Goal: Information Seeking & Learning: Learn about a topic

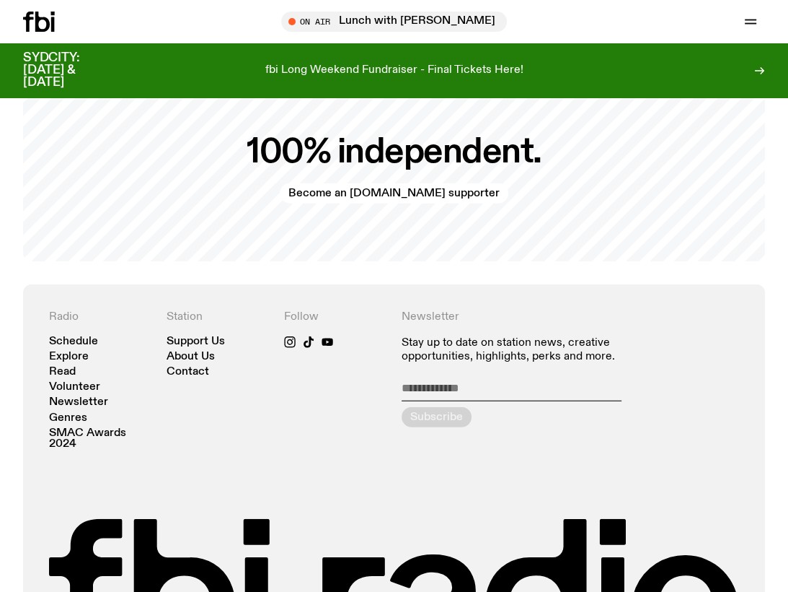
scroll to position [2706, 0]
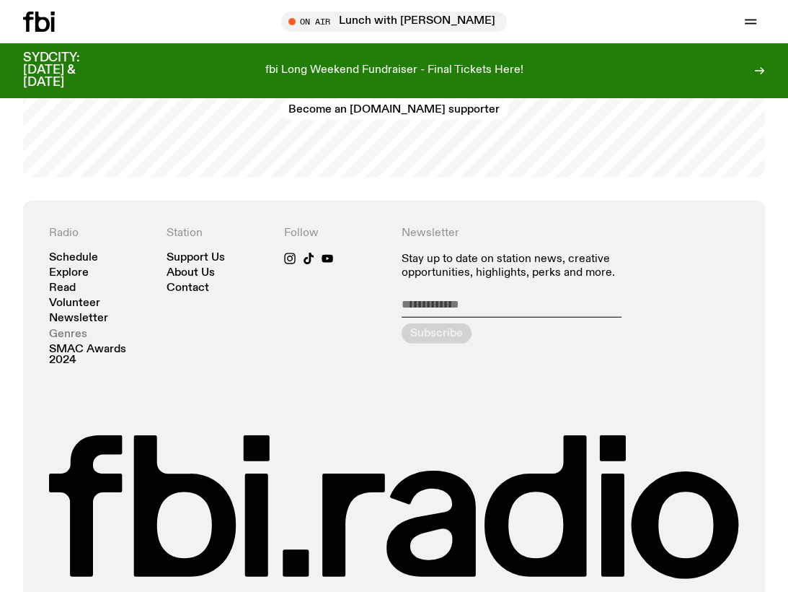
click at [63, 329] on link "Genres" at bounding box center [68, 334] width 38 height 11
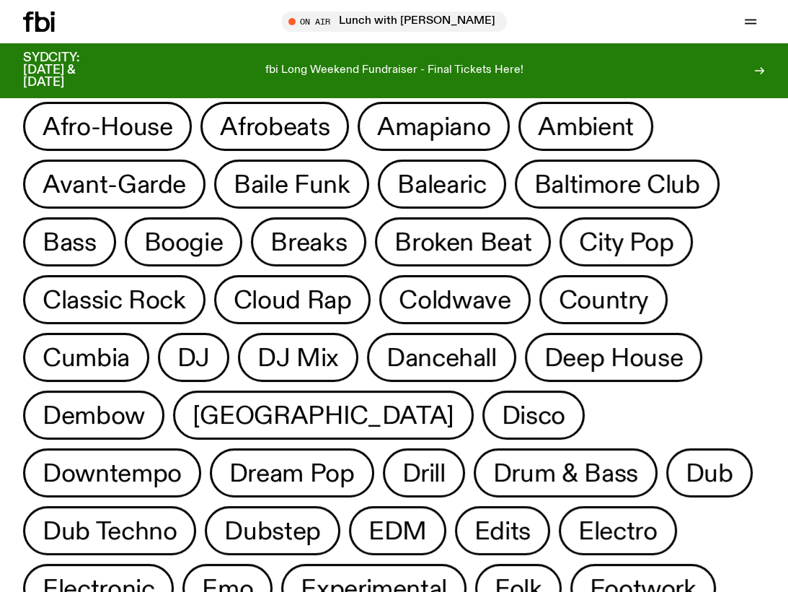
scroll to position [128, 0]
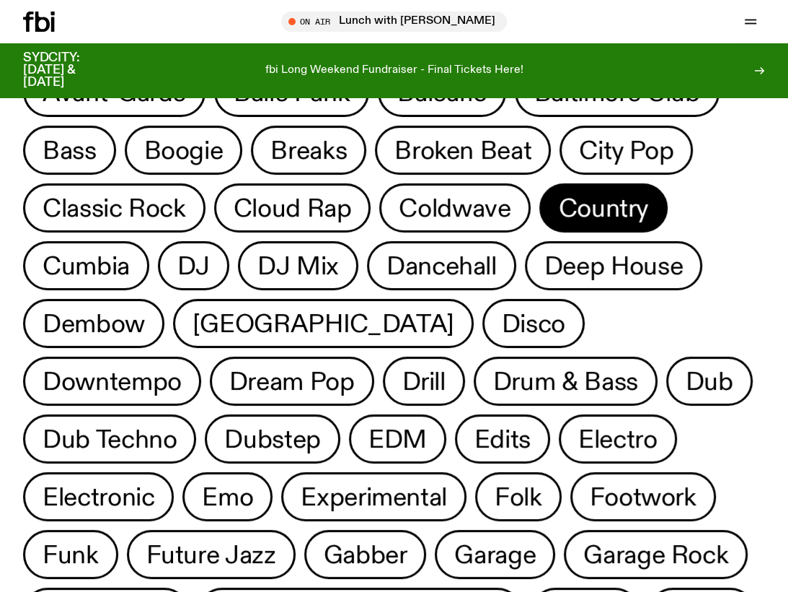
click at [607, 201] on span "Country" at bounding box center [603, 208] width 89 height 28
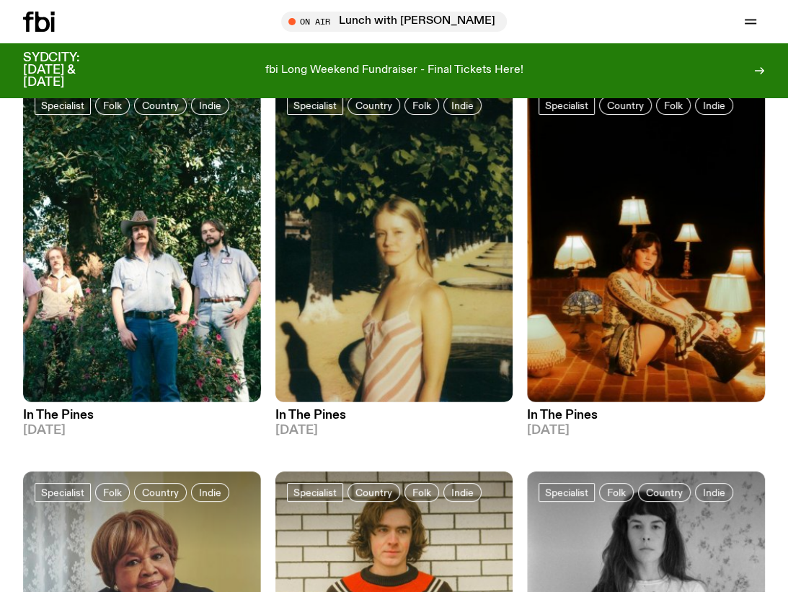
scroll to position [49, 0]
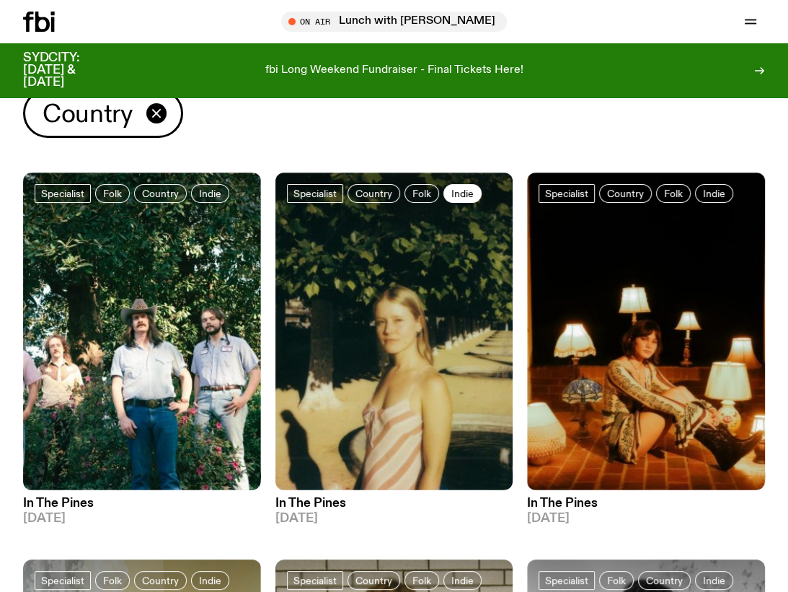
click at [452, 190] on span "Indie" at bounding box center [463, 193] width 22 height 11
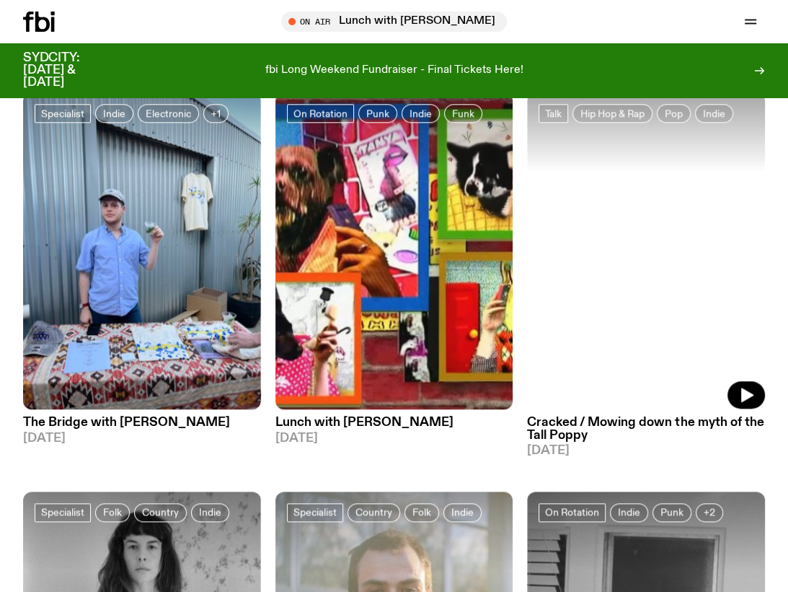
scroll to position [946, 0]
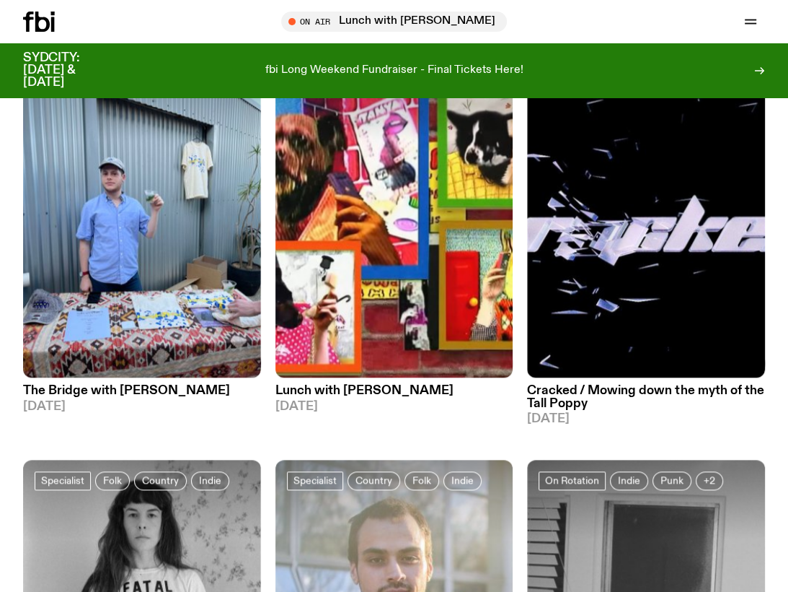
click at [105, 392] on h3 "The Bridge with Sam Lane" at bounding box center [142, 391] width 238 height 12
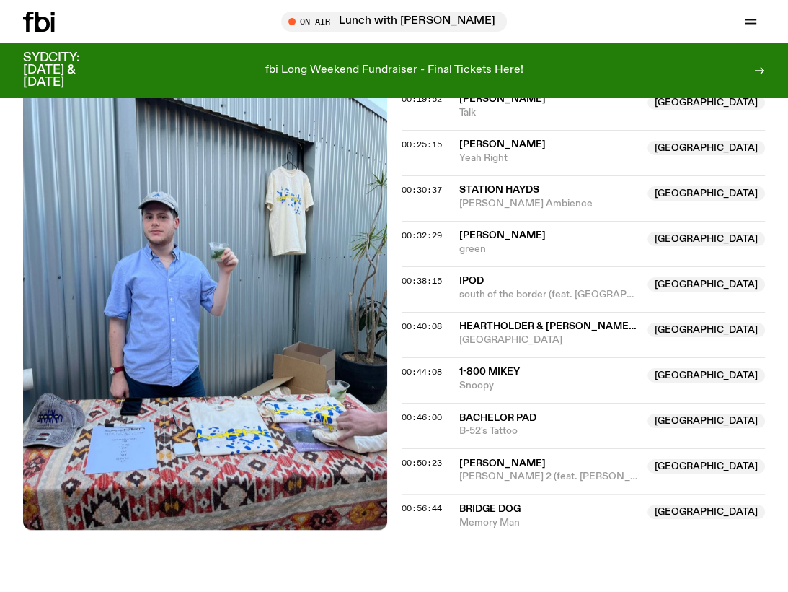
scroll to position [588, 0]
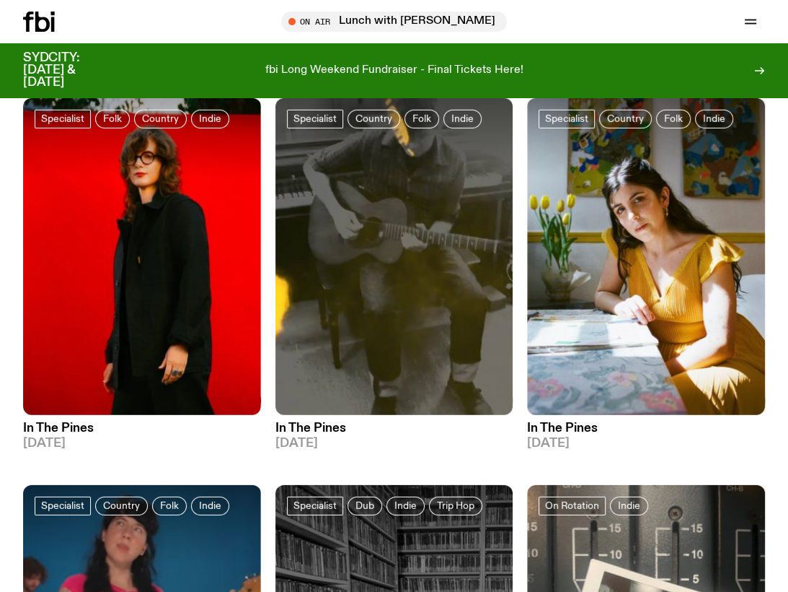
scroll to position [2930, 0]
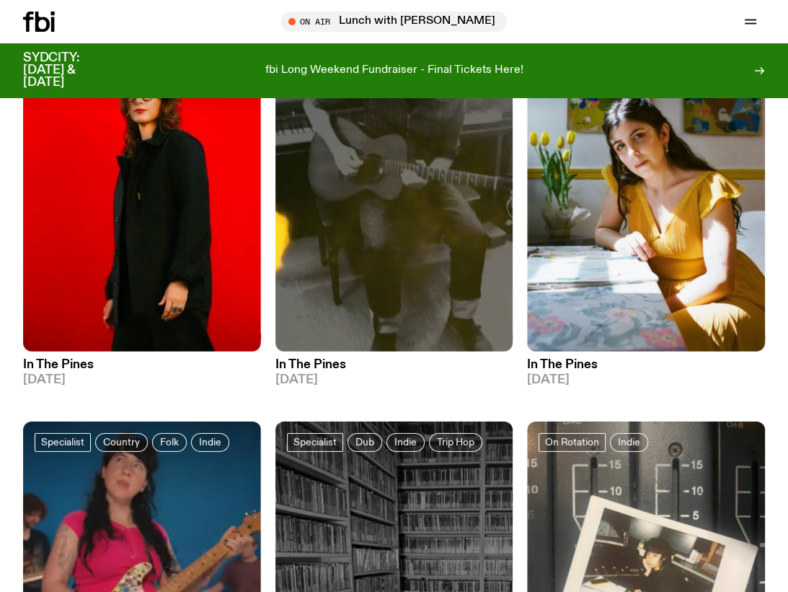
click at [68, 366] on h3 "In The Pines" at bounding box center [142, 365] width 238 height 12
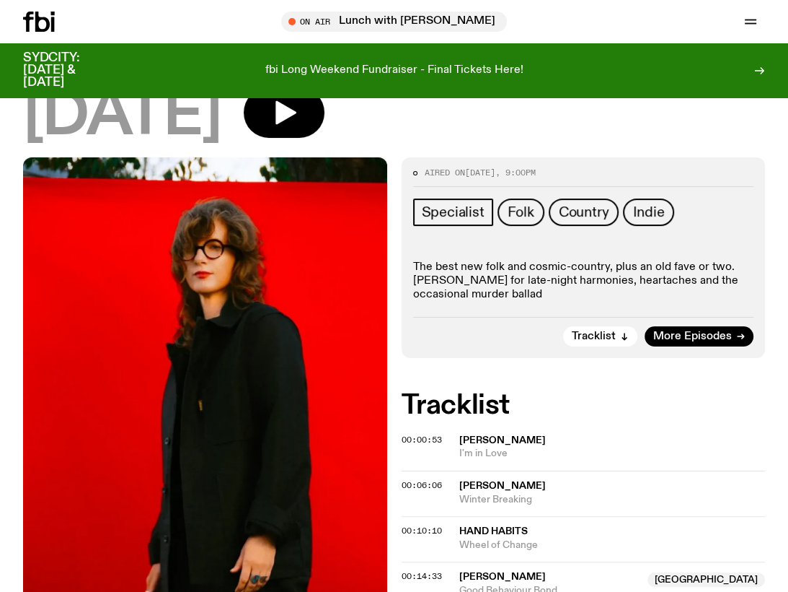
scroll to position [131, 0]
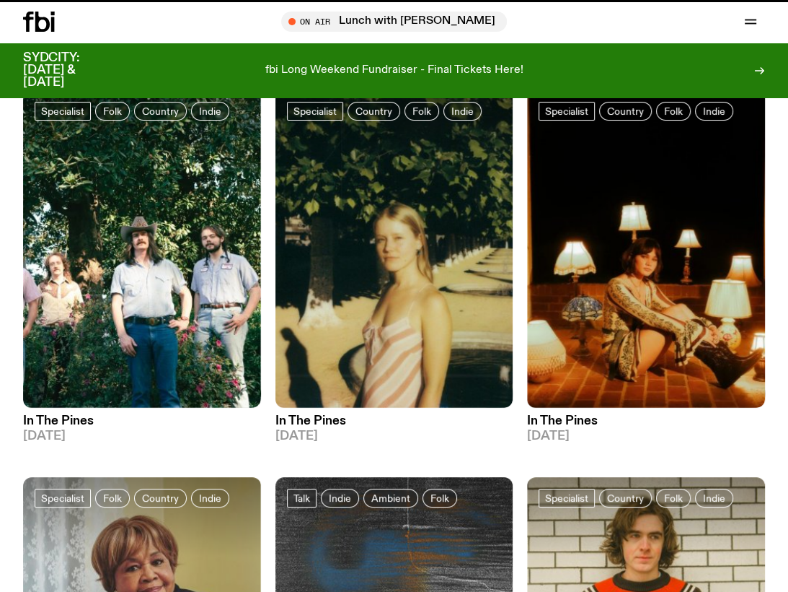
scroll to position [2930, 0]
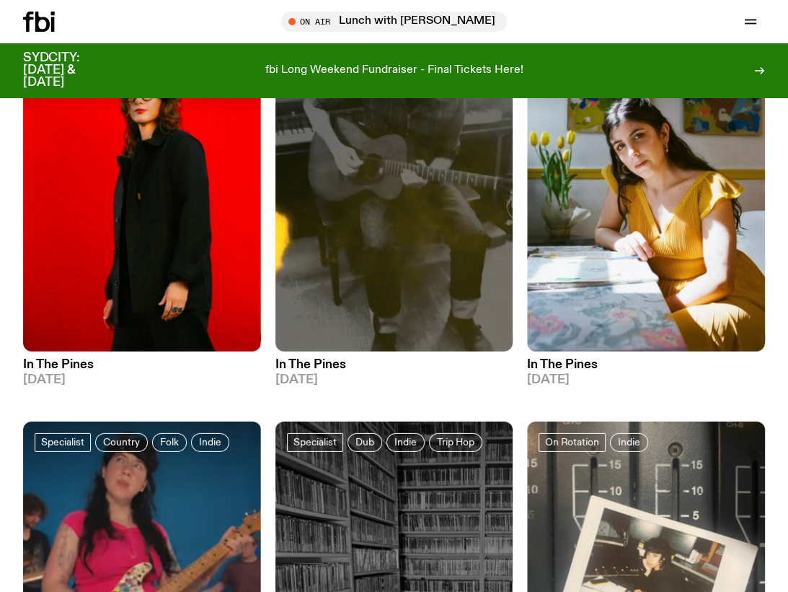
click at [312, 363] on h3 "In The Pines" at bounding box center [395, 365] width 238 height 12
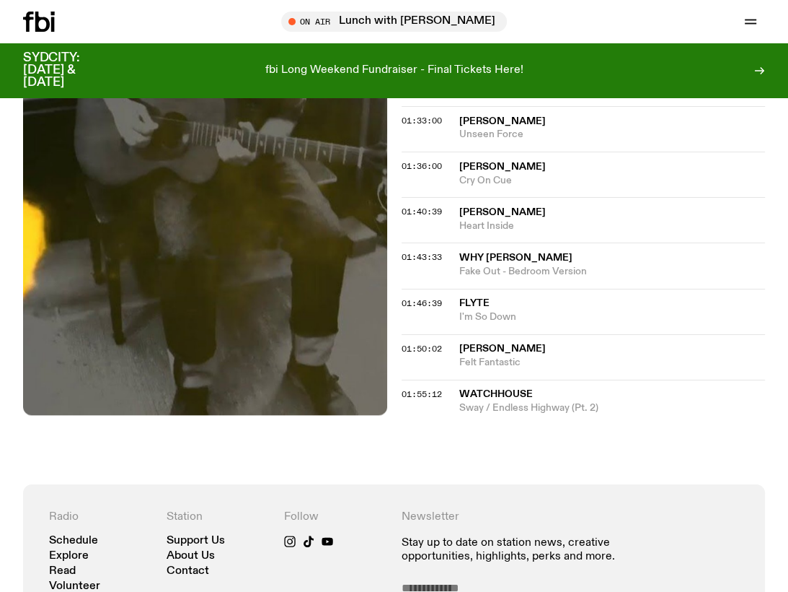
scroll to position [185, 0]
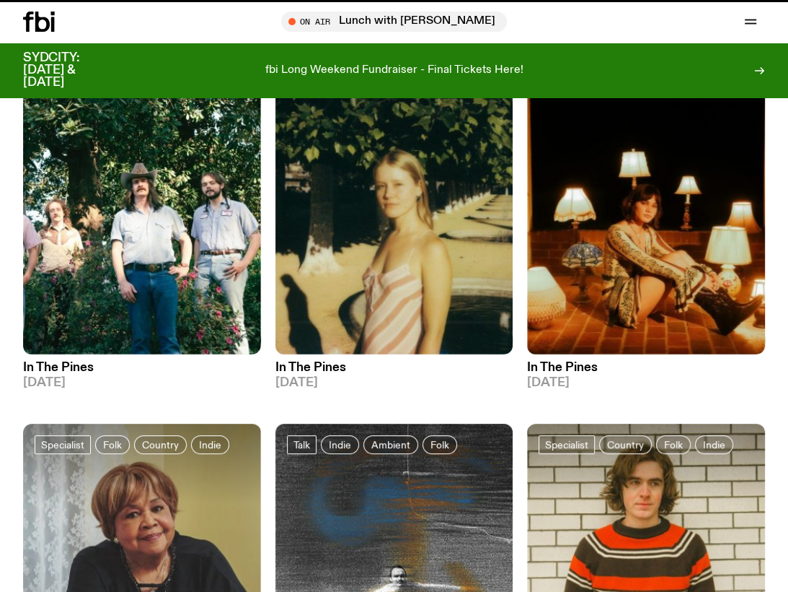
scroll to position [2930, 0]
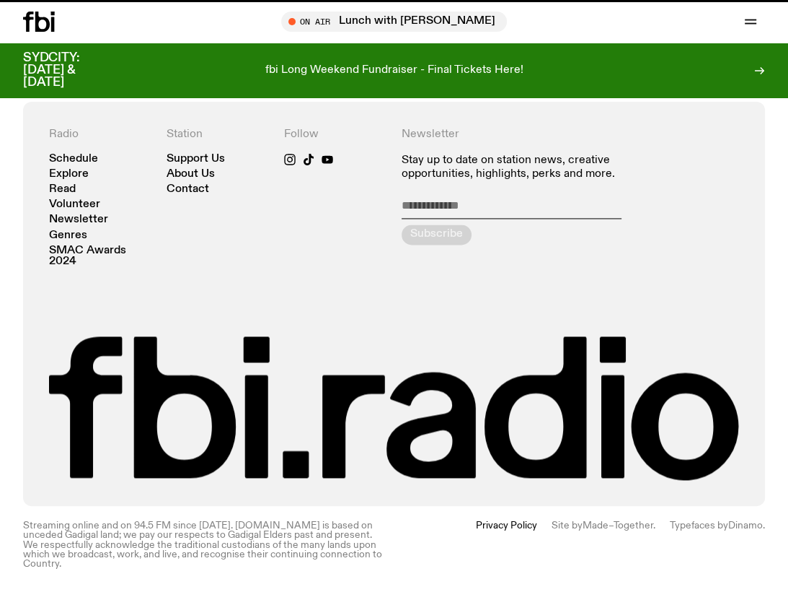
scroll to position [1423, 0]
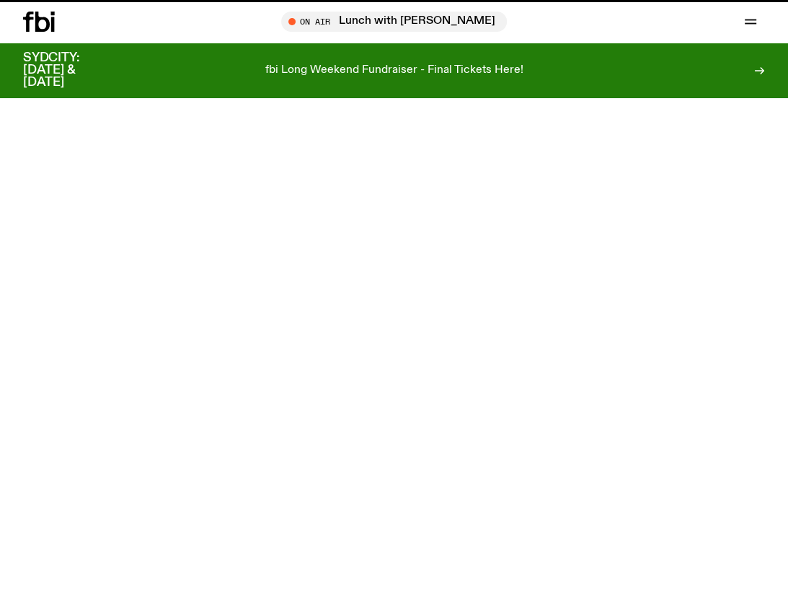
scroll to position [2706, 0]
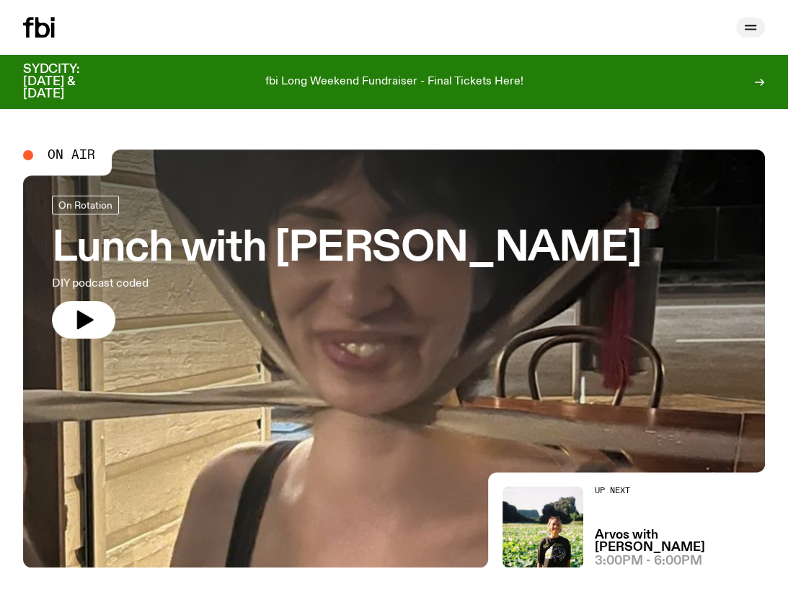
click at [756, 30] on icon "button" at bounding box center [751, 30] width 12 height 0
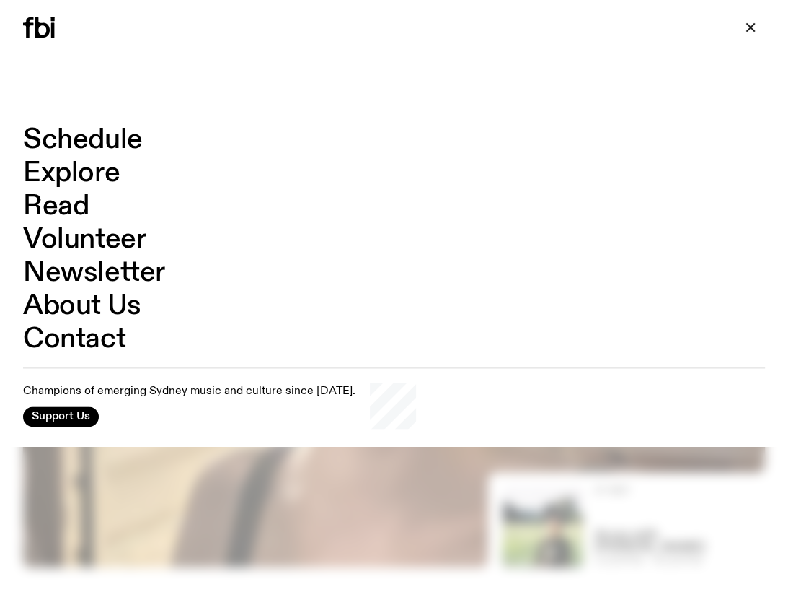
click at [641, 478] on div at bounding box center [394, 296] width 788 height 592
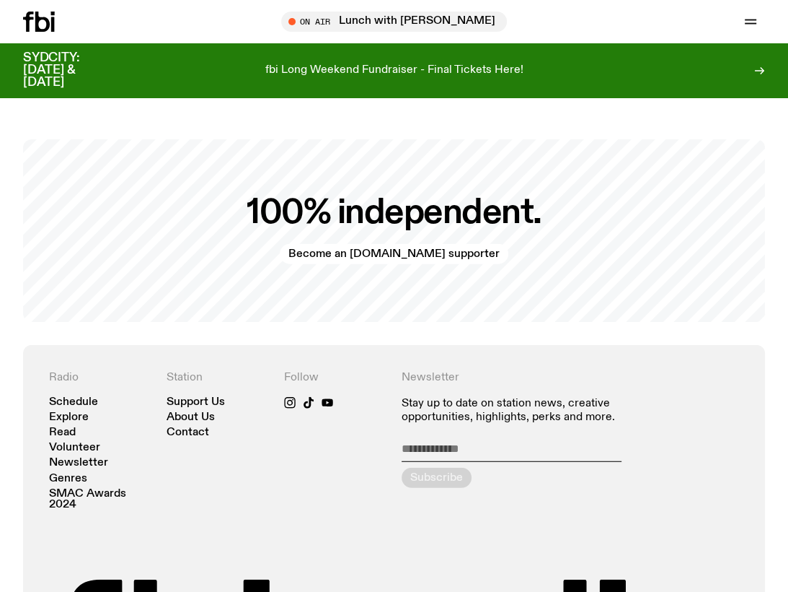
scroll to position [2600, 0]
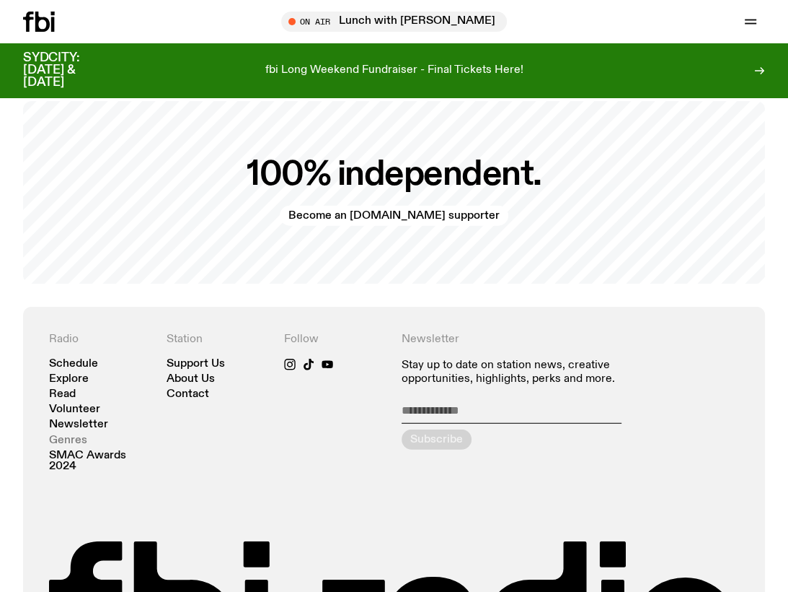
click at [63, 435] on link "Genres" at bounding box center [68, 440] width 38 height 11
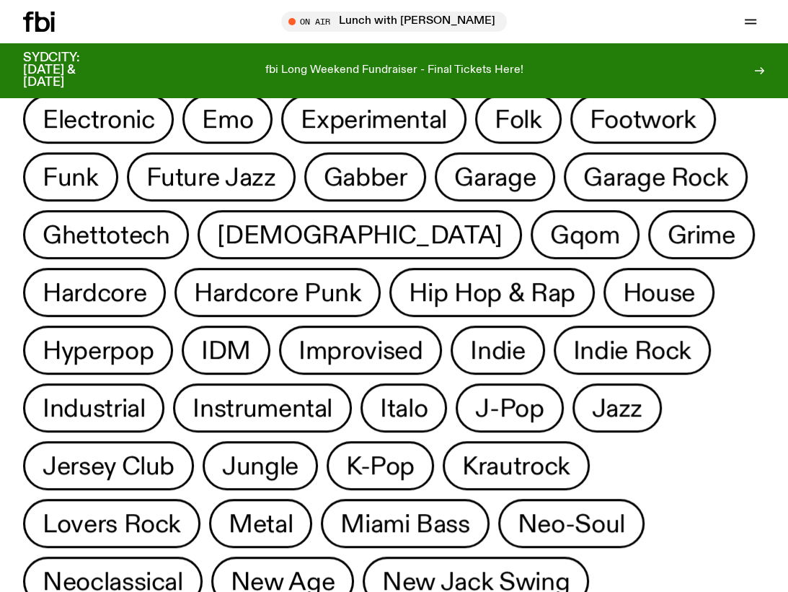
scroll to position [499, 0]
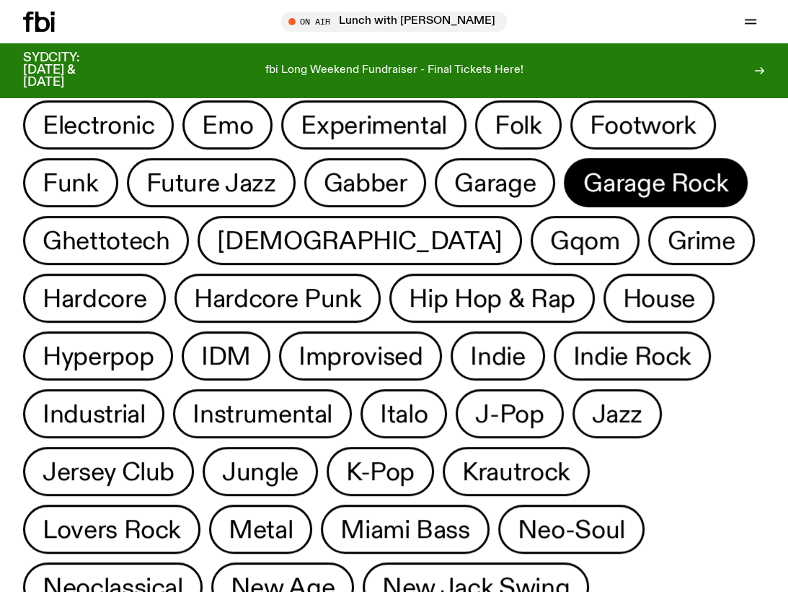
click at [584, 183] on span "Garage Rock" at bounding box center [656, 183] width 145 height 28
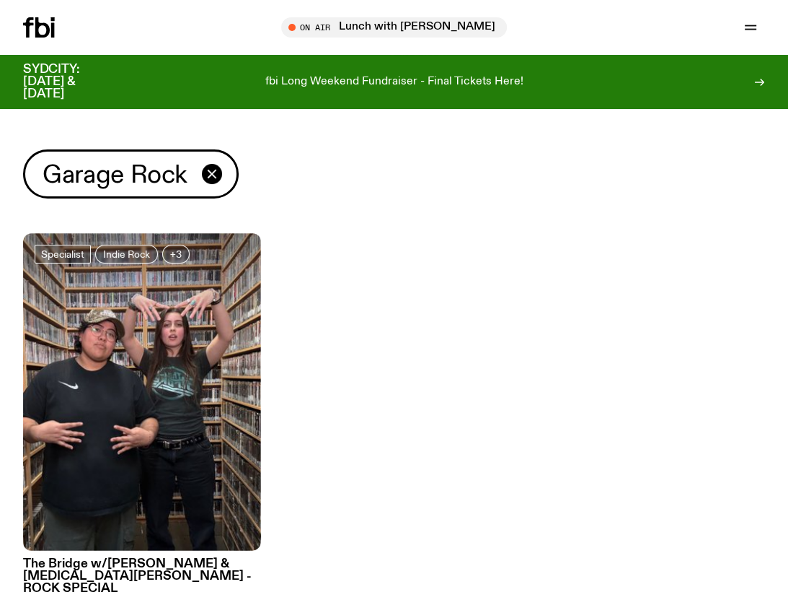
click at [123, 558] on h3 "The Bridge w/Diana Kalkoul & Allegra Pezzullo - ROCK SPECIAL" at bounding box center [142, 576] width 238 height 37
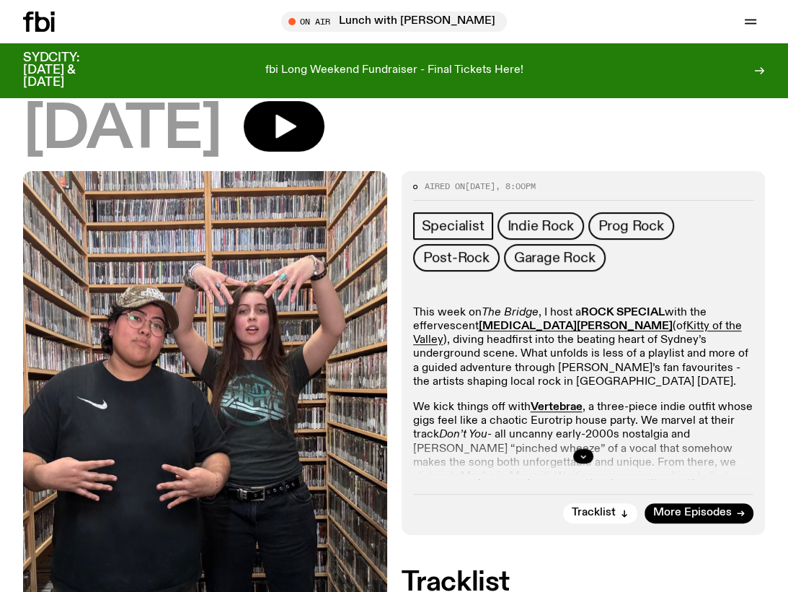
scroll to position [330, 0]
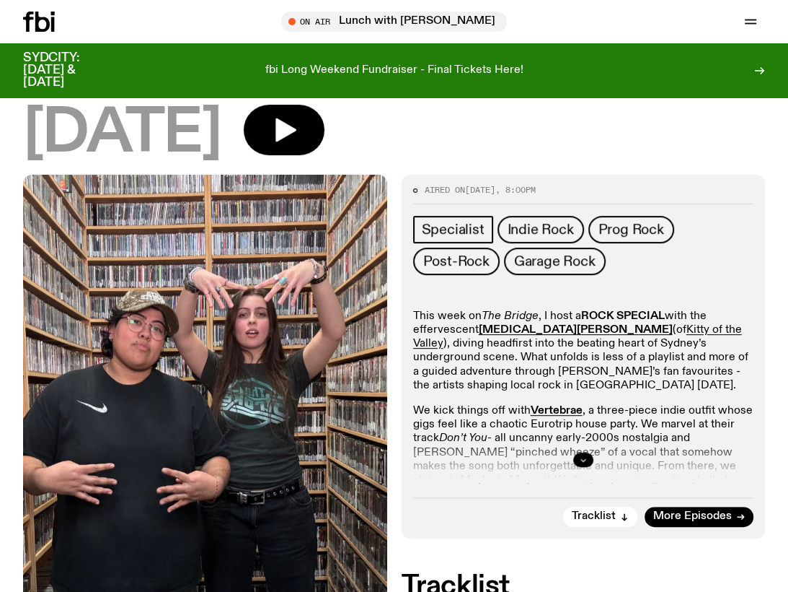
click at [582, 455] on icon "button" at bounding box center [583, 459] width 9 height 9
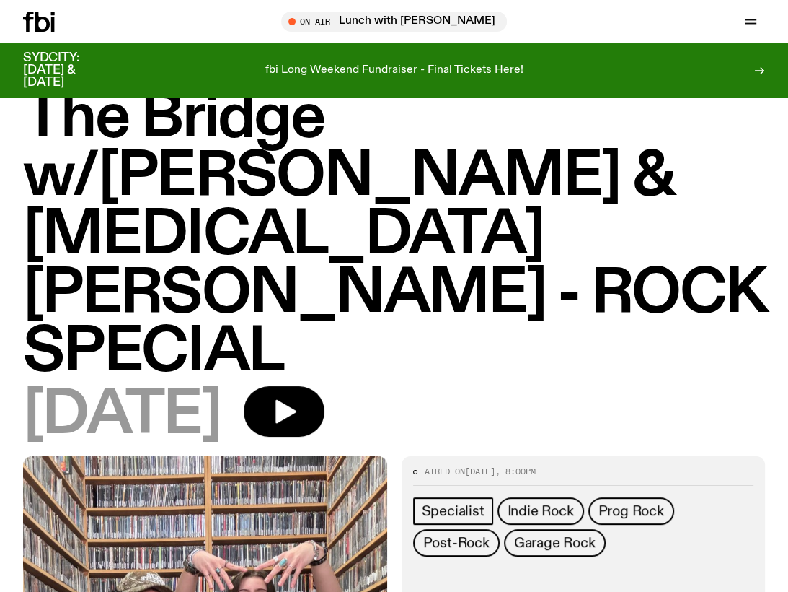
scroll to position [0, 0]
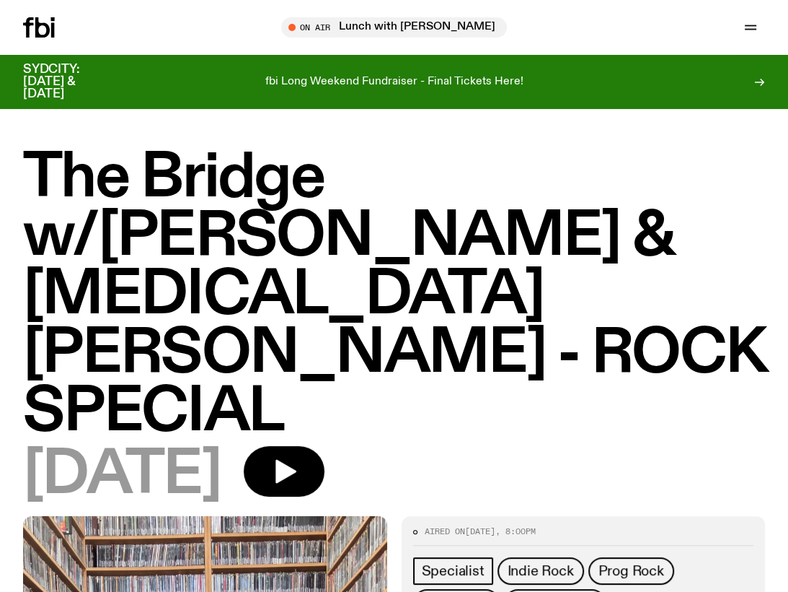
click at [378, 193] on h1 "The Bridge w/Diana Kalkoul & Allegra Pezzullo - ROCK SPECIAL" at bounding box center [394, 295] width 742 height 292
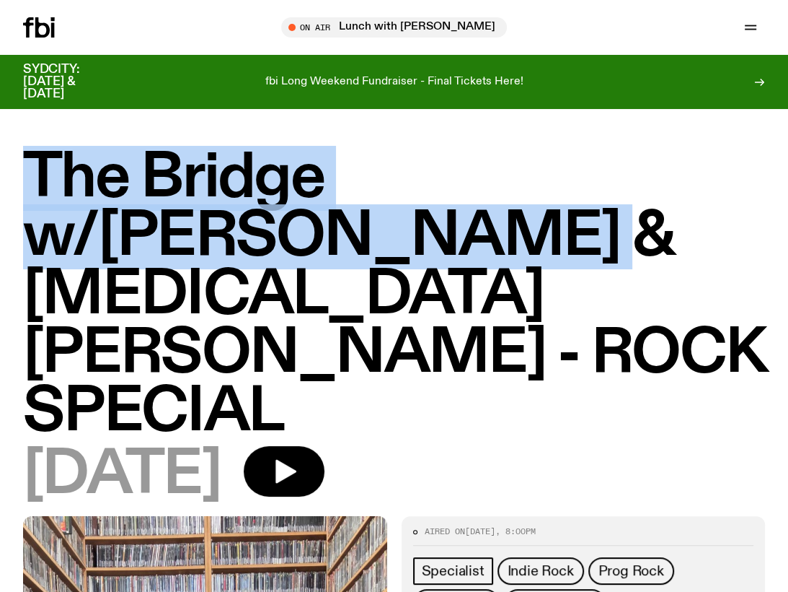
drag, startPoint x: 33, startPoint y: 171, endPoint x: 226, endPoint y: 226, distance: 200.3
click at [245, 234] on h1 "The Bridge w/Diana Kalkoul & Allegra Pezzullo - ROCK SPECIAL" at bounding box center [394, 295] width 742 height 292
copy h1 "The Bridge w/Diana Kalkoul"
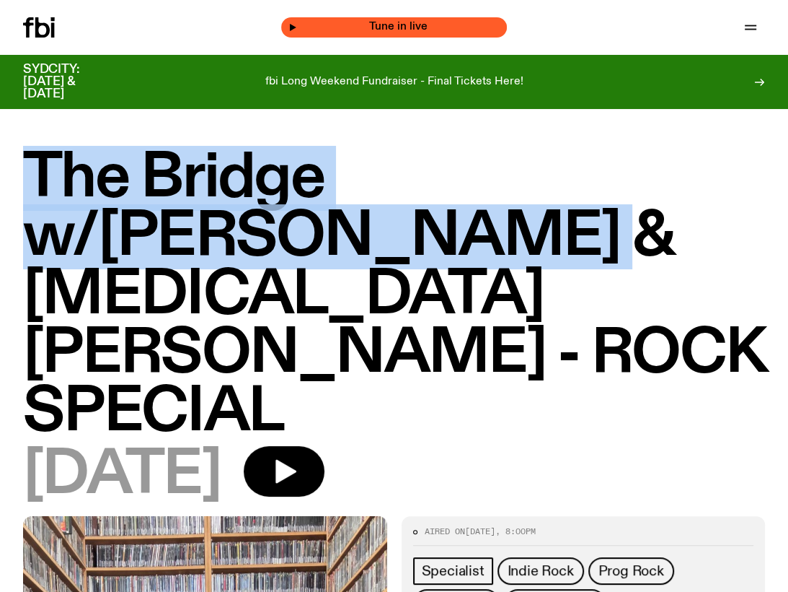
click at [379, 22] on span "Tune in live" at bounding box center [398, 27] width 203 height 11
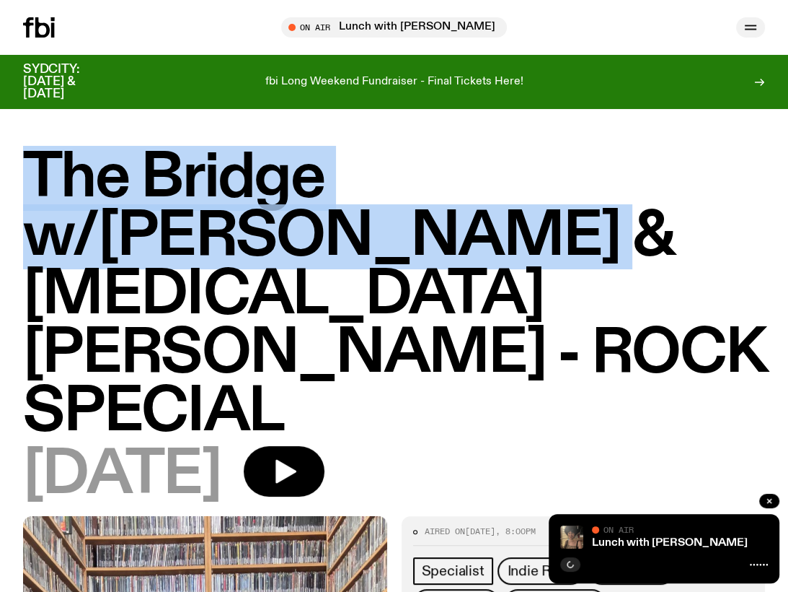
click at [759, 28] on icon "button" at bounding box center [750, 27] width 17 height 17
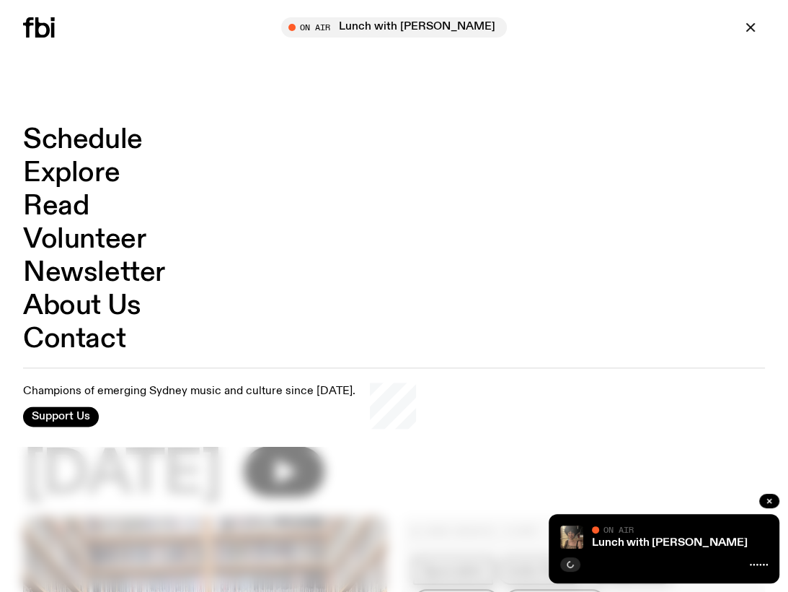
click at [78, 174] on link "Explore" at bounding box center [71, 172] width 97 height 27
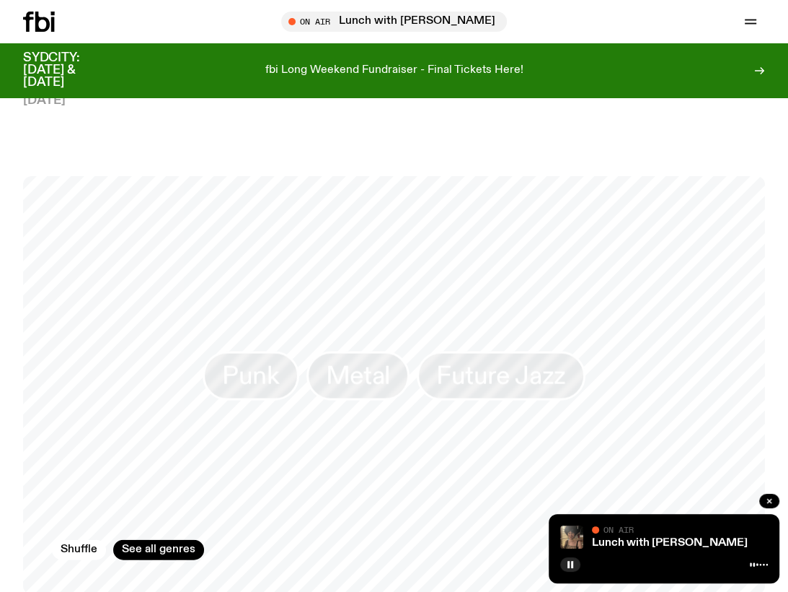
scroll to position [1958, 0]
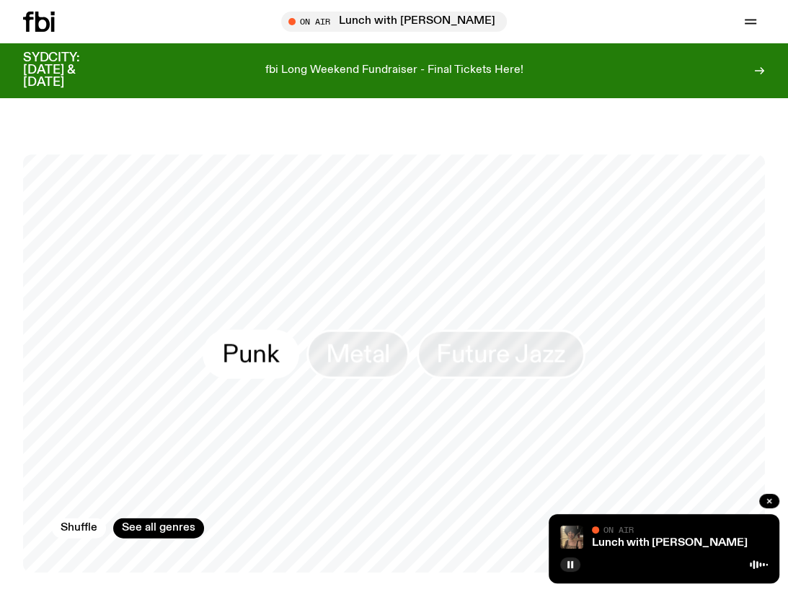
click at [271, 339] on span "Punk" at bounding box center [251, 353] width 58 height 28
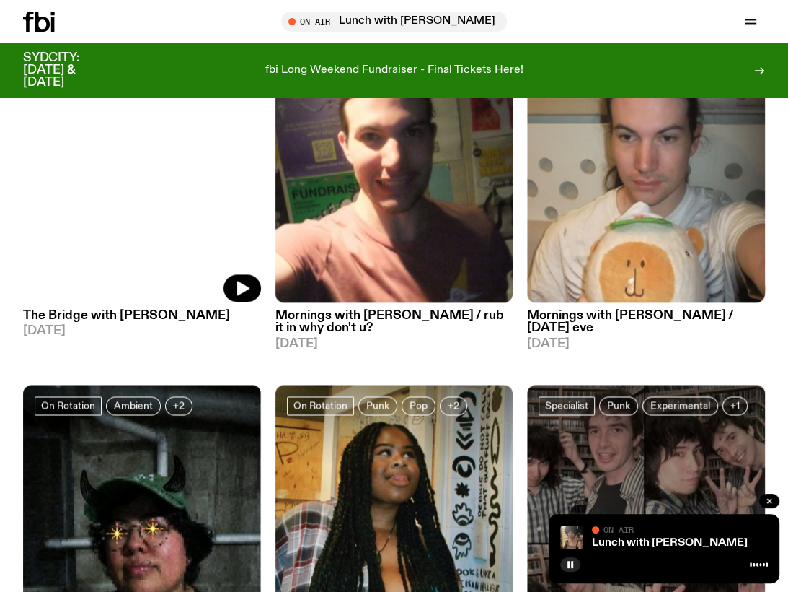
scroll to position [1457, 0]
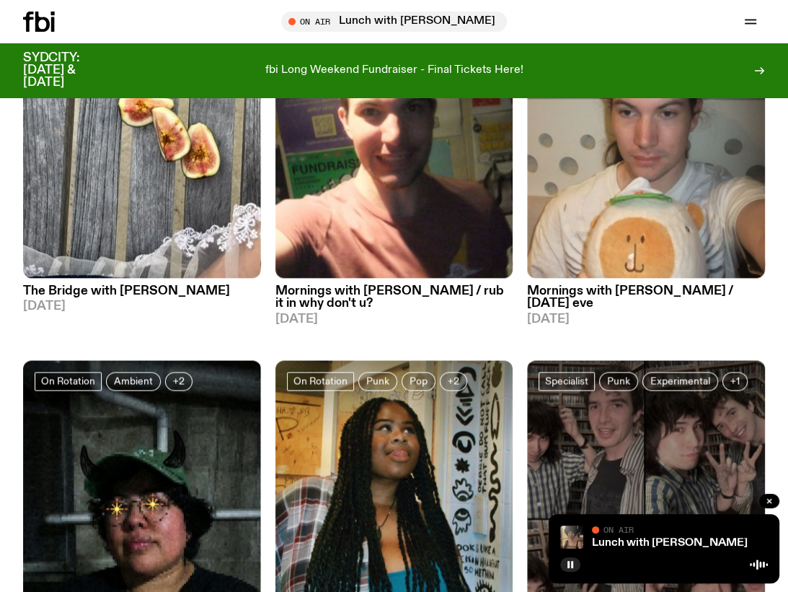
click at [335, 285] on h3 "Mornings with Jim Kretschmer / rub it in why don't u?" at bounding box center [395, 297] width 238 height 25
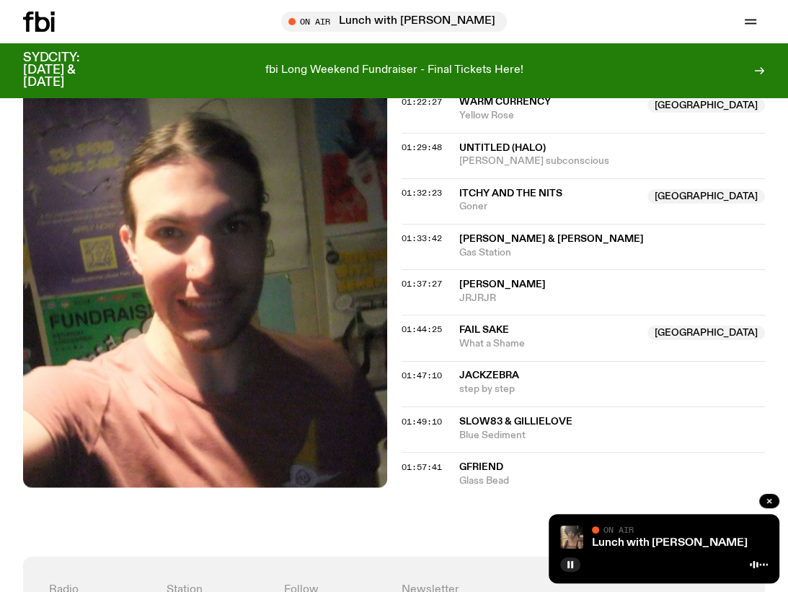
scroll to position [700, 0]
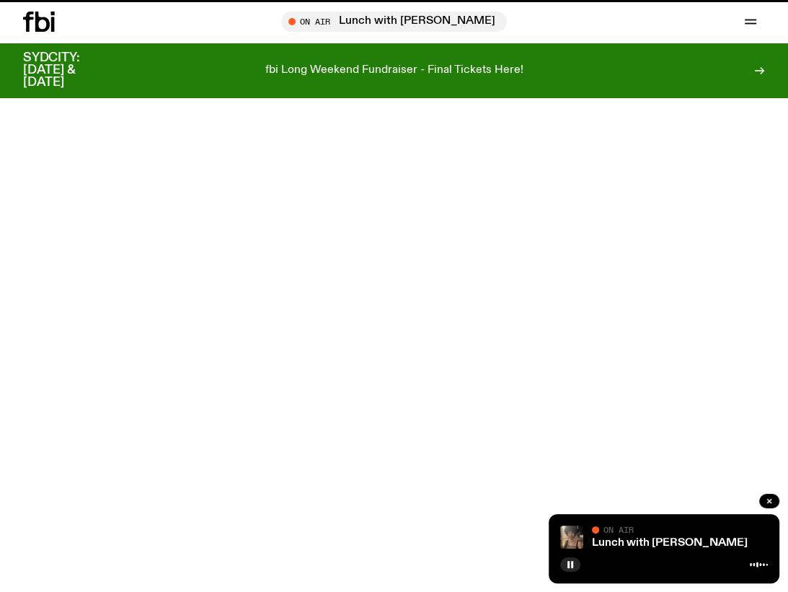
scroll to position [1457, 0]
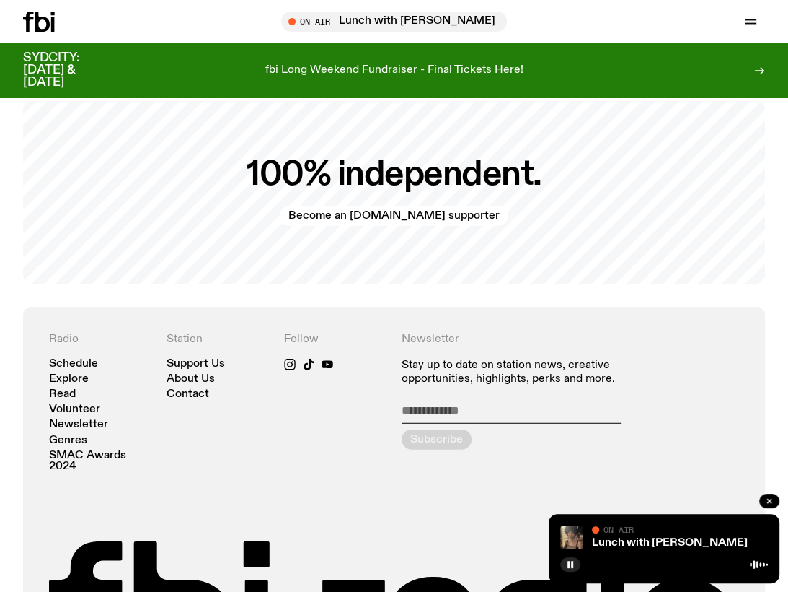
scroll to position [2588, 0]
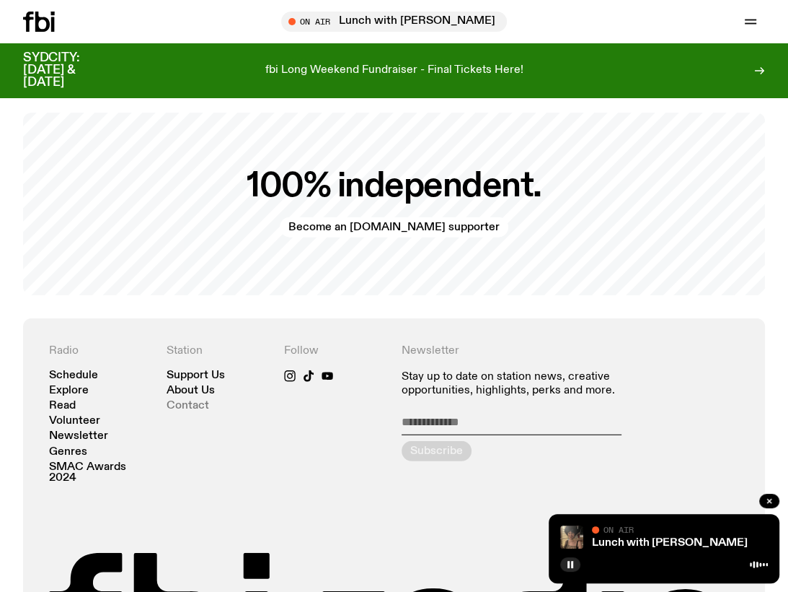
click at [180, 400] on link "Contact" at bounding box center [188, 405] width 43 height 11
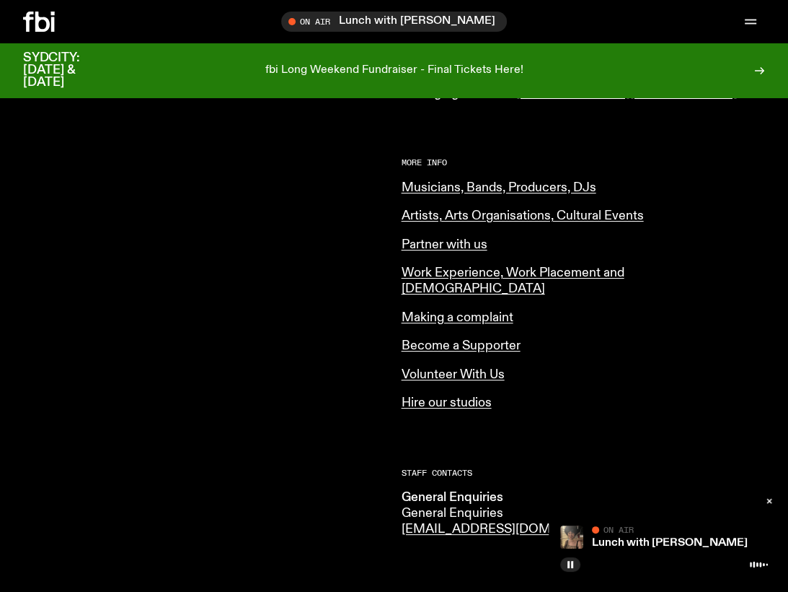
scroll to position [631, 0]
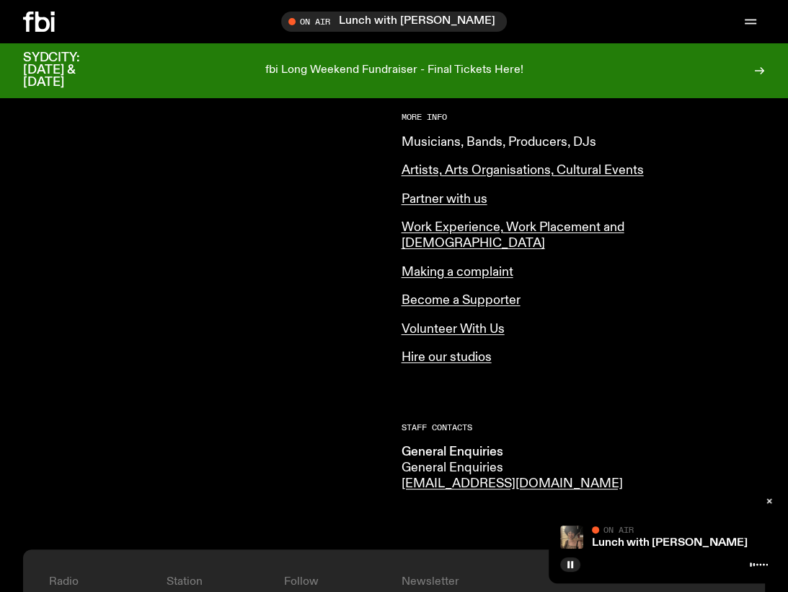
click at [454, 136] on link "Musicians, Bands, Producers, DJs" at bounding box center [499, 142] width 195 height 13
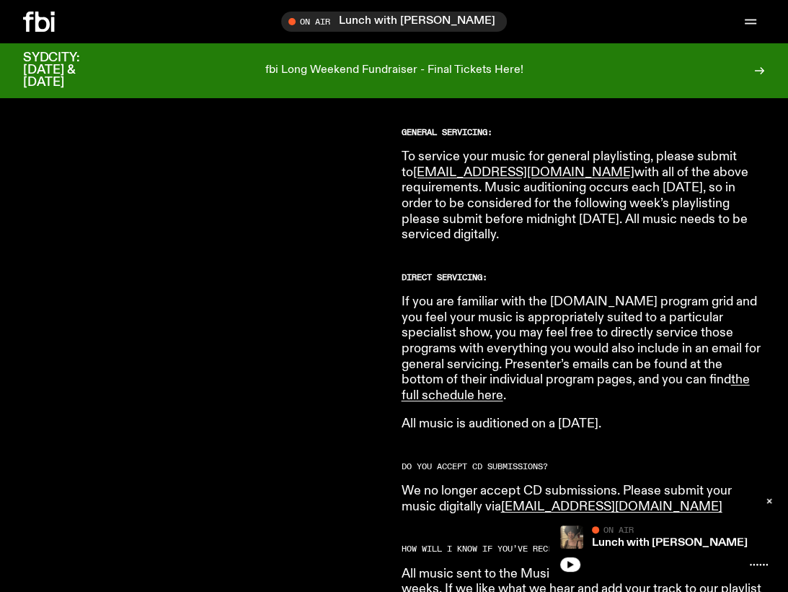
scroll to position [950, 0]
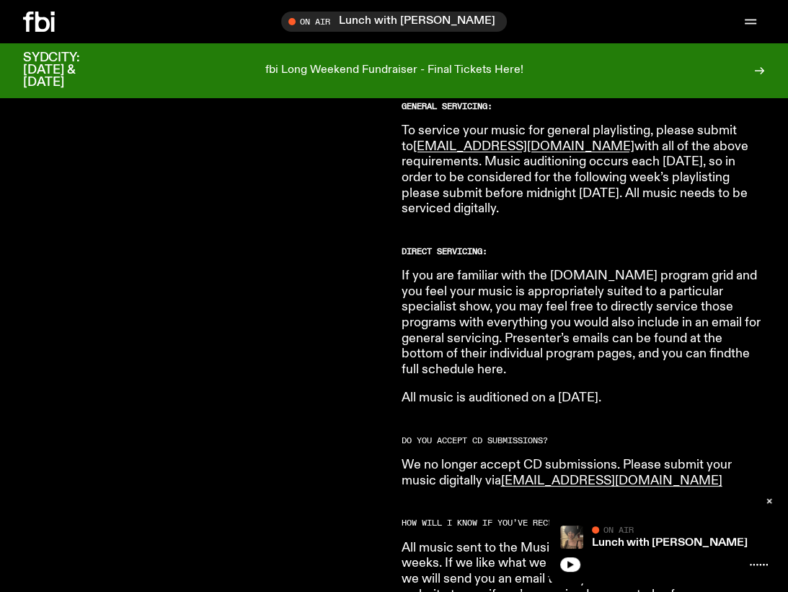
click at [675, 347] on link "the full schedule here" at bounding box center [576, 361] width 348 height 29
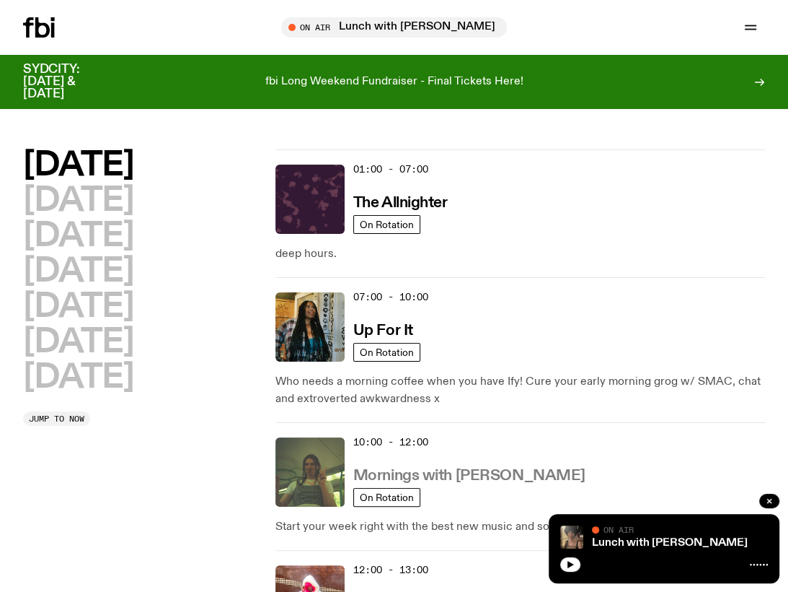
drag, startPoint x: 405, startPoint y: 470, endPoint x: 411, endPoint y: 465, distance: 7.7
click at [405, 470] on h3 "Mornings with Jim Kretschmer" at bounding box center [469, 475] width 232 height 15
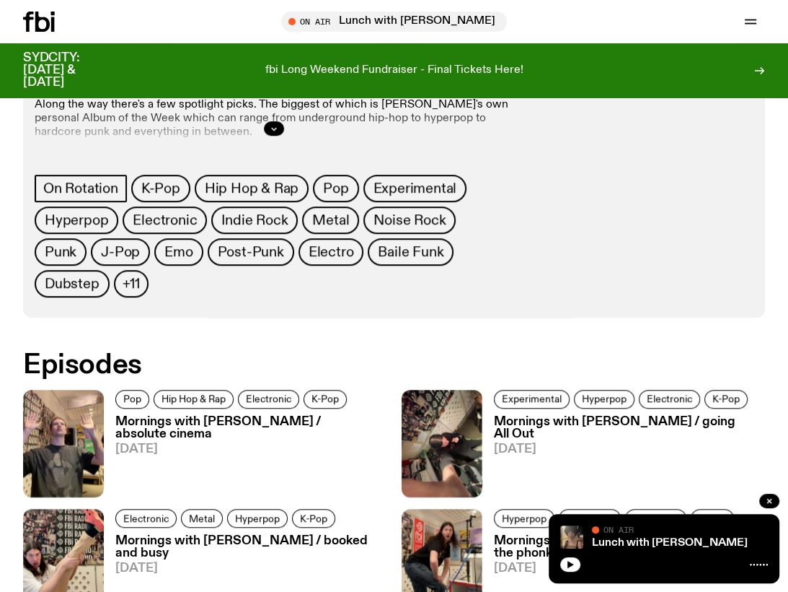
scroll to position [651, 0]
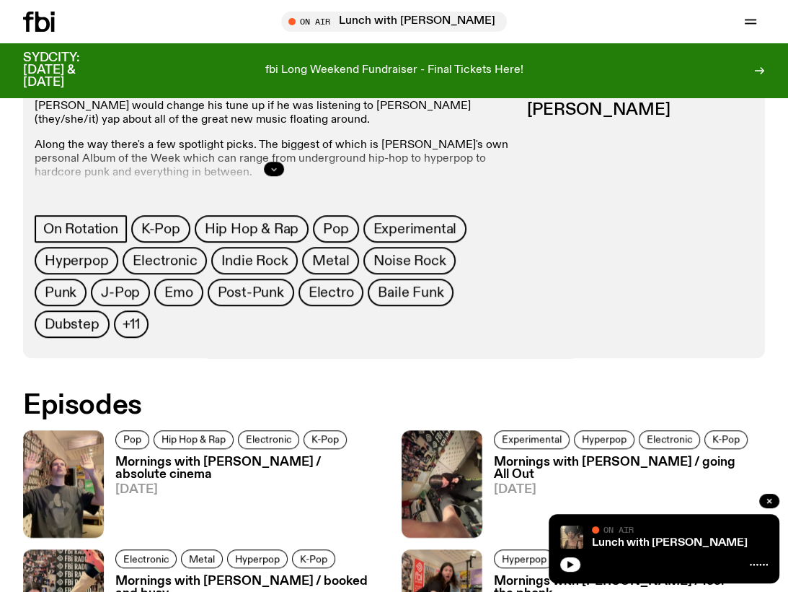
click at [277, 170] on icon "button" at bounding box center [274, 168] width 9 height 9
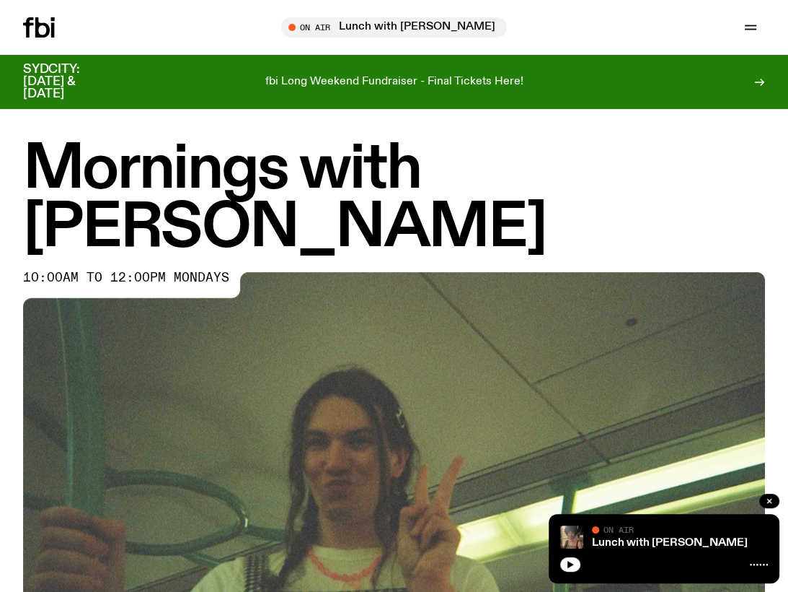
scroll to position [0, 0]
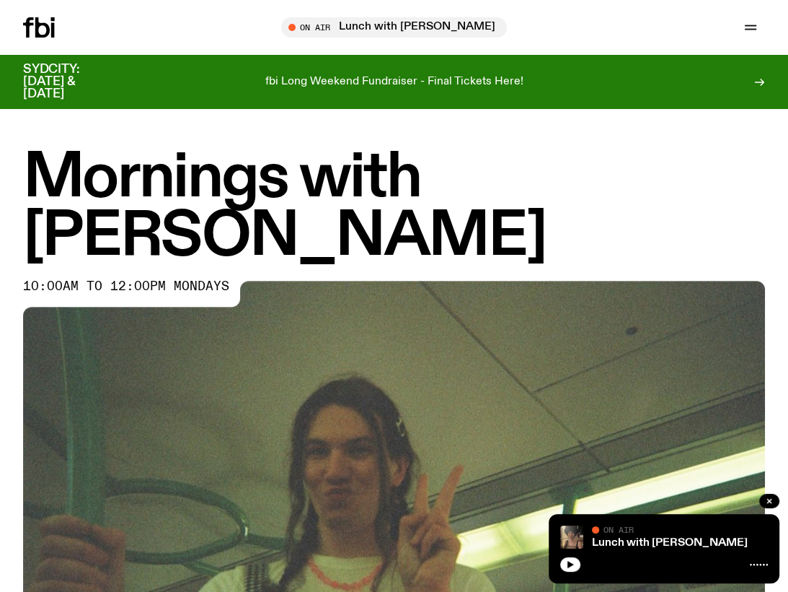
drag, startPoint x: 419, startPoint y: 236, endPoint x: 35, endPoint y: 245, distance: 384.6
click at [35, 245] on h1 "Mornings with Jim Kretschmer" at bounding box center [394, 207] width 742 height 117
copy h1 "Kretschmer"
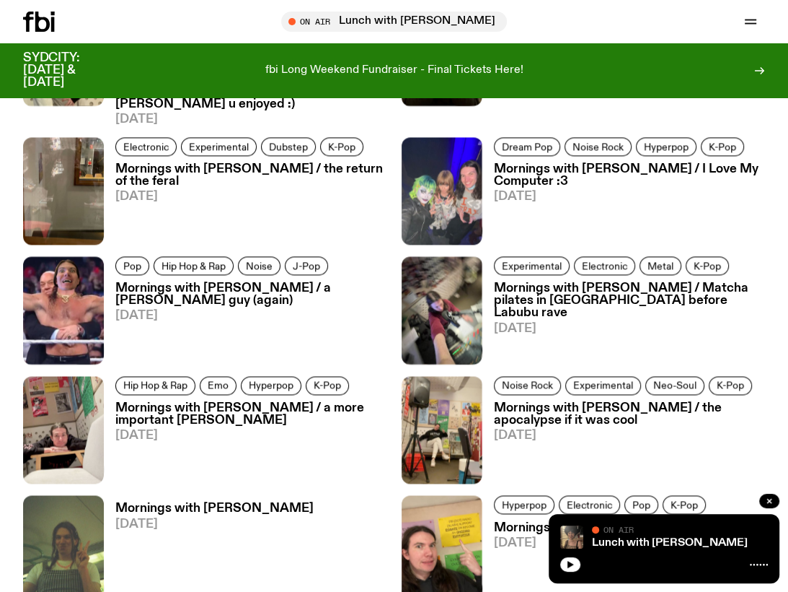
scroll to position [1579, 0]
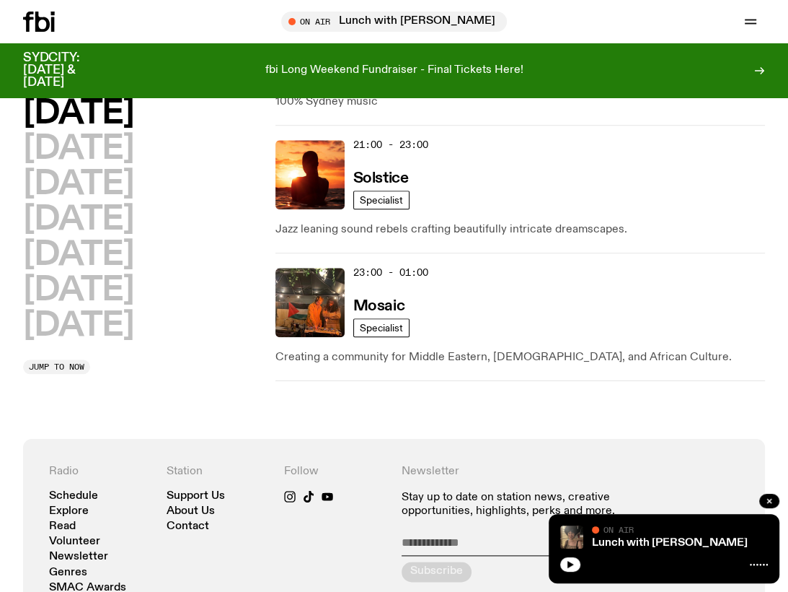
scroll to position [946, 0]
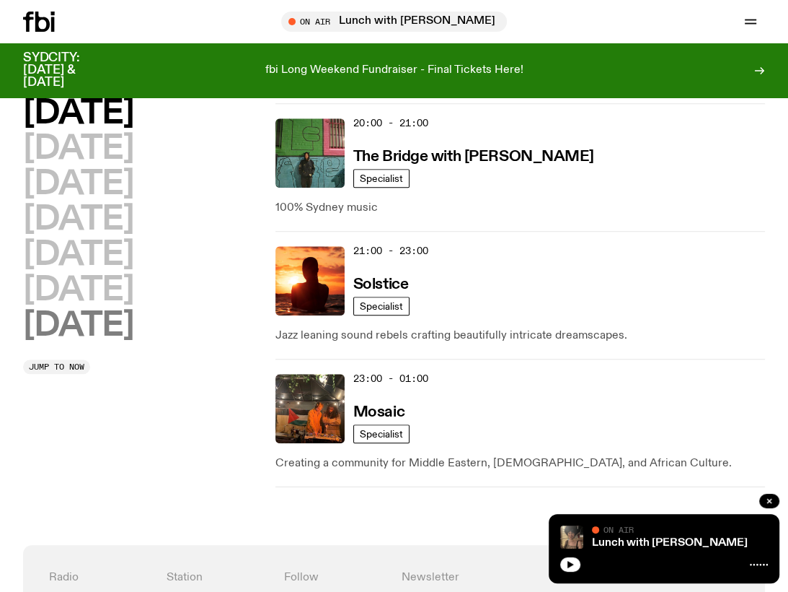
click at [82, 325] on h2 "Sunday" at bounding box center [78, 325] width 110 height 32
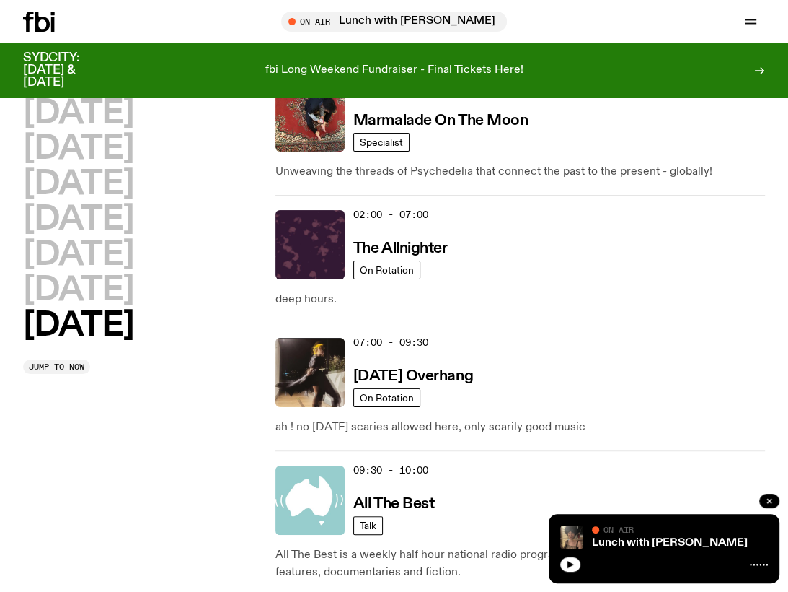
scroll to position [33, 0]
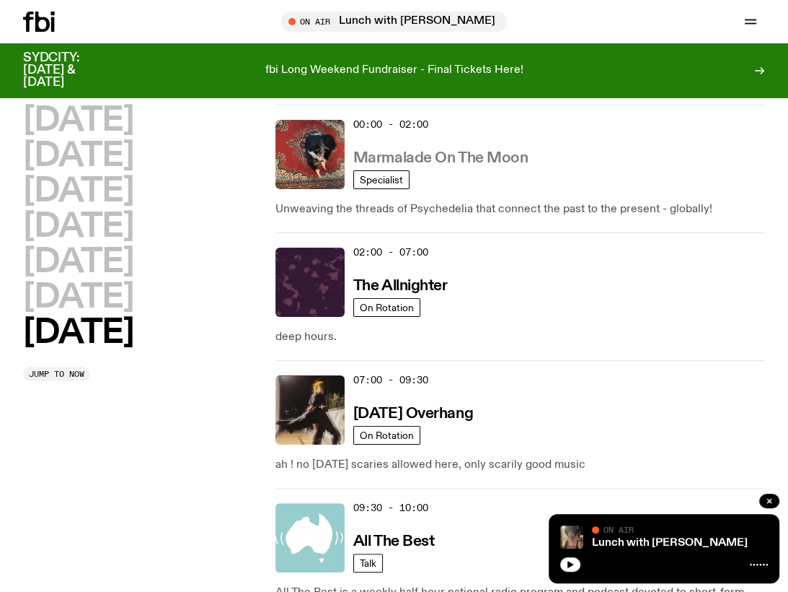
click at [420, 157] on h3 "Marmalade On The Moon" at bounding box center [440, 158] width 175 height 15
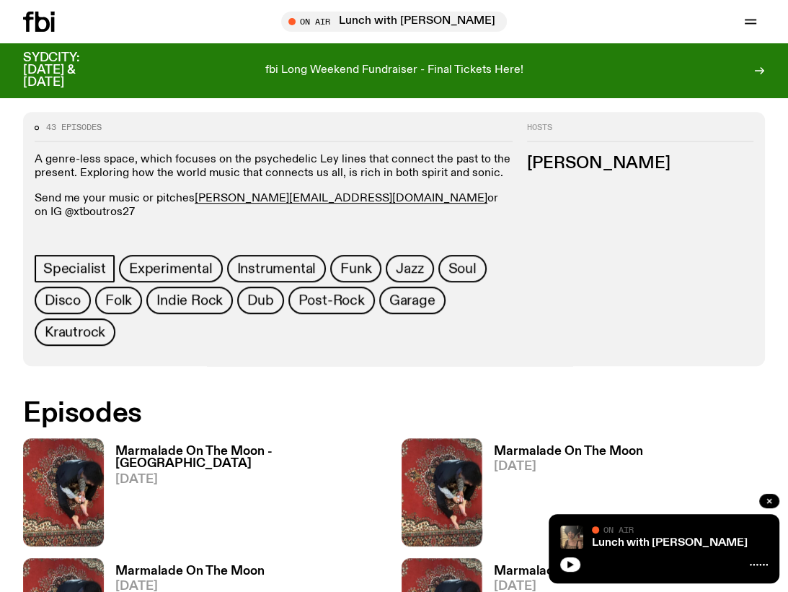
scroll to position [651, 0]
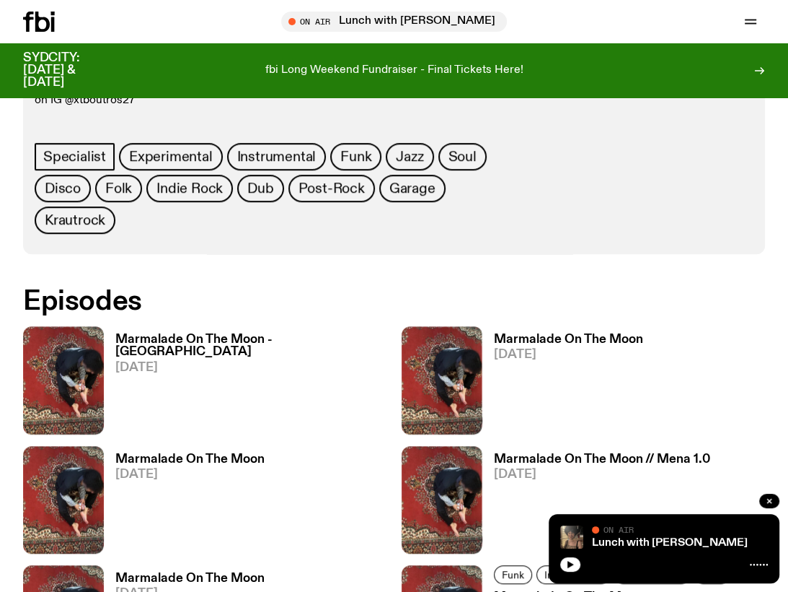
click at [537, 333] on h3 "Marmalade On The Moon" at bounding box center [568, 339] width 149 height 12
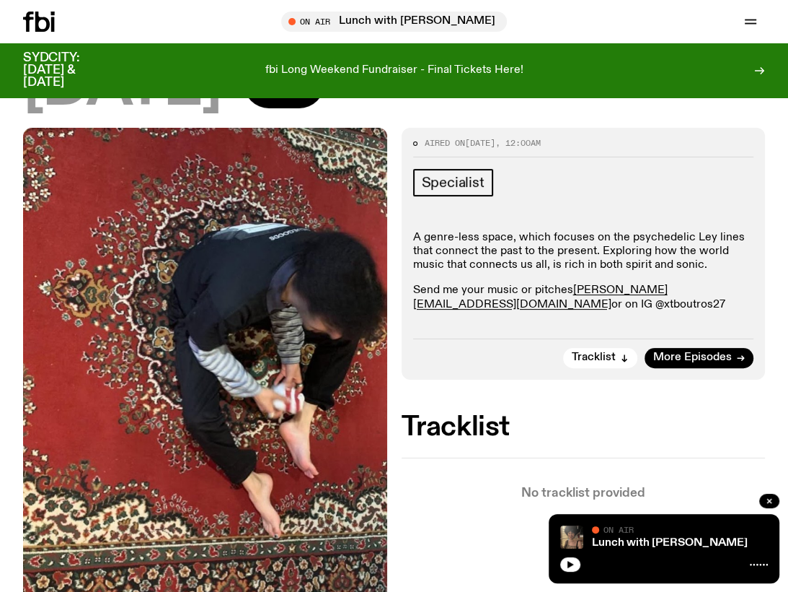
scroll to position [75, 0]
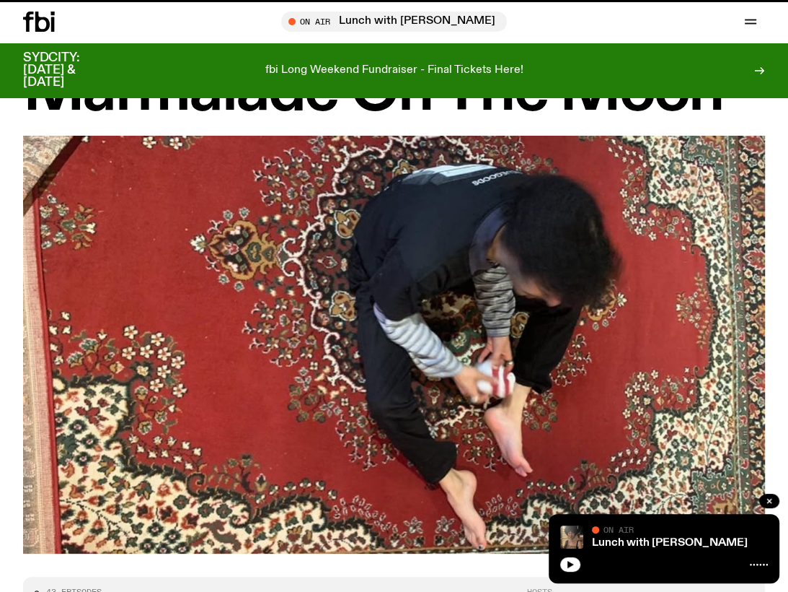
scroll to position [651, 0]
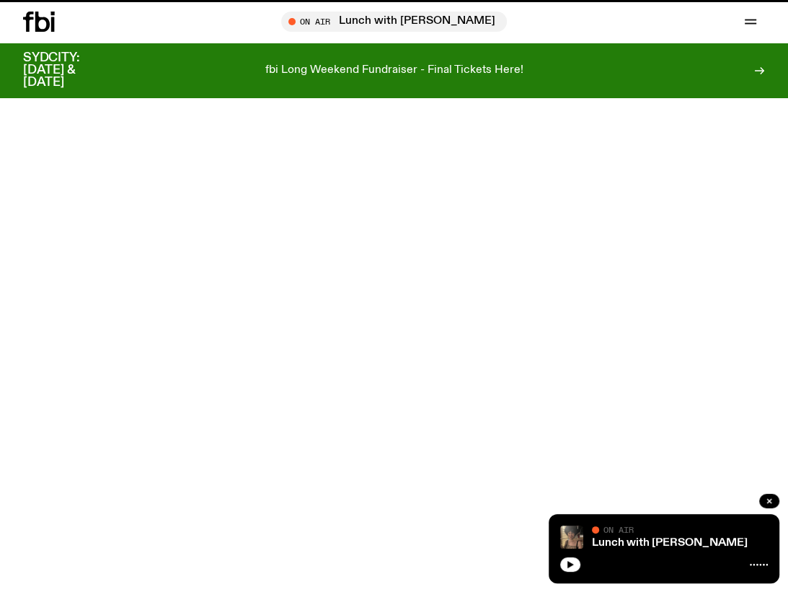
scroll to position [33, 0]
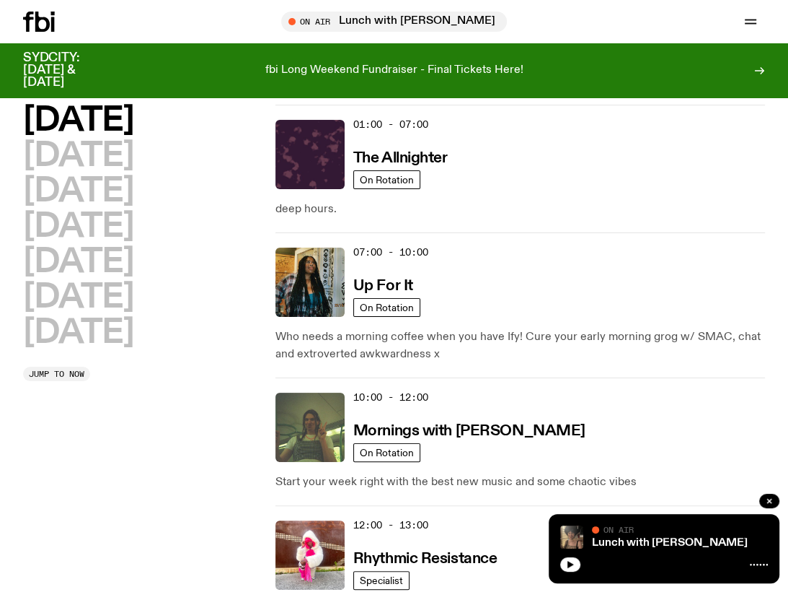
drag, startPoint x: 86, startPoint y: 151, endPoint x: 599, endPoint y: 133, distance: 513.9
click at [86, 150] on h2 "Tuesday" at bounding box center [78, 156] width 110 height 32
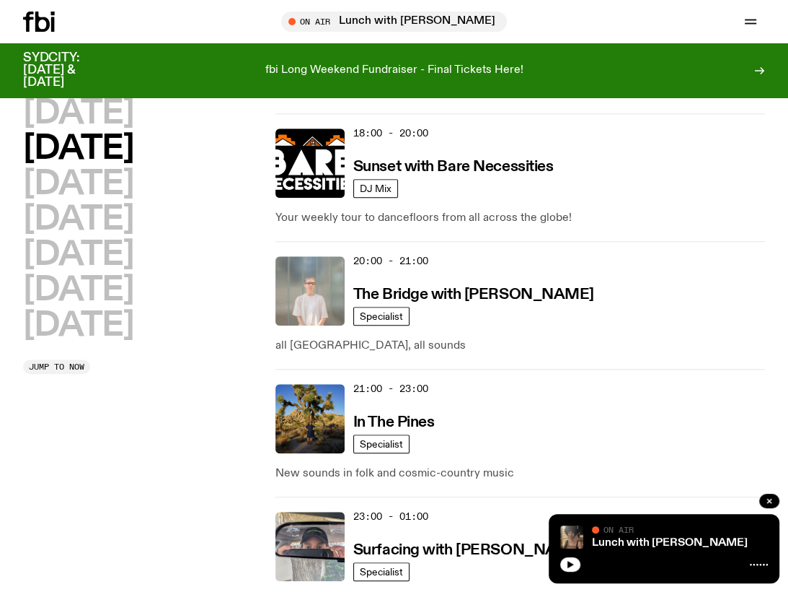
scroll to position [869, 0]
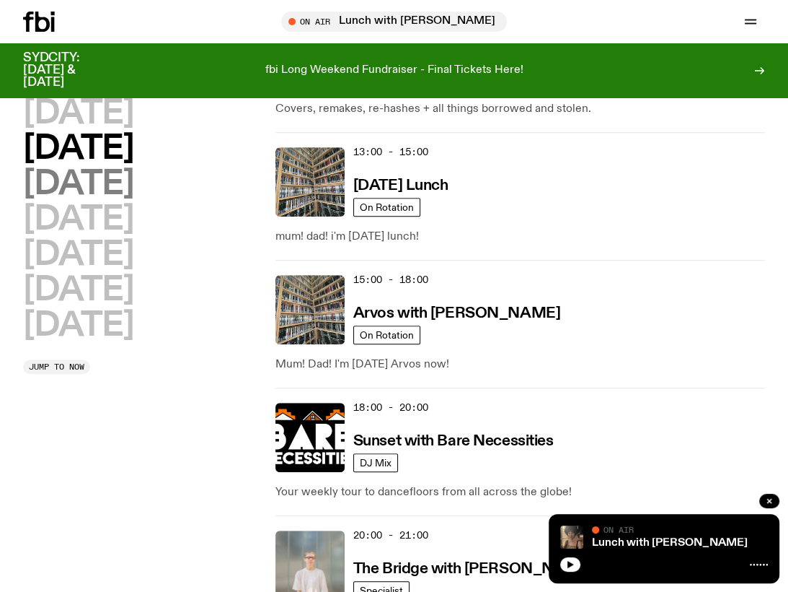
drag, startPoint x: 126, startPoint y: 183, endPoint x: 138, endPoint y: 179, distance: 12.8
click at [126, 183] on h2 "Wednesday" at bounding box center [78, 184] width 110 height 32
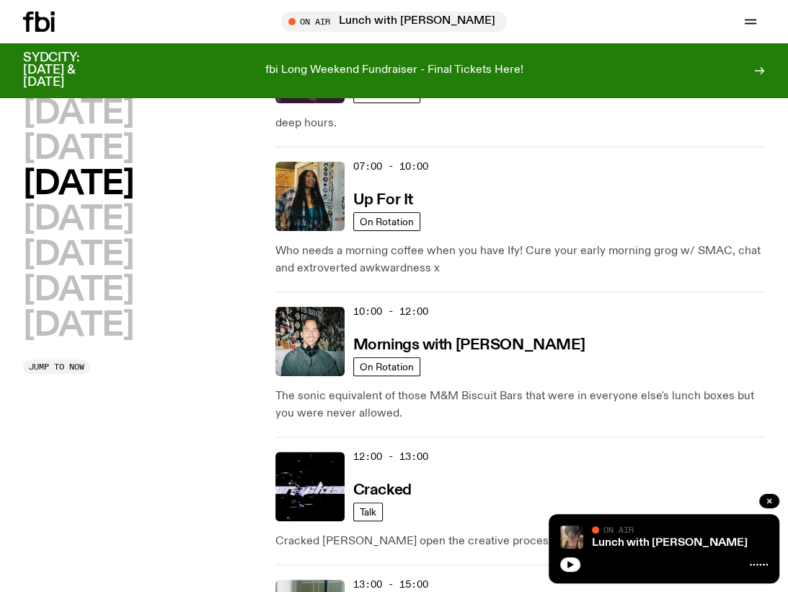
scroll to position [111, 0]
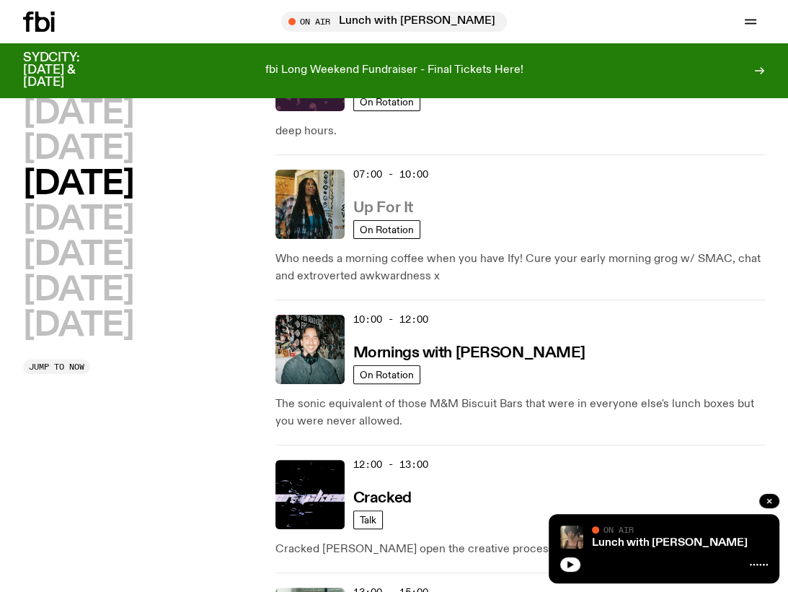
click at [367, 207] on h3 "Up For It" at bounding box center [383, 208] width 60 height 15
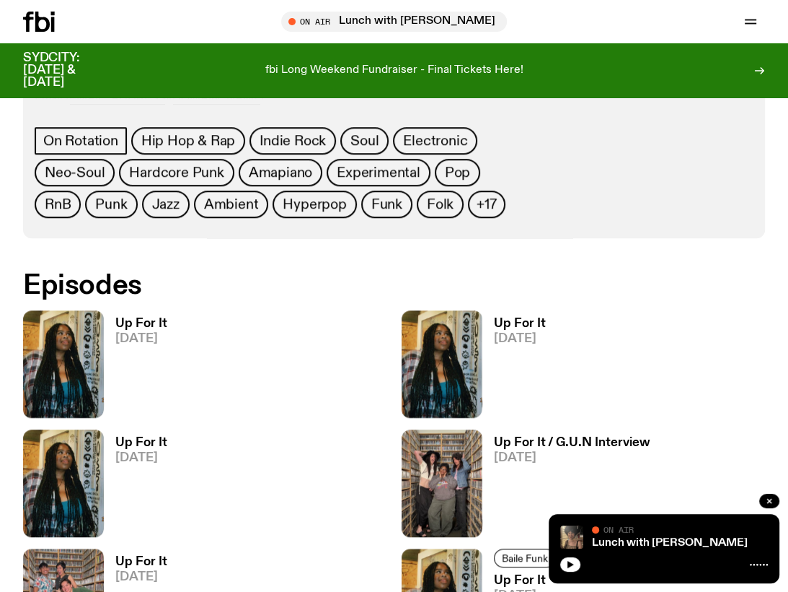
scroll to position [684, 0]
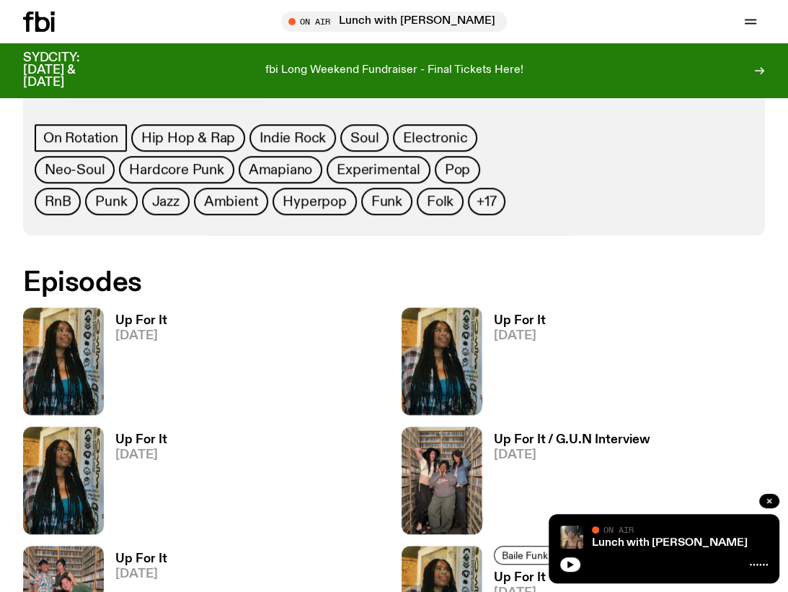
click at [131, 317] on h3 "Up For It" at bounding box center [141, 321] width 52 height 12
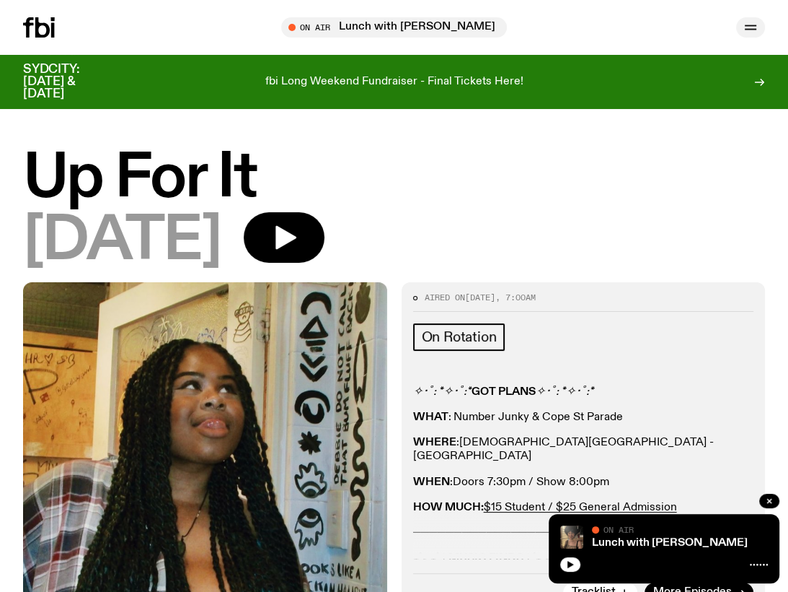
click at [746, 26] on icon "button" at bounding box center [750, 27] width 17 height 17
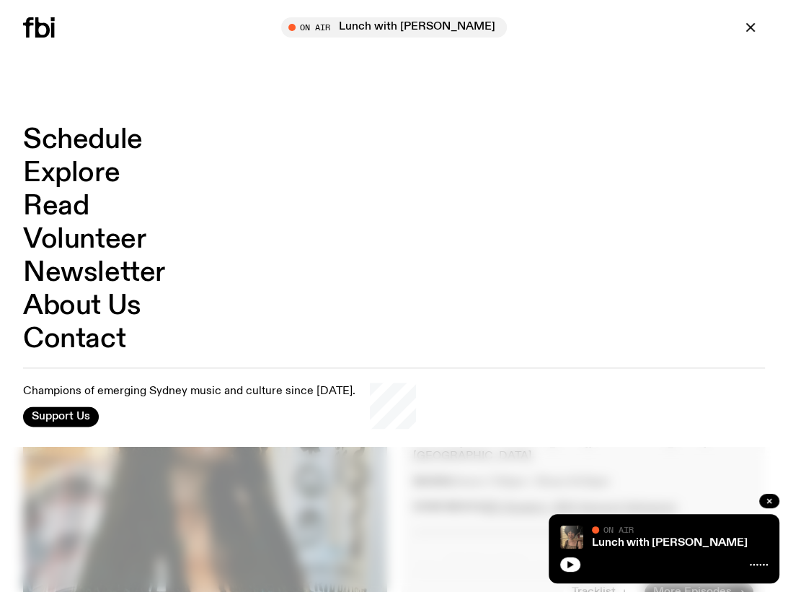
click at [578, 234] on nav "Schedule Explore Read Volunteer Newsletter About Us Contact" at bounding box center [394, 239] width 742 height 227
click at [747, 27] on icon "button" at bounding box center [750, 27] width 17 height 17
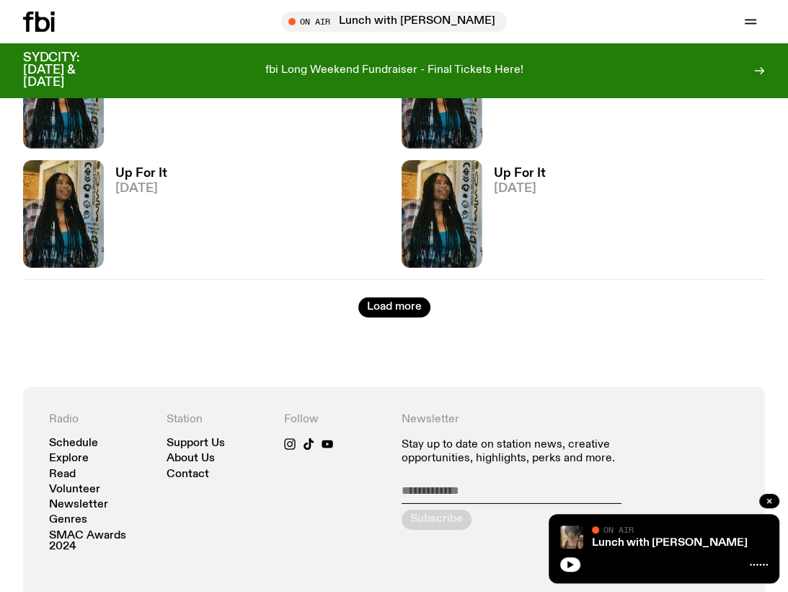
scroll to position [3027, 0]
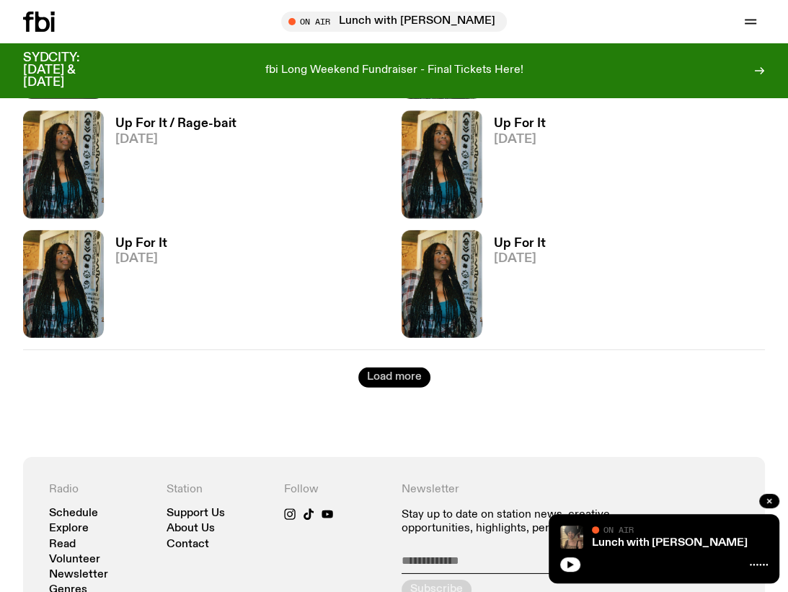
click at [390, 380] on button "Load more" at bounding box center [395, 377] width 72 height 20
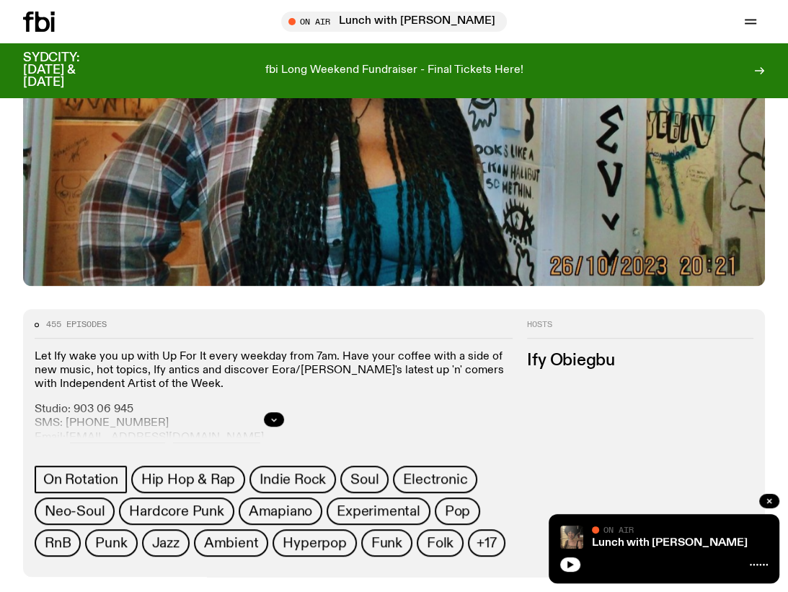
scroll to position [409, 0]
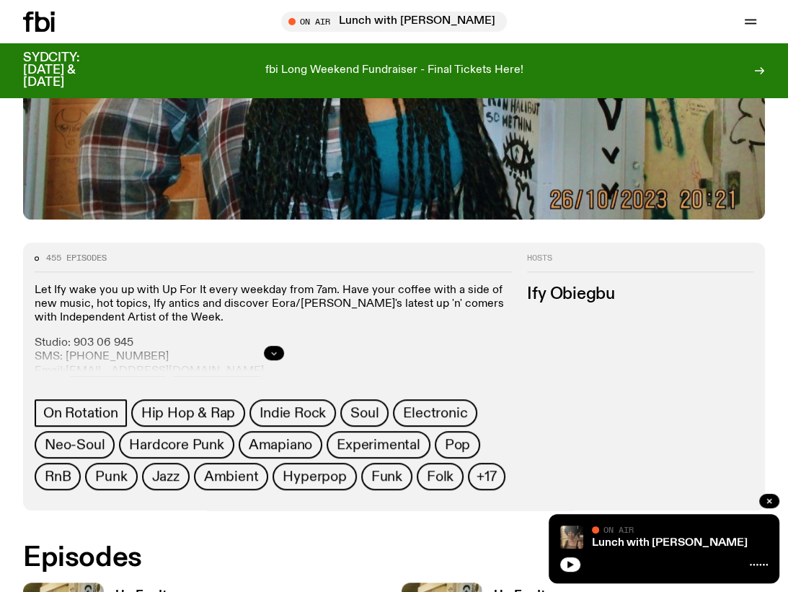
click at [268, 355] on button "button" at bounding box center [274, 353] width 20 height 14
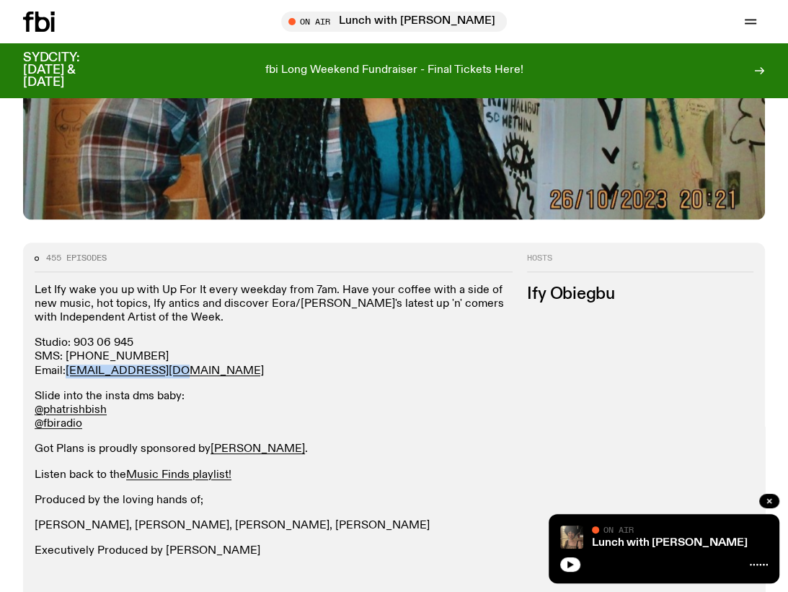
drag, startPoint x: 177, startPoint y: 369, endPoint x: 73, endPoint y: 371, distance: 103.9
click at [66, 369] on p "Studio: 903 06 945 SMS: 0435 123 945 Email: ify.o@fbiradio.com" at bounding box center [274, 357] width 478 height 42
copy p "ify.o@fbiradio.com"
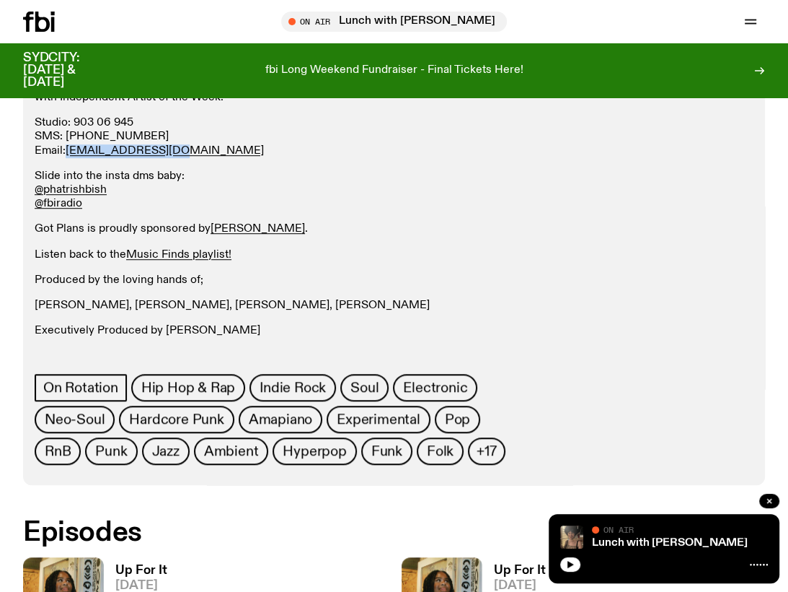
scroll to position [698, 0]
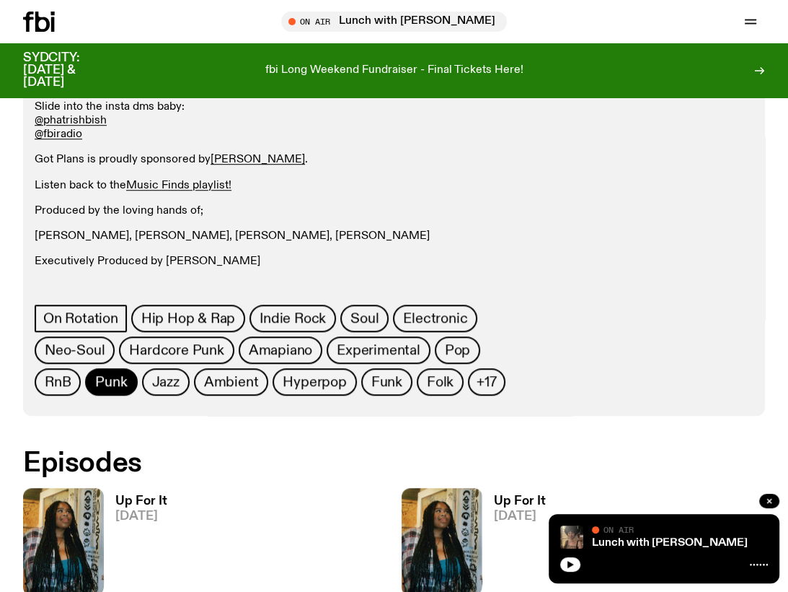
click at [107, 383] on span "Punk" at bounding box center [111, 382] width 32 height 16
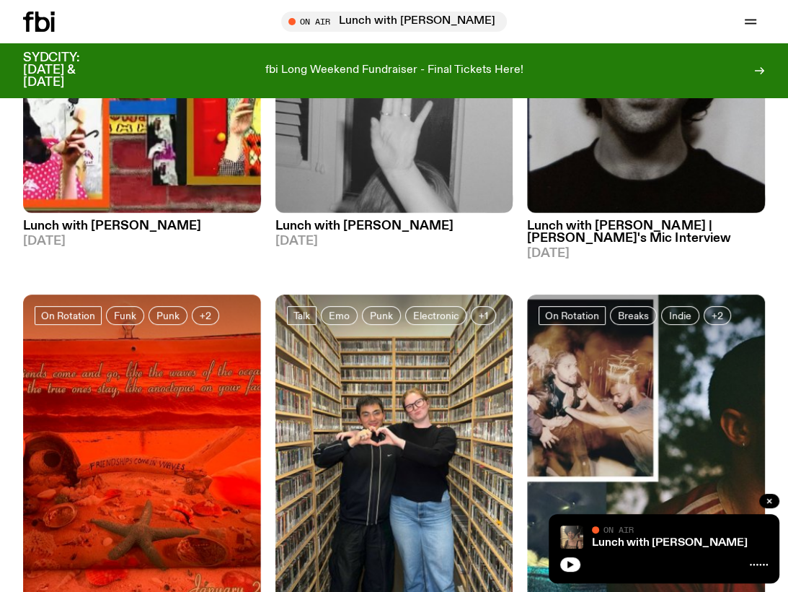
scroll to position [324, 0]
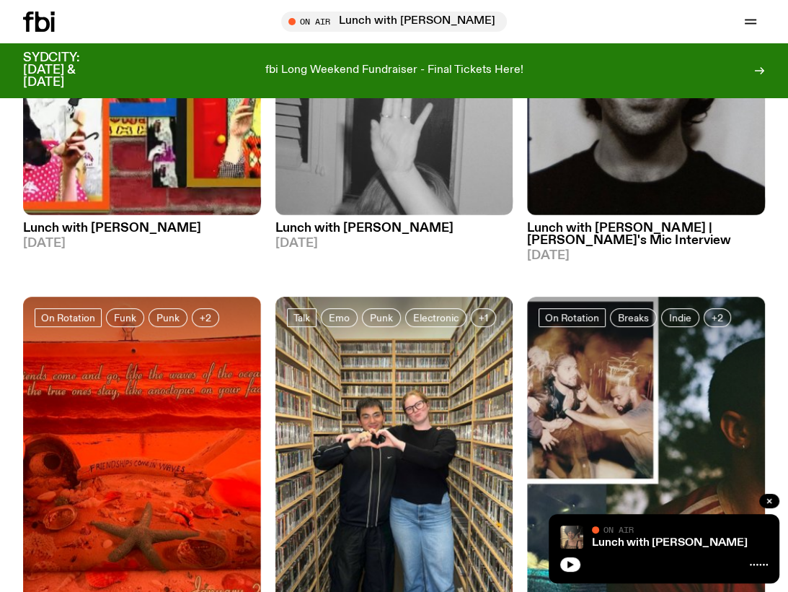
click at [581, 226] on h3 "Lunch with Izzy Page | Mike's Mic Interview" at bounding box center [646, 234] width 238 height 25
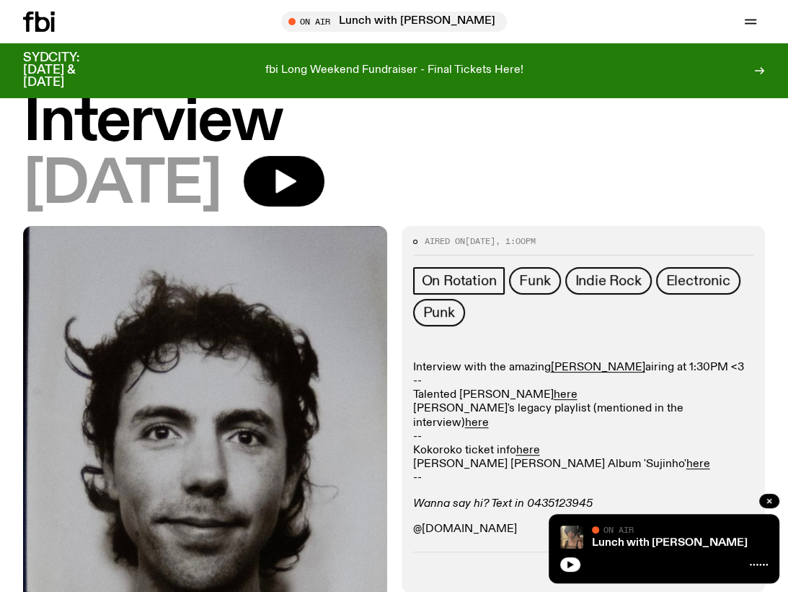
scroll to position [217, 0]
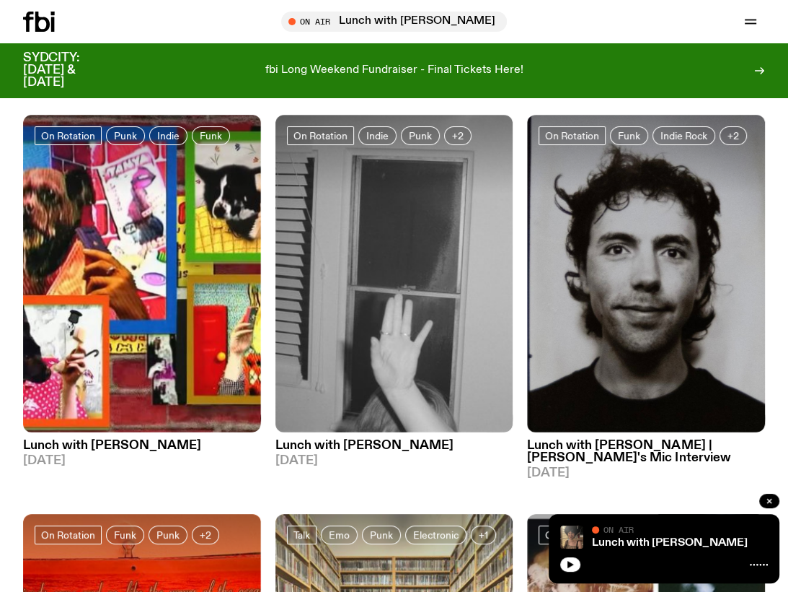
scroll to position [104, 0]
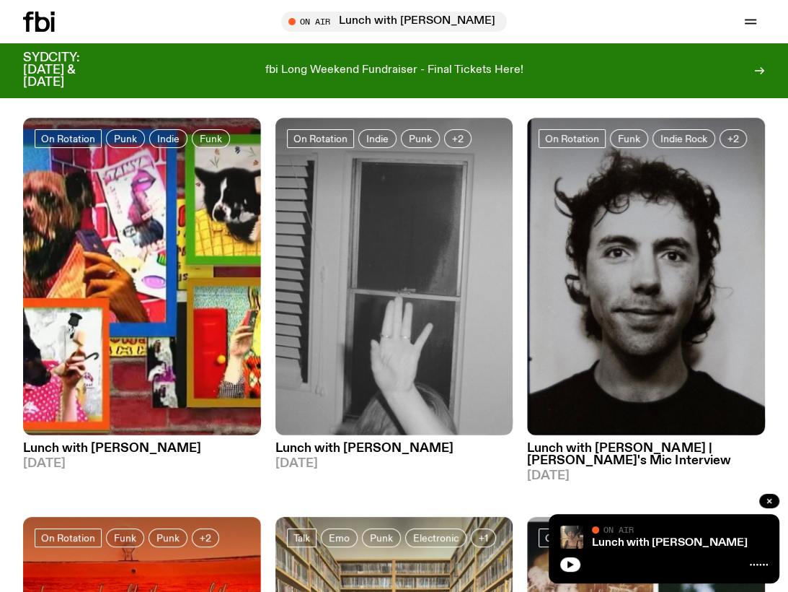
click at [335, 448] on h3 "Lunch with Izzy Page" at bounding box center [395, 448] width 238 height 12
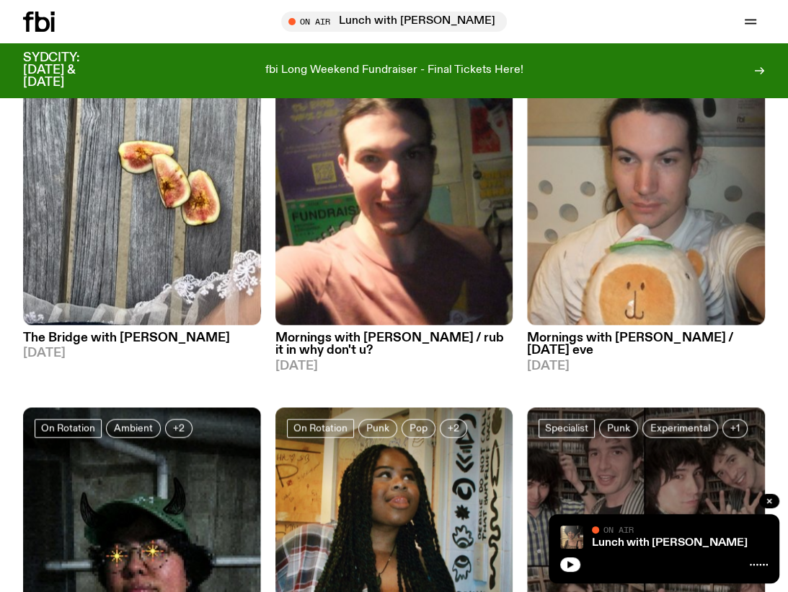
scroll to position [1381, 0]
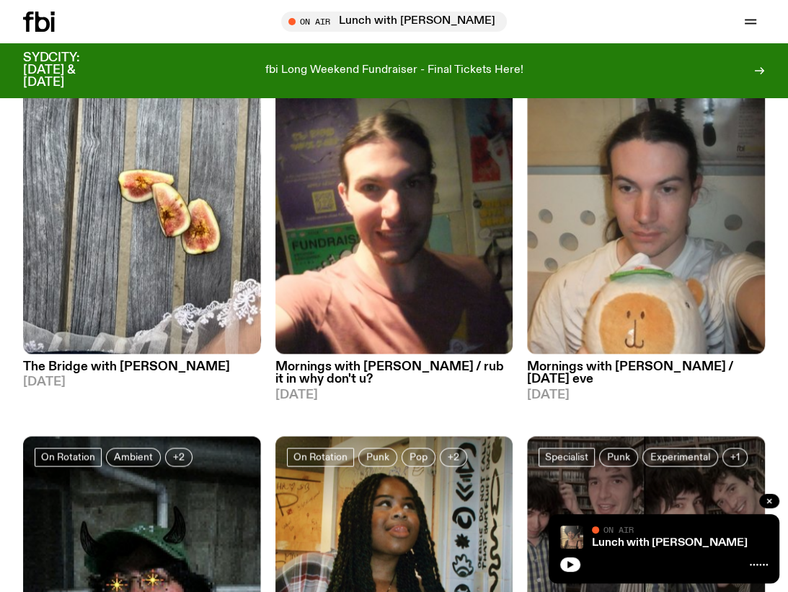
click at [141, 361] on h3 "The Bridge with Ayesha Bhalla" at bounding box center [142, 367] width 238 height 12
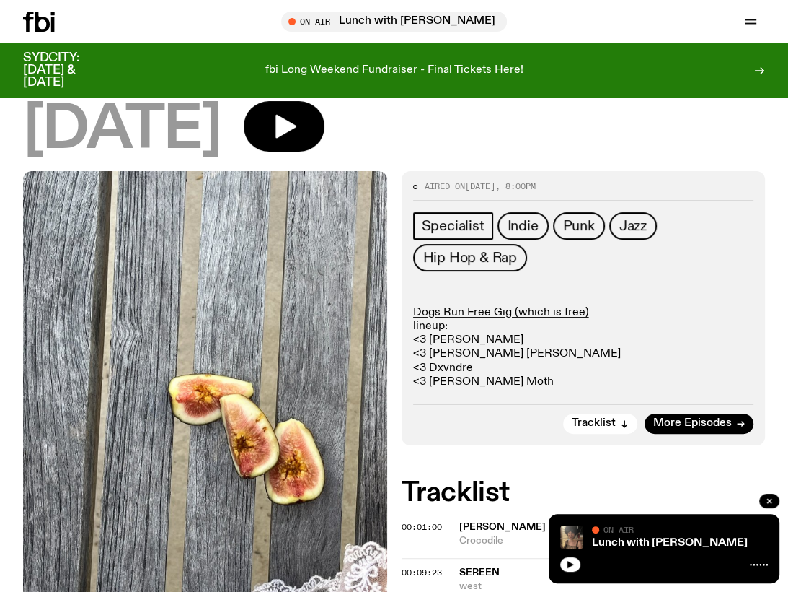
scroll to position [210, 0]
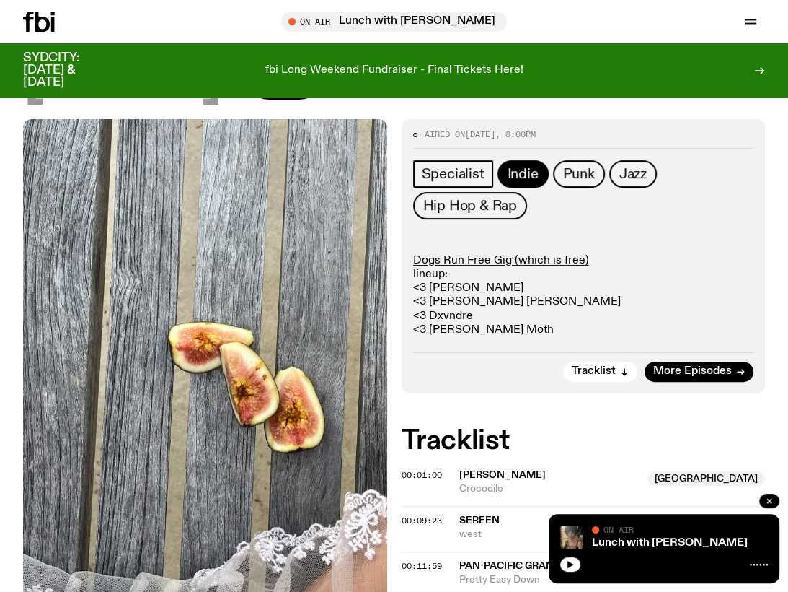
click at [511, 175] on span "Indie" at bounding box center [523, 174] width 31 height 16
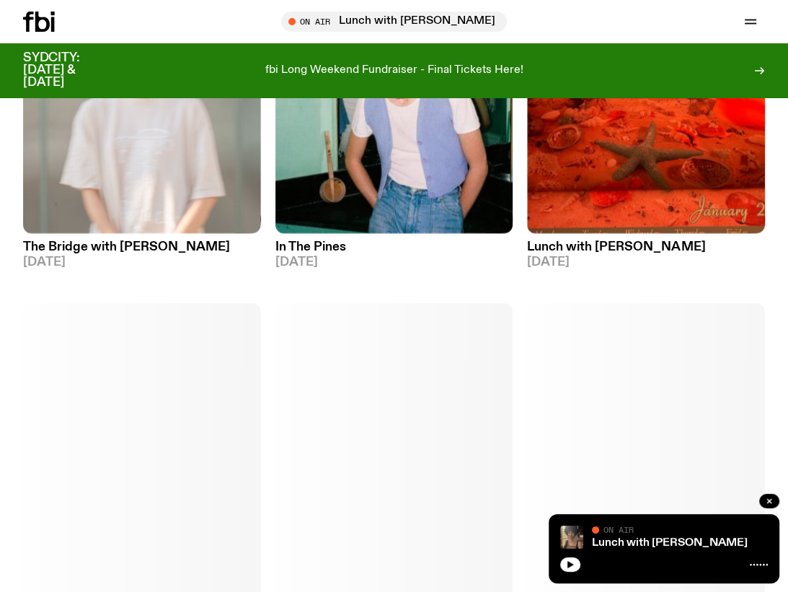
scroll to position [2242, 0]
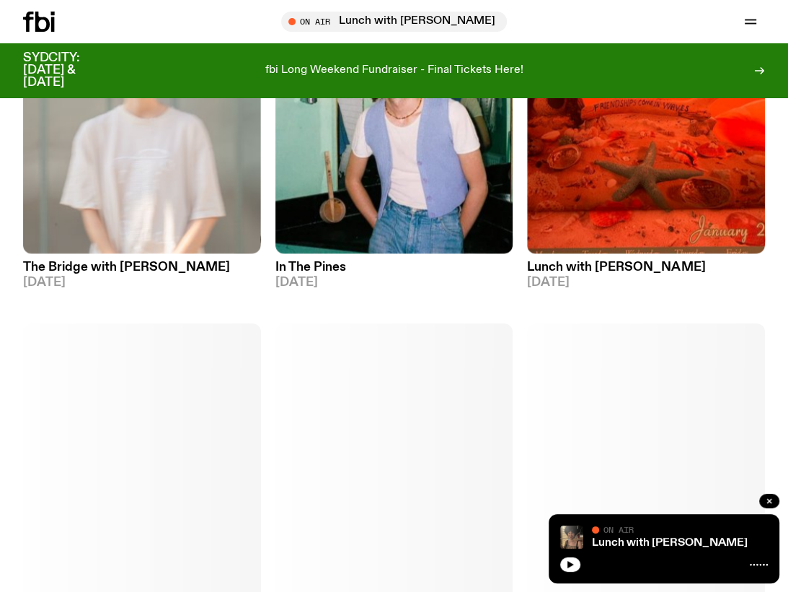
click at [619, 262] on h3 "Lunch with Izzy Page" at bounding box center [646, 267] width 238 height 12
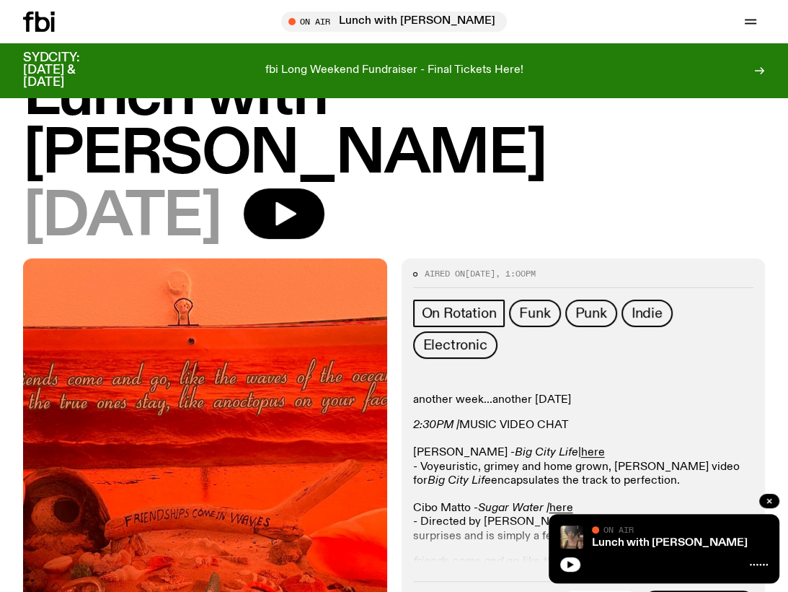
scroll to position [216, 0]
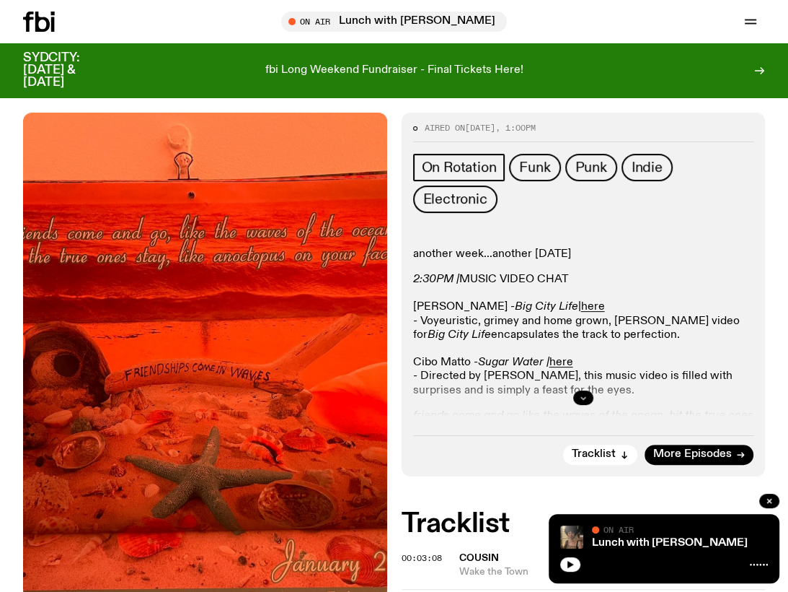
click at [581, 390] on button "button" at bounding box center [584, 397] width 20 height 14
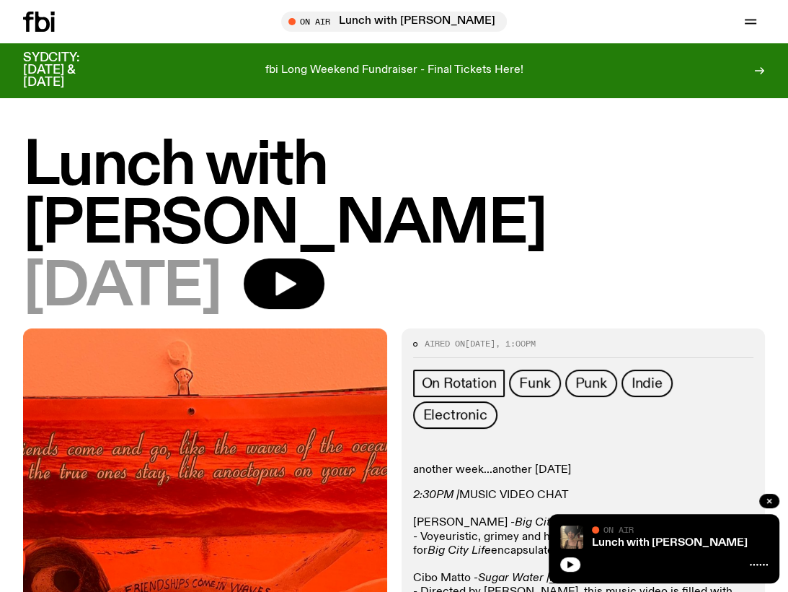
scroll to position [0, 0]
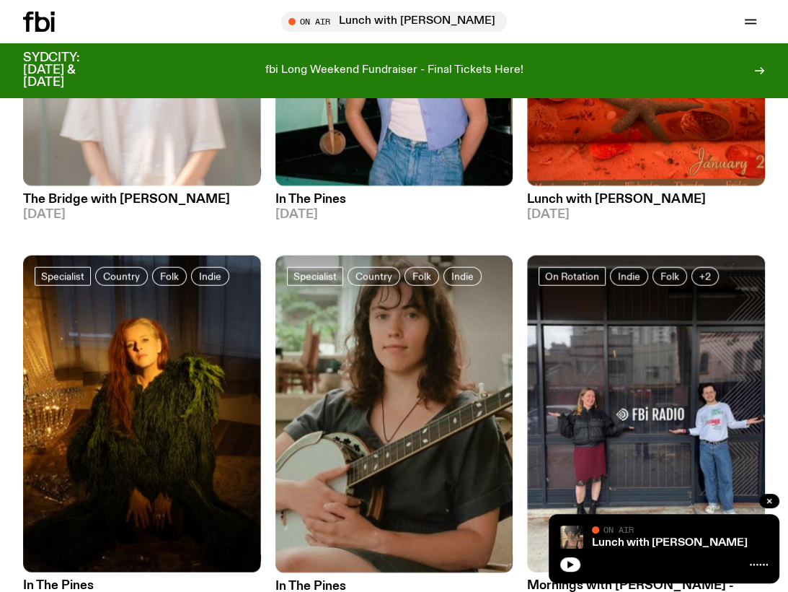
scroll to position [2490, 0]
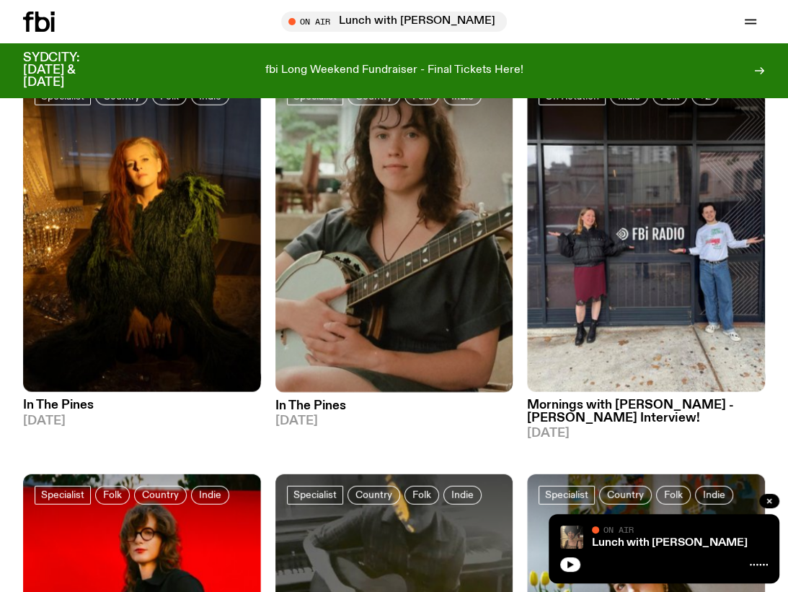
click at [58, 405] on h3 "In The Pines" at bounding box center [142, 405] width 238 height 12
click at [54, 405] on h3 "In The Pines" at bounding box center [142, 405] width 238 height 12
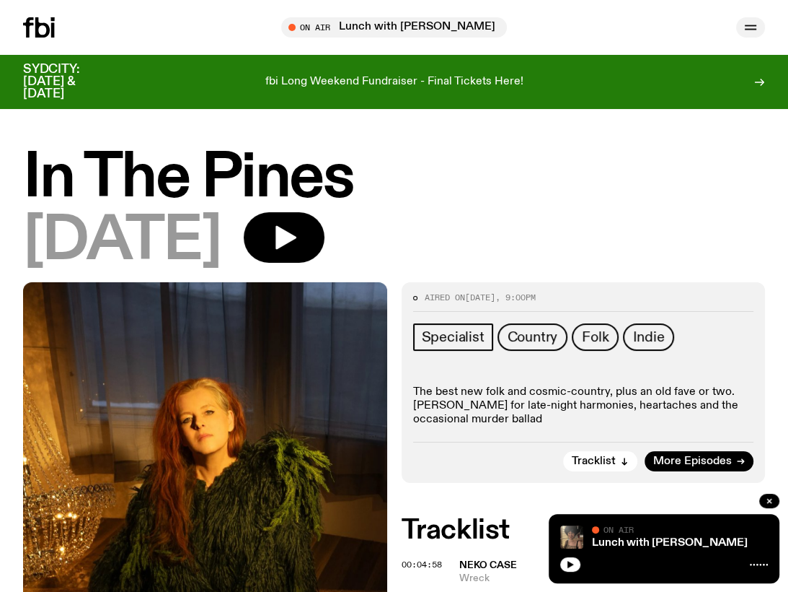
click at [750, 27] on icon "button" at bounding box center [750, 27] width 17 height 17
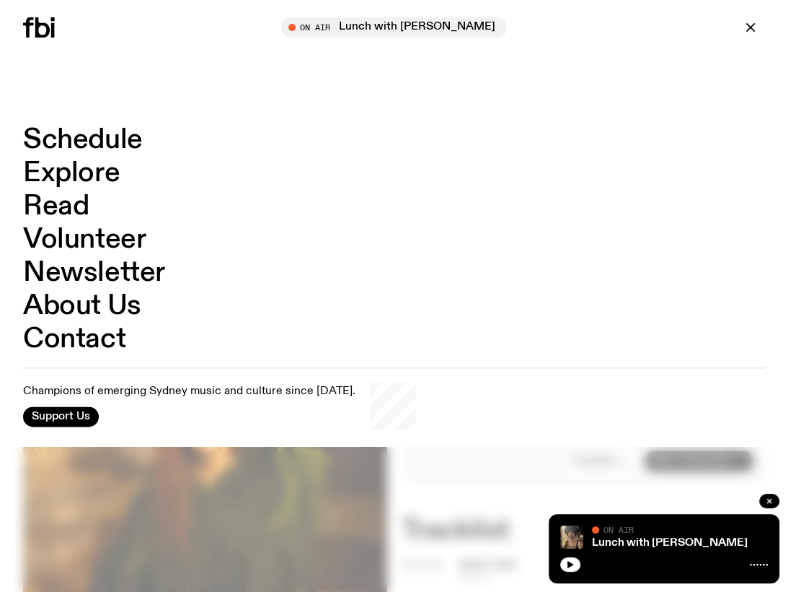
click at [121, 273] on link "Newsletter" at bounding box center [94, 272] width 142 height 27
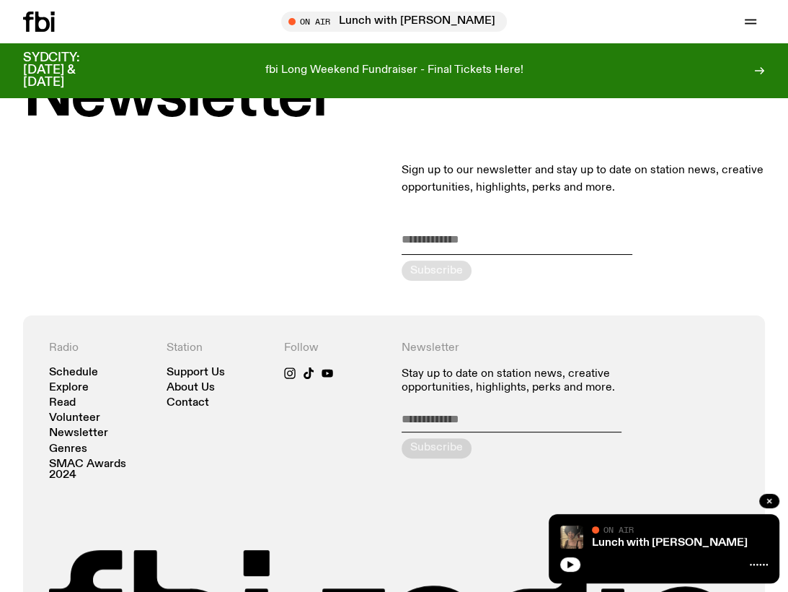
scroll to position [87, 0]
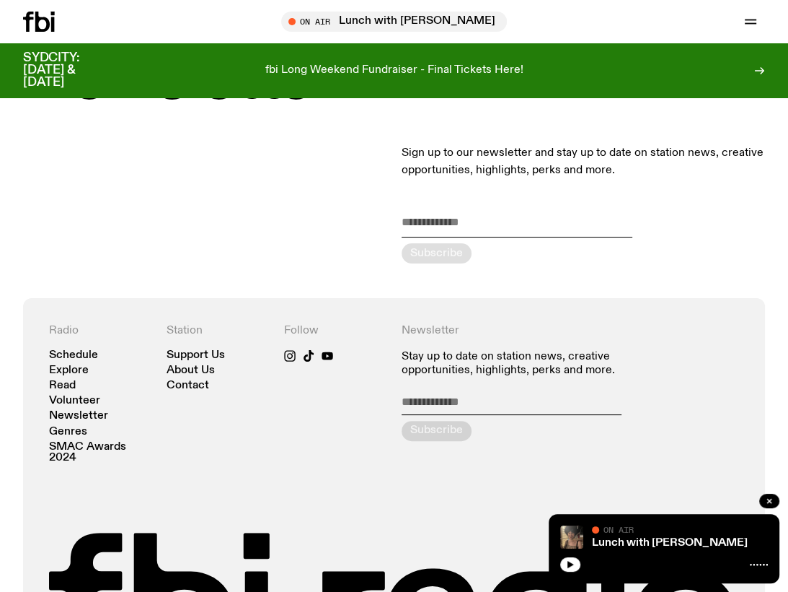
click at [499, 224] on input "email" at bounding box center [517, 226] width 231 height 24
type input "**********"
click at [439, 257] on icon "submit" at bounding box center [436, 253] width 19 height 19
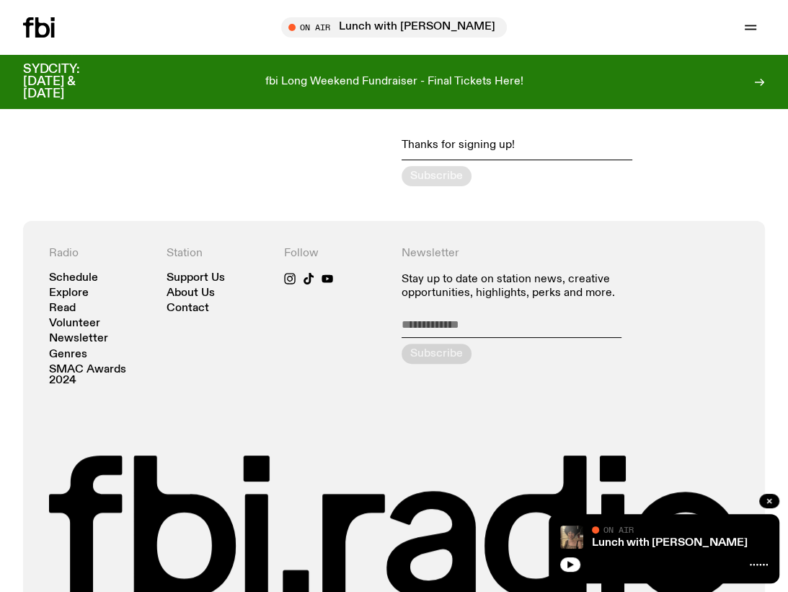
scroll to position [0, 0]
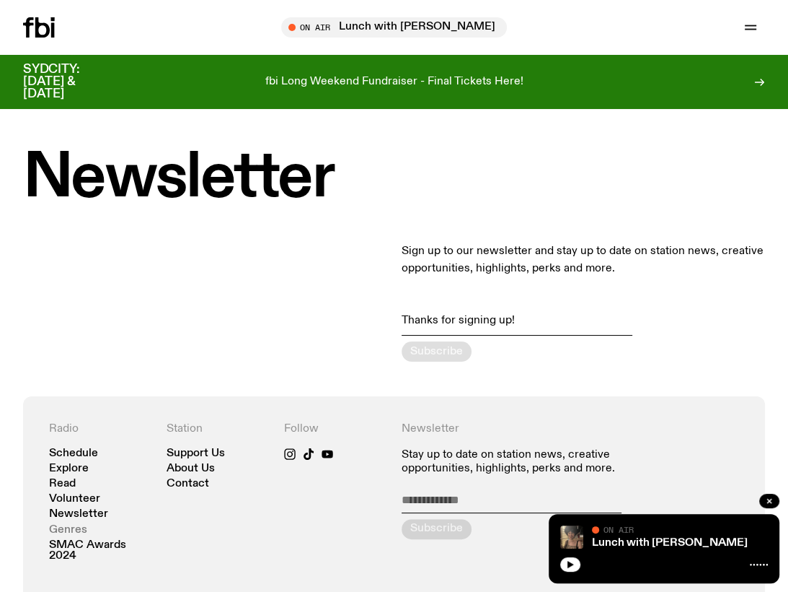
click at [68, 526] on link "Genres" at bounding box center [68, 529] width 38 height 11
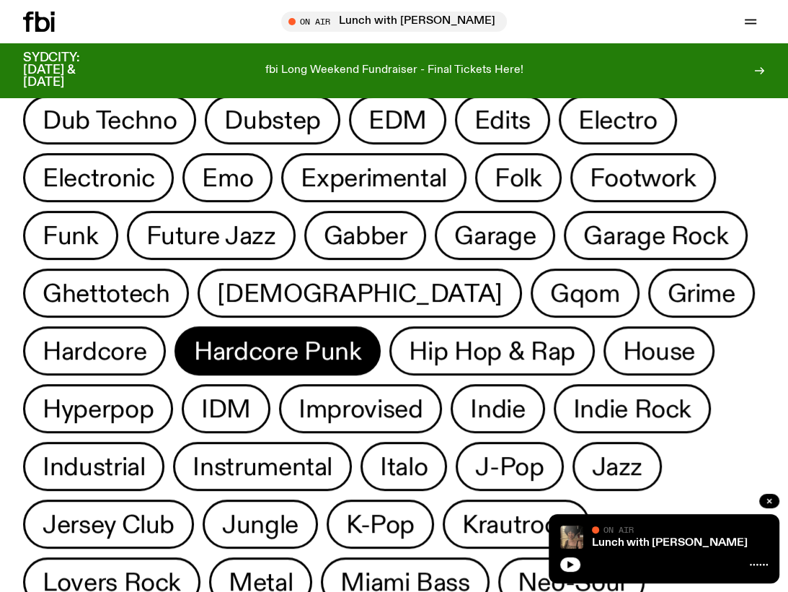
scroll to position [449, 0]
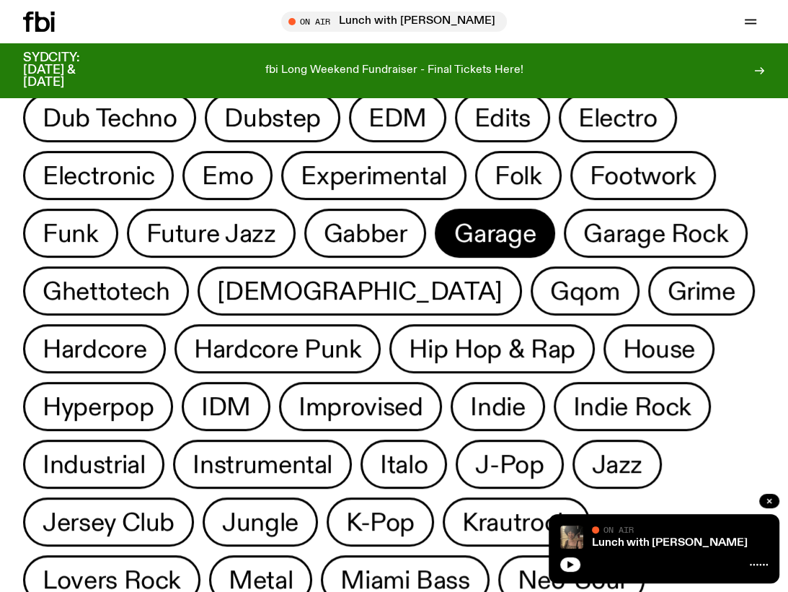
click at [454, 227] on span "Garage" at bounding box center [495, 233] width 82 height 28
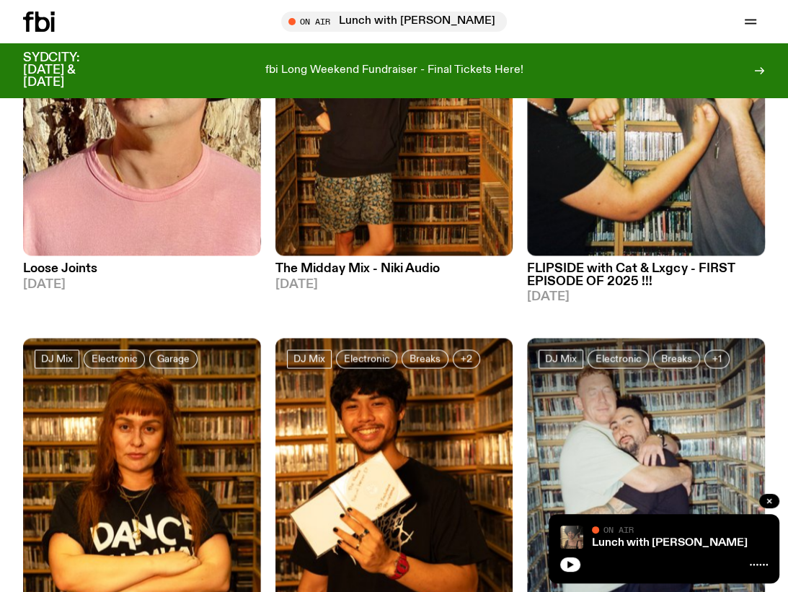
scroll to position [1604, 0]
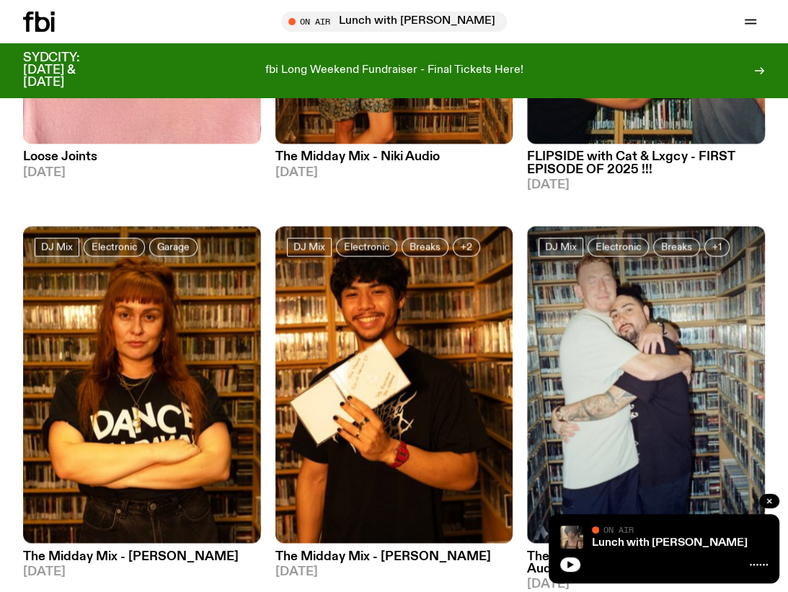
scroll to position [1423, 0]
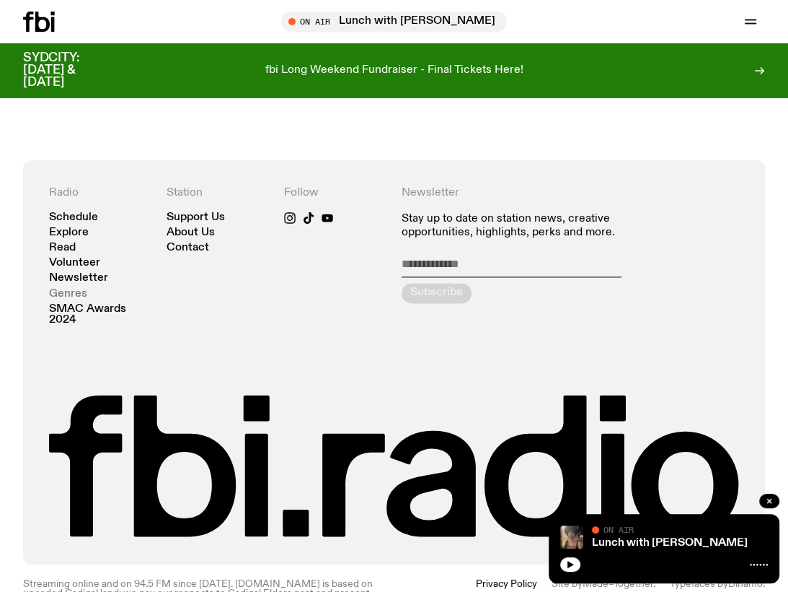
click at [84, 289] on link "Genres" at bounding box center [68, 294] width 38 height 11
click at [61, 289] on link "Genres" at bounding box center [68, 294] width 38 height 11
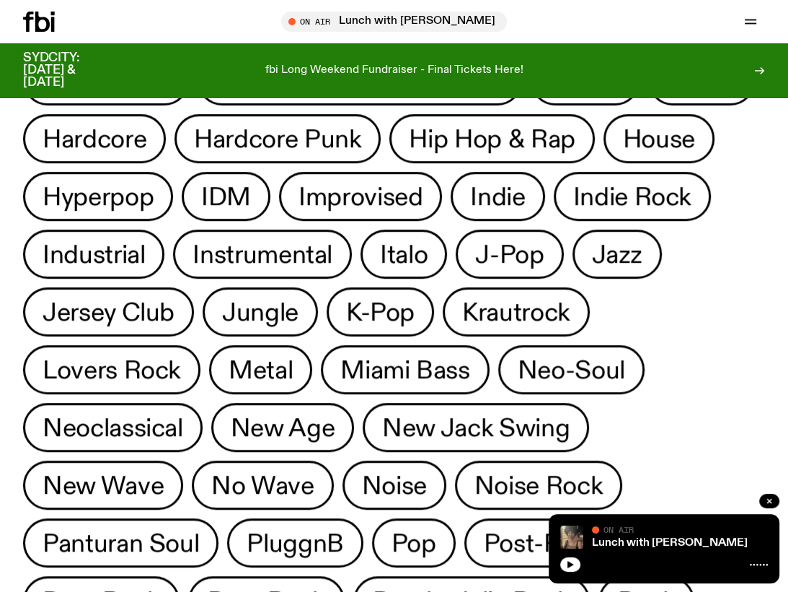
scroll to position [618, 0]
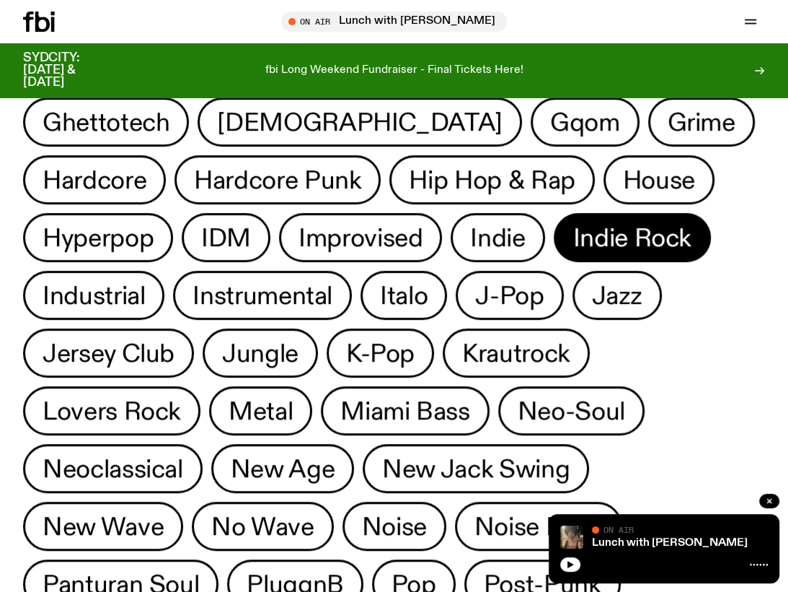
click at [574, 240] on span "Indie Rock" at bounding box center [633, 238] width 118 height 28
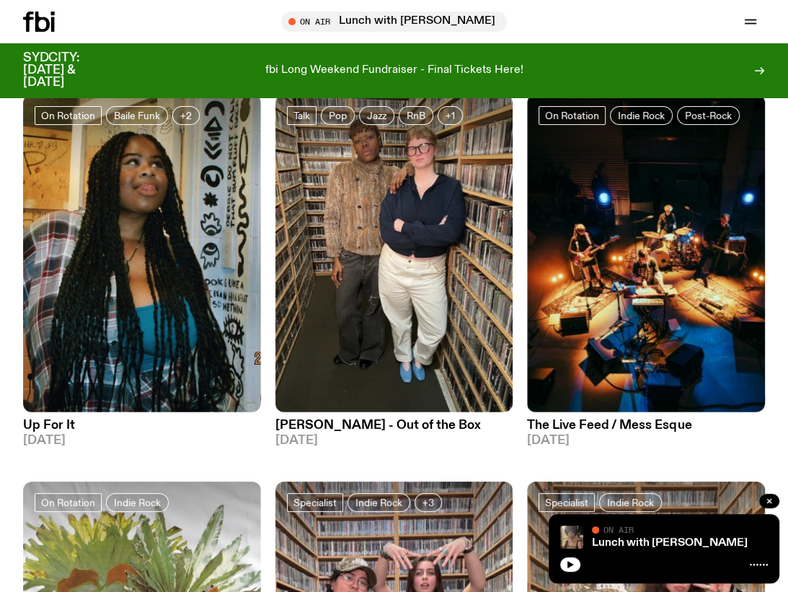
scroll to position [121, 0]
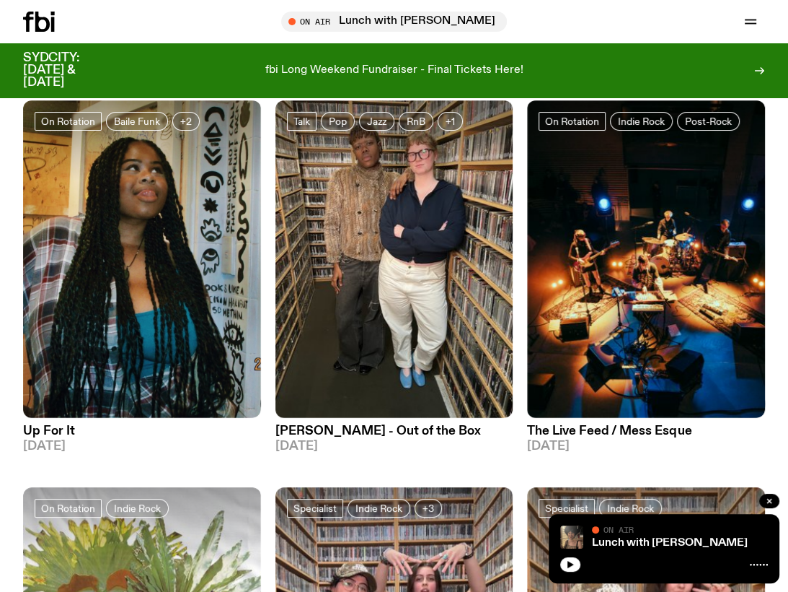
click at [583, 427] on h3 "The Live Feed / Mess Esque" at bounding box center [646, 431] width 238 height 12
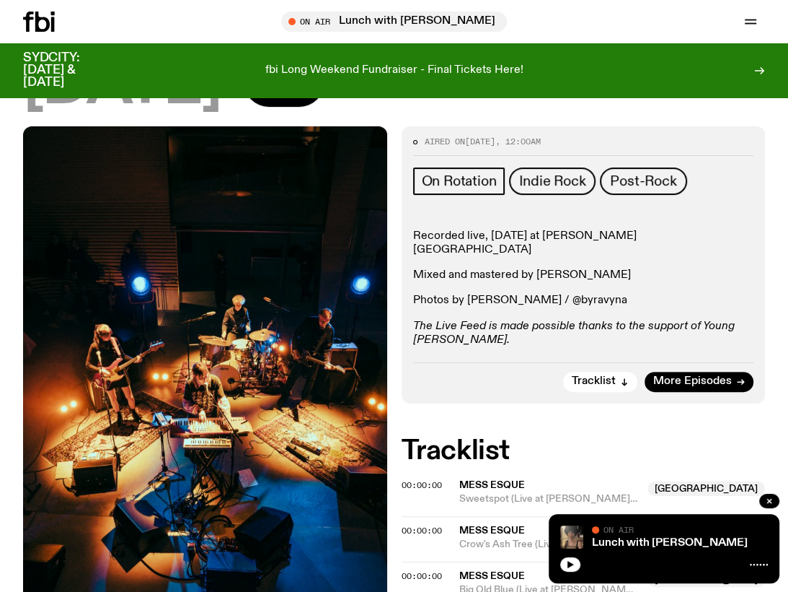
scroll to position [177, 0]
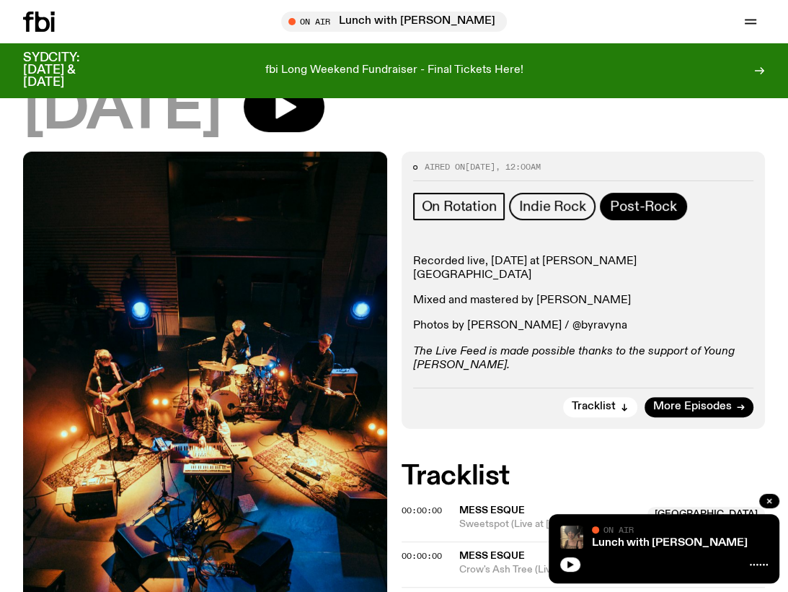
click at [636, 211] on span "Post-Rock" at bounding box center [643, 206] width 66 height 16
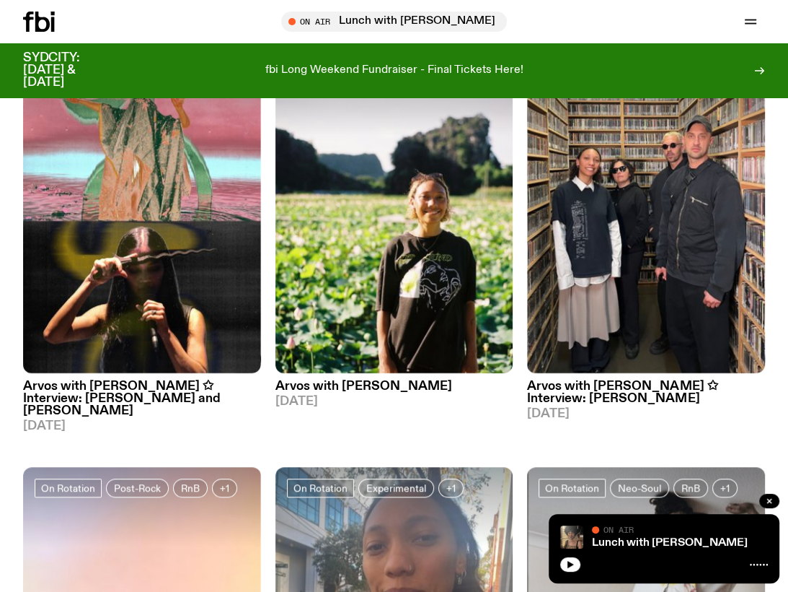
scroll to position [716, 0]
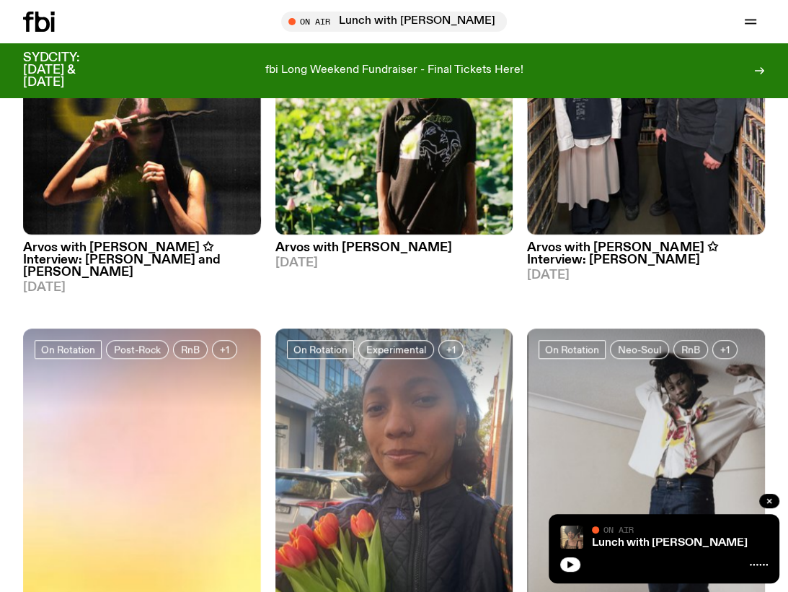
click at [377, 242] on h3 "Arvos with Bri Kennedy" at bounding box center [395, 248] width 238 height 12
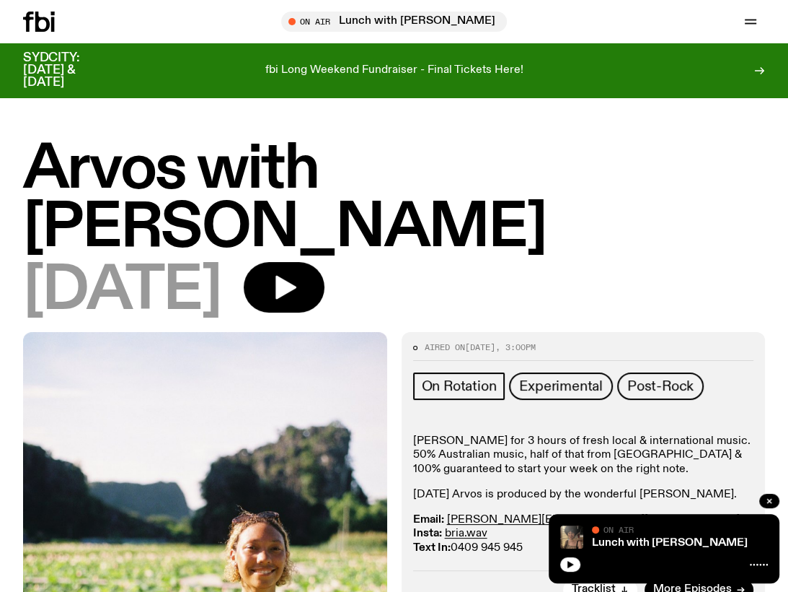
scroll to position [84, 0]
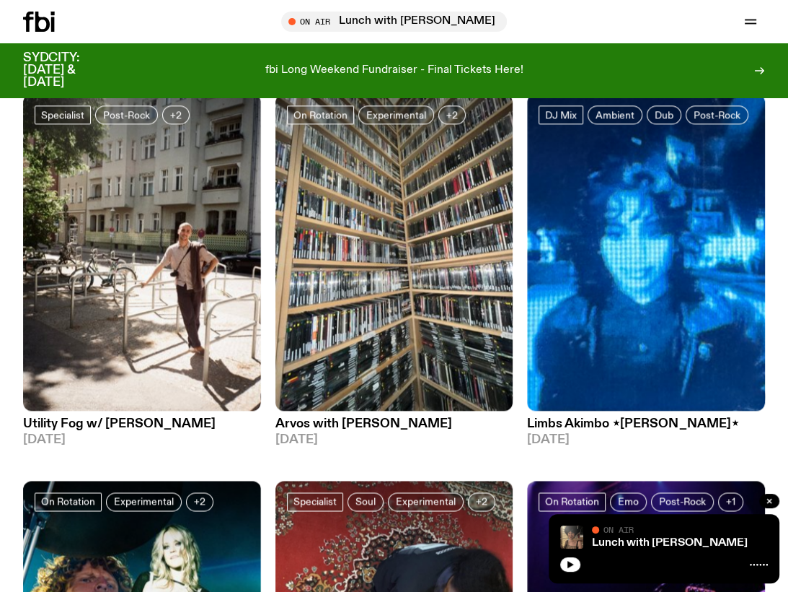
scroll to position [1235, 0]
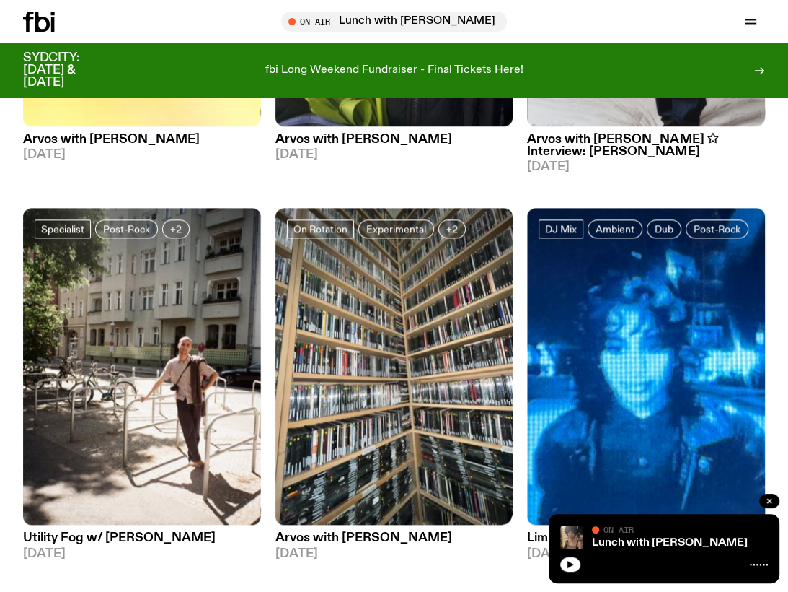
click at [356, 532] on h3 "Arvos with Sabine Lee Cook" at bounding box center [395, 538] width 238 height 12
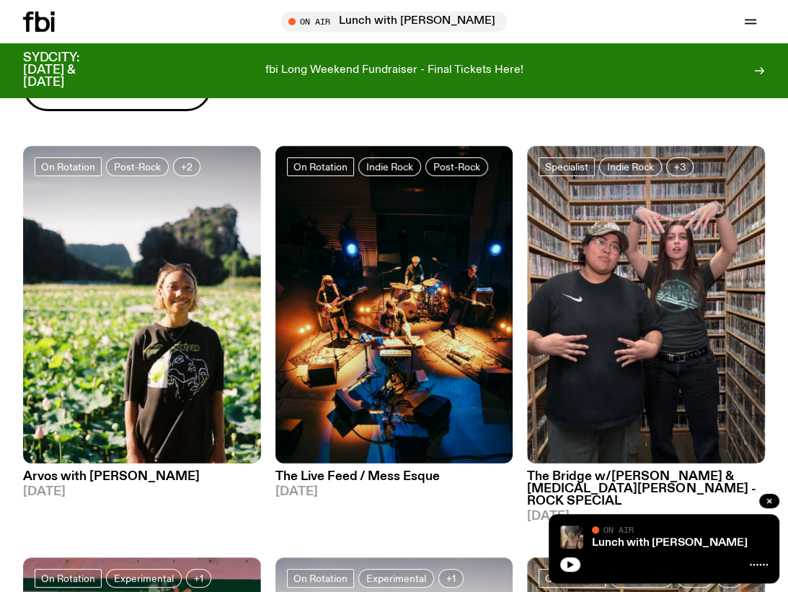
scroll to position [102, 0]
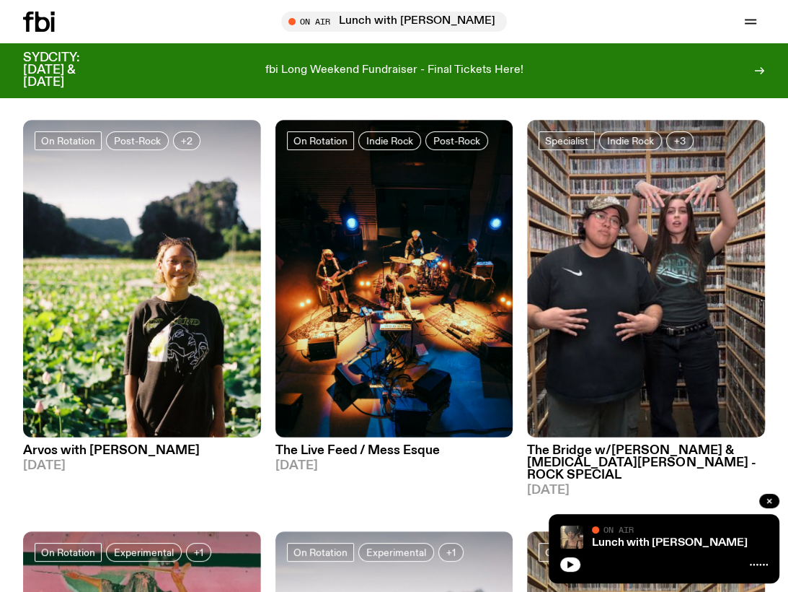
click at [599, 452] on h3 "The Bridge w/Diana Kalkoul & Allegra Pezzullo - ROCK SPECIAL" at bounding box center [646, 462] width 238 height 37
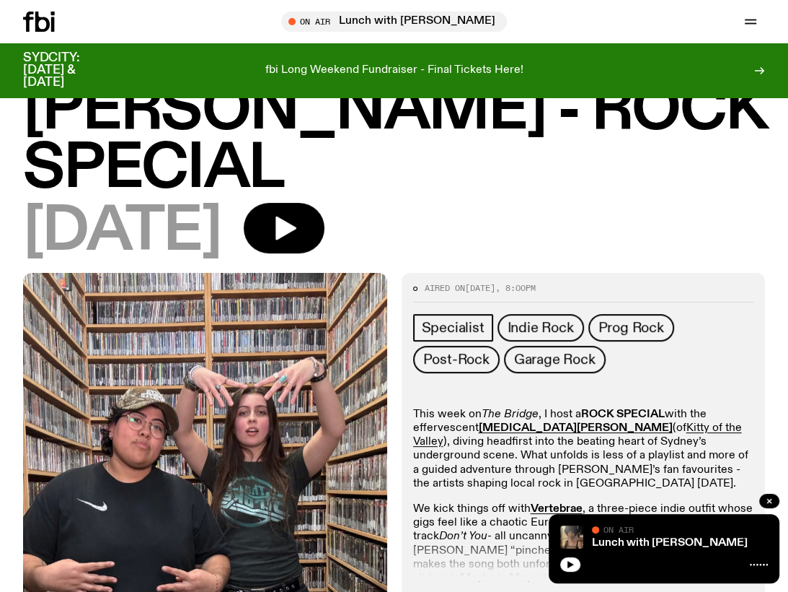
scroll to position [284, 0]
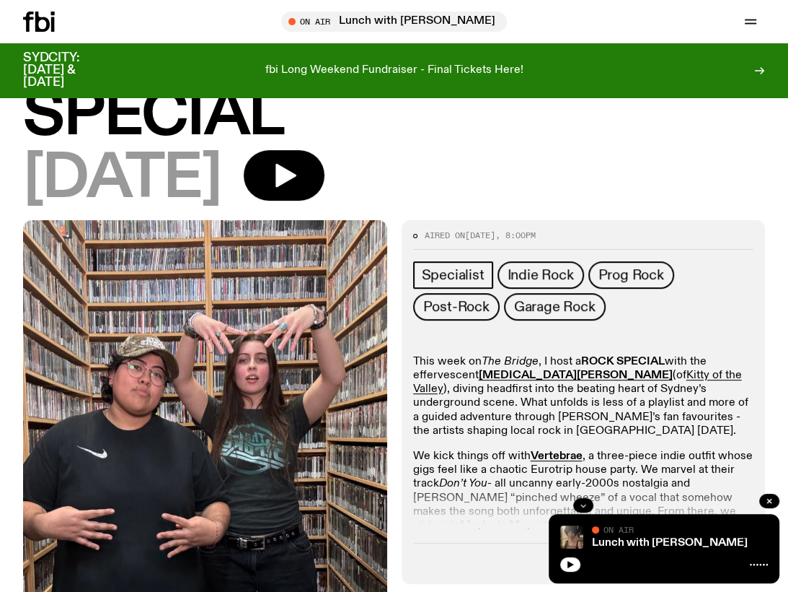
click at [586, 501] on icon "button" at bounding box center [583, 505] width 9 height 9
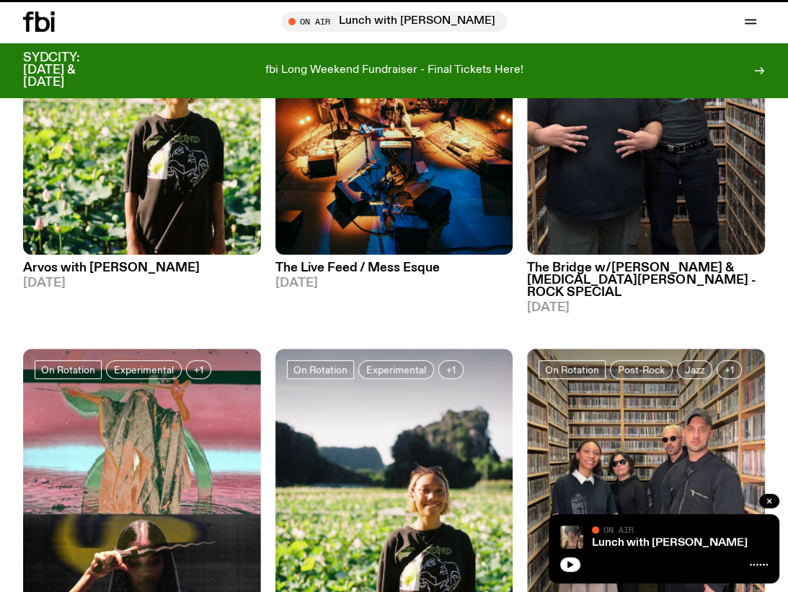
scroll to position [102, 0]
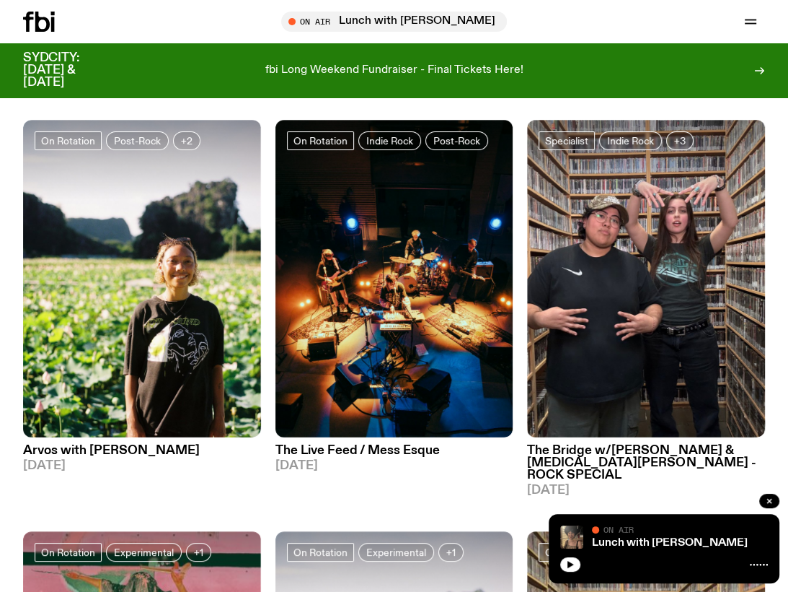
click at [788, 104] on div "Post-Rock" at bounding box center [394, 78] width 788 height 84
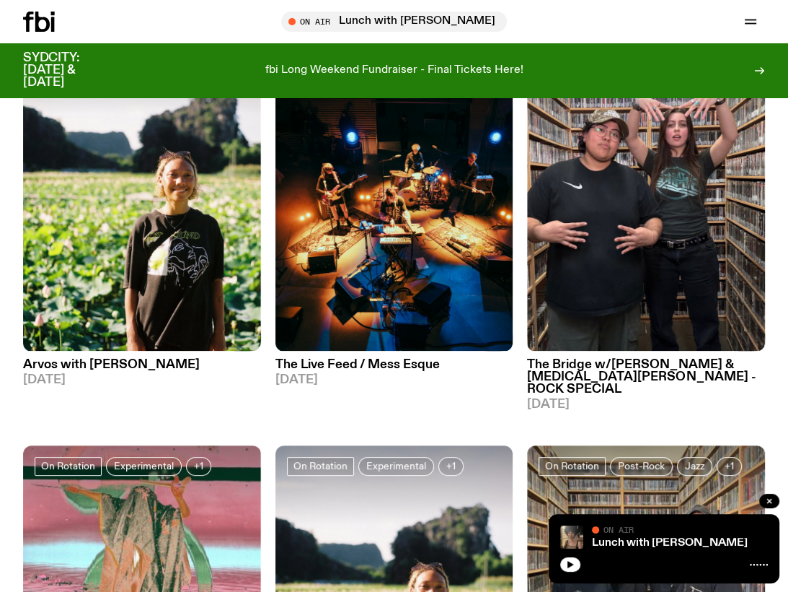
scroll to position [186, 0]
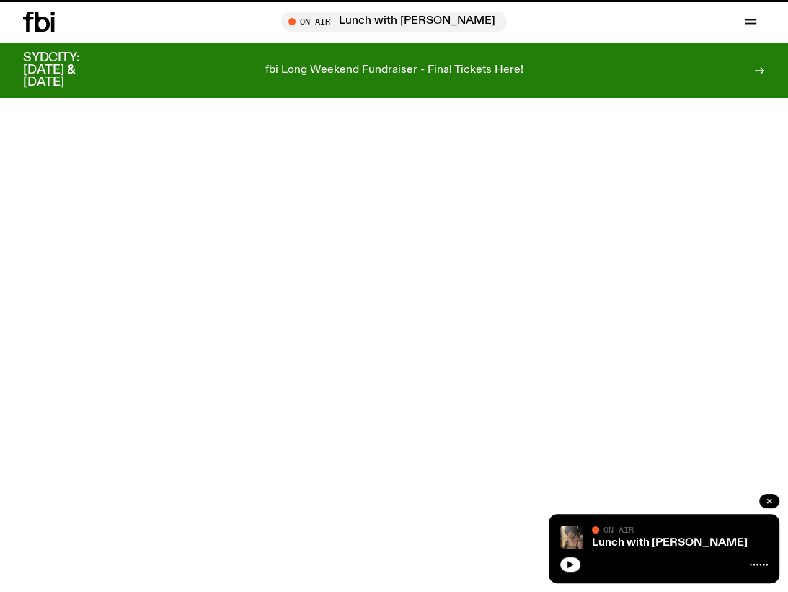
scroll to position [177, 0]
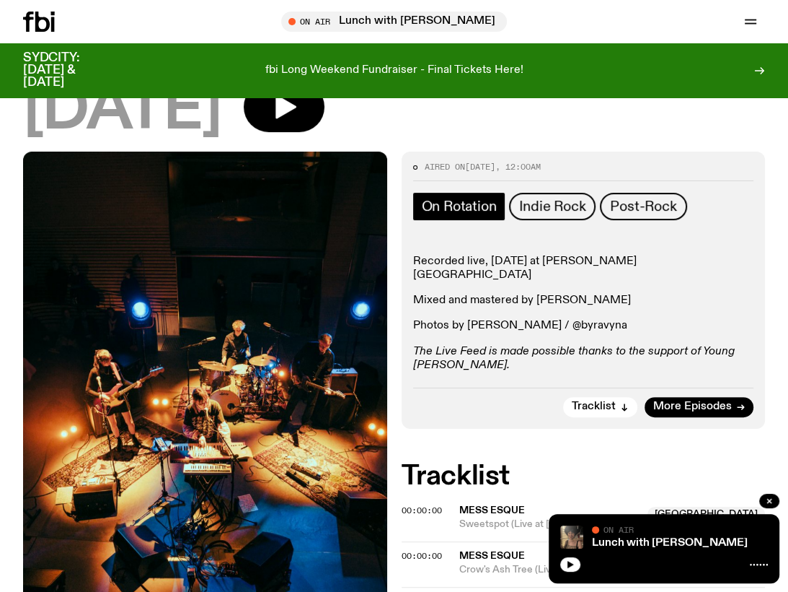
click at [482, 206] on span "On Rotation" at bounding box center [459, 206] width 75 height 16
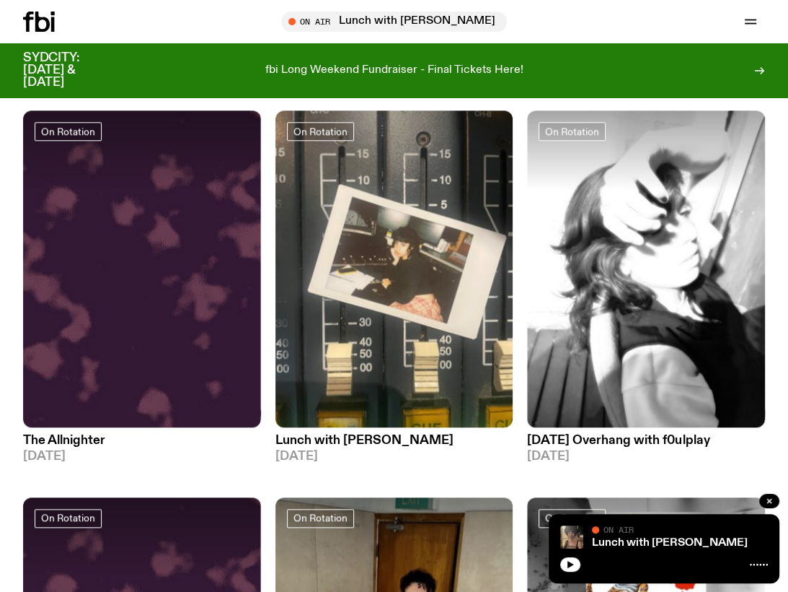
scroll to position [939, 0]
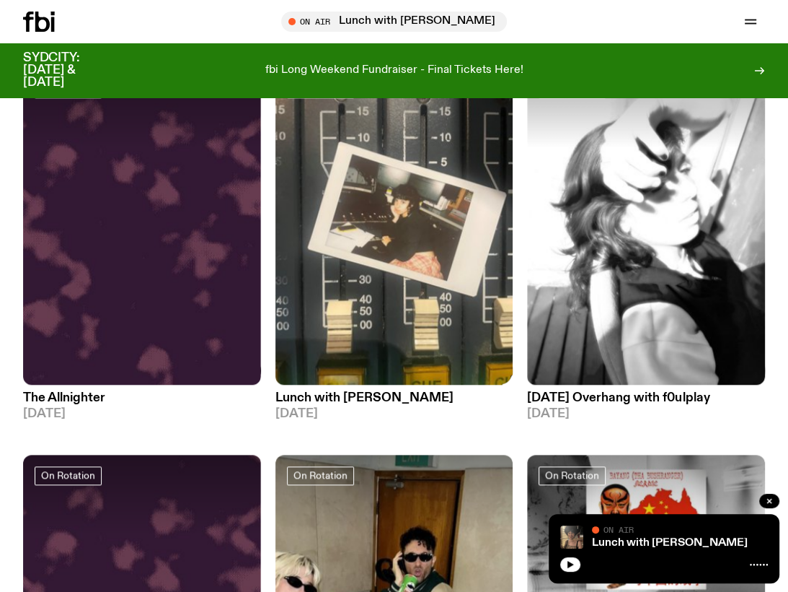
drag, startPoint x: 326, startPoint y: 399, endPoint x: 385, endPoint y: 377, distance: 62.6
click at [326, 399] on h3 "Lunch with Ella Avni" at bounding box center [395, 398] width 238 height 12
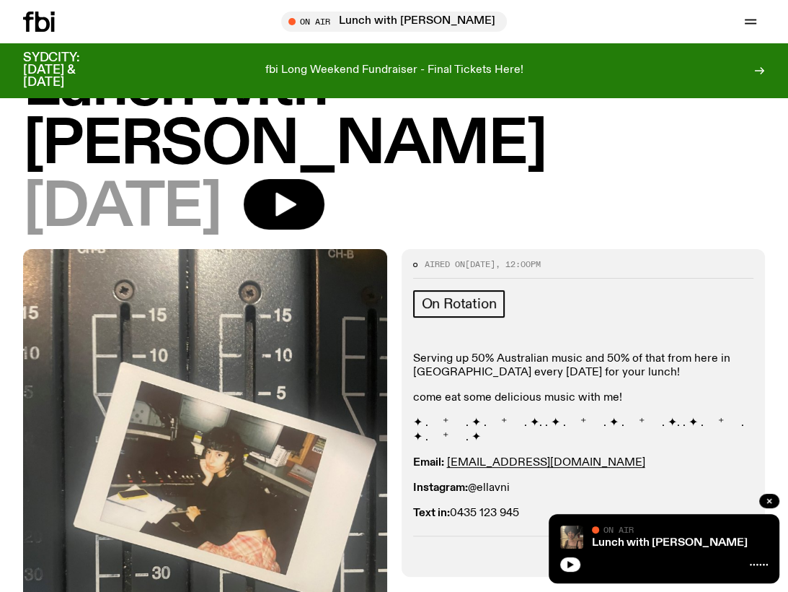
scroll to position [83, 0]
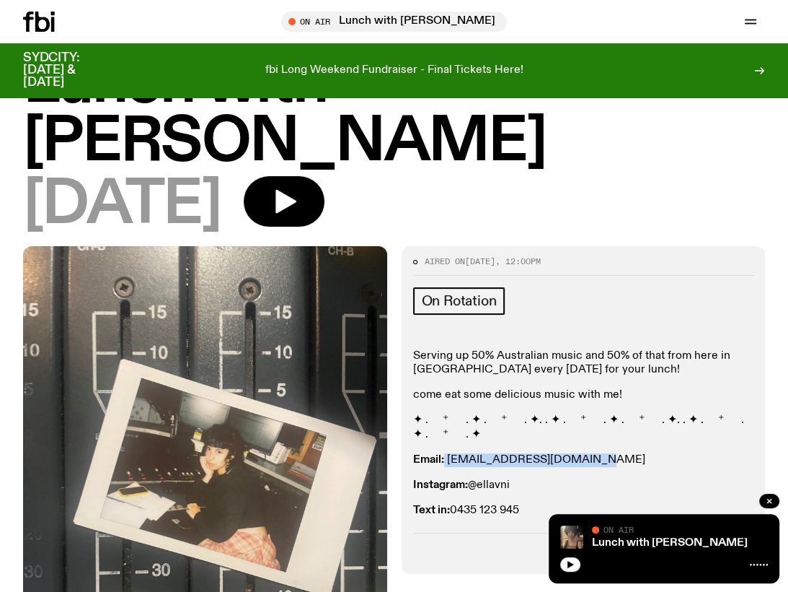
drag, startPoint x: 606, startPoint y: 403, endPoint x: 454, endPoint y: 401, distance: 152.2
click at [447, 453] on p "Email: ellalouiseavni@gmail.com" at bounding box center [583, 460] width 341 height 14
copy link "ellalouiseavni@gmail.com"
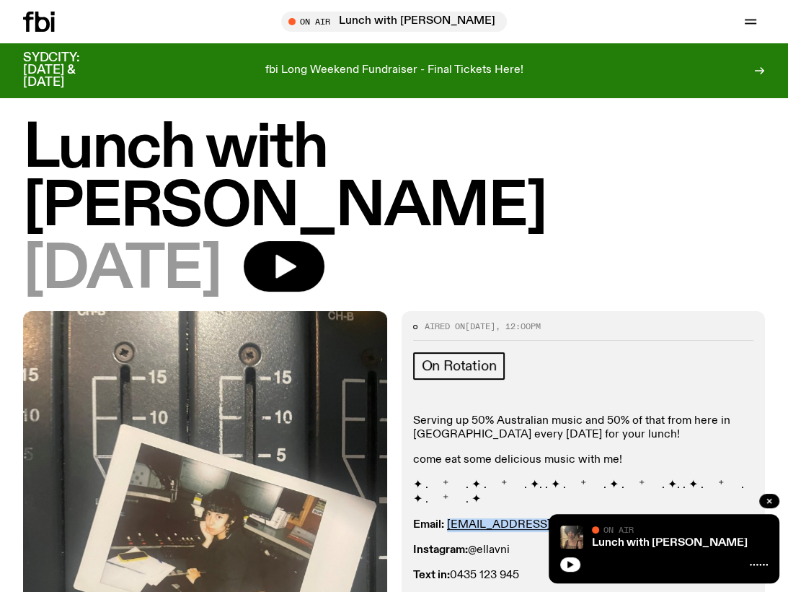
scroll to position [3, 0]
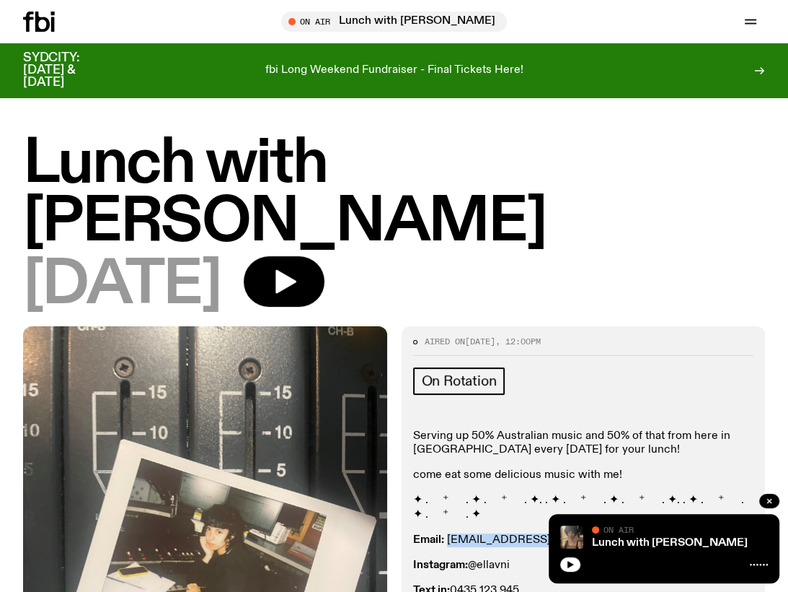
copy link "ellalouiseavni@gmail.com"
drag, startPoint x: 514, startPoint y: 478, endPoint x: 537, endPoint y: 473, distance: 23.6
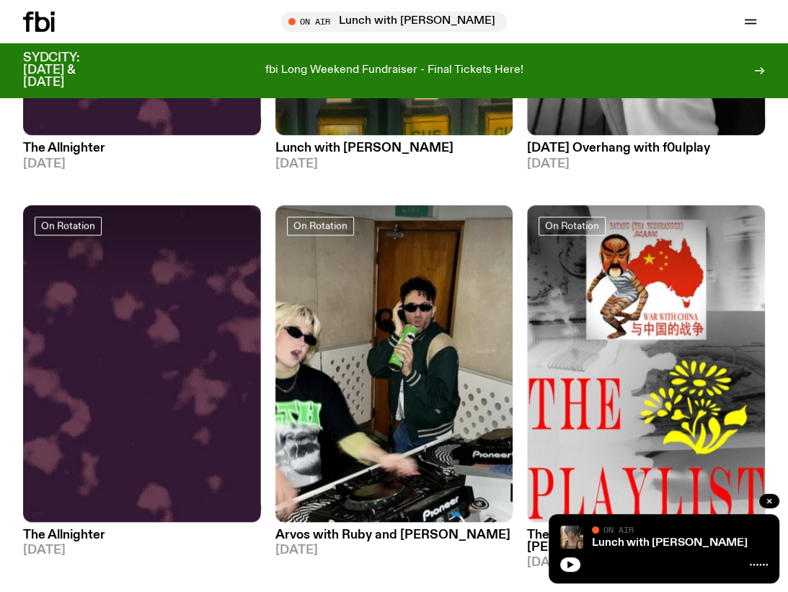
scroll to position [1257, 0]
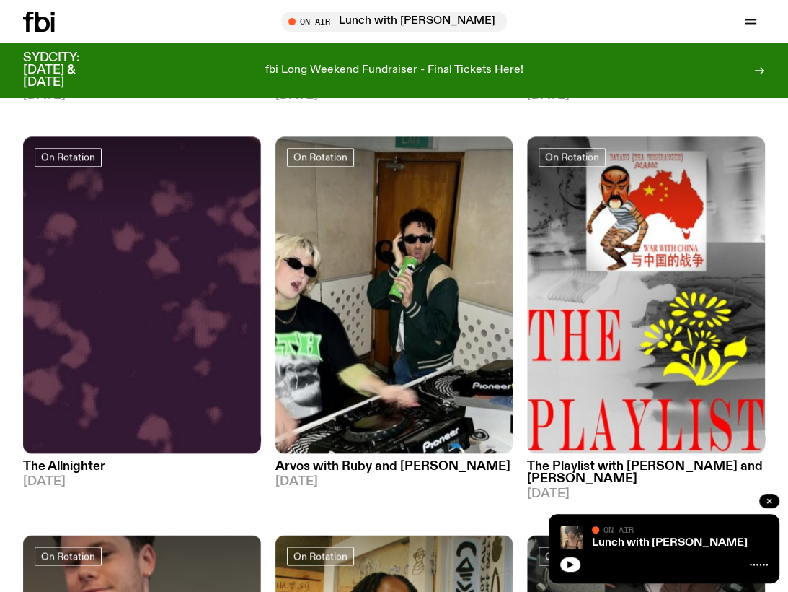
click at [302, 457] on link "Arvos with Ruby and Al 26.09.25" at bounding box center [395, 470] width 238 height 35
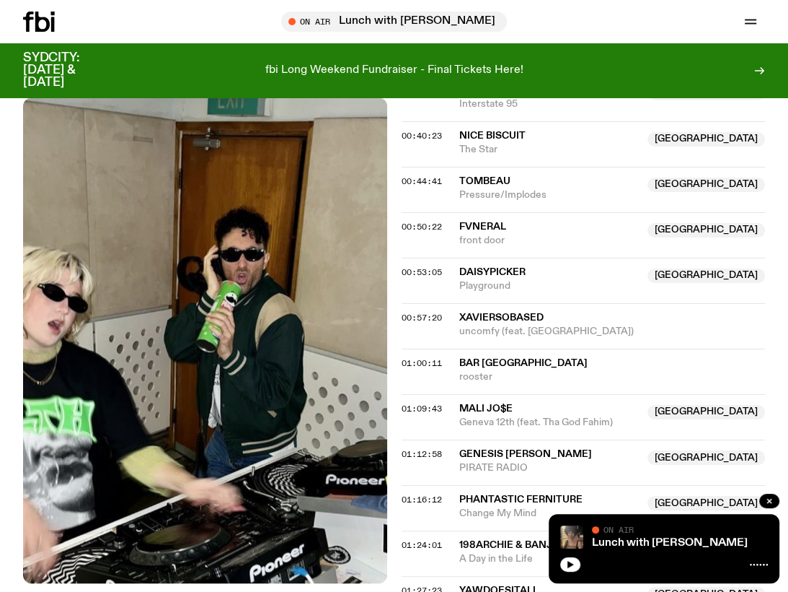
scroll to position [465, 0]
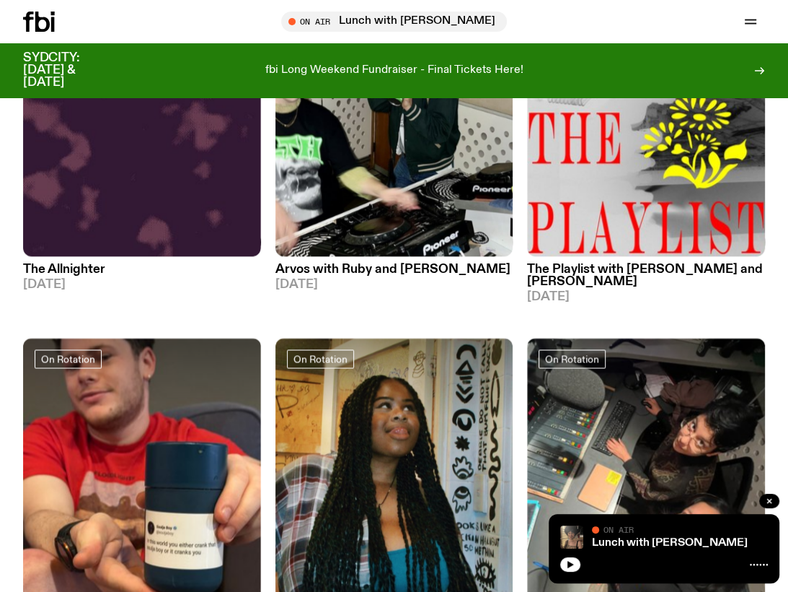
scroll to position [1414, 0]
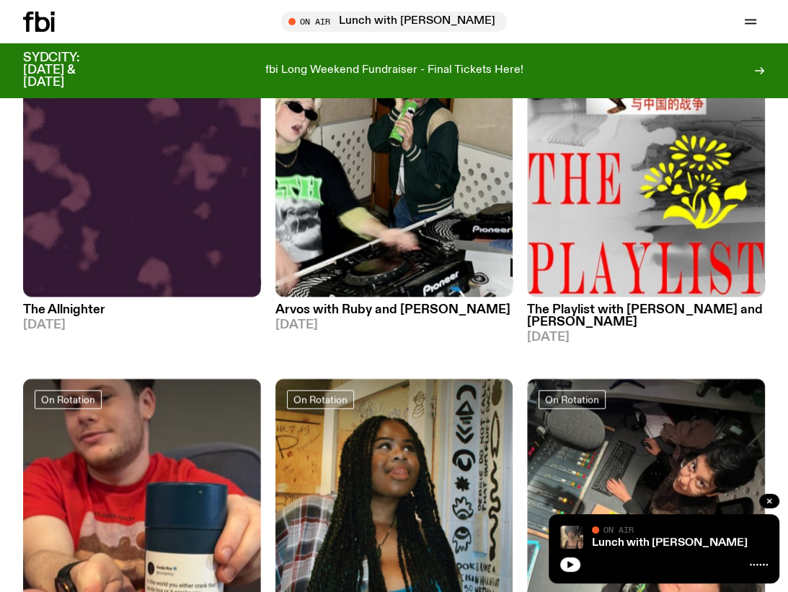
click at [610, 312] on h3 "The Playlist with Jim and Alisha" at bounding box center [646, 316] width 238 height 25
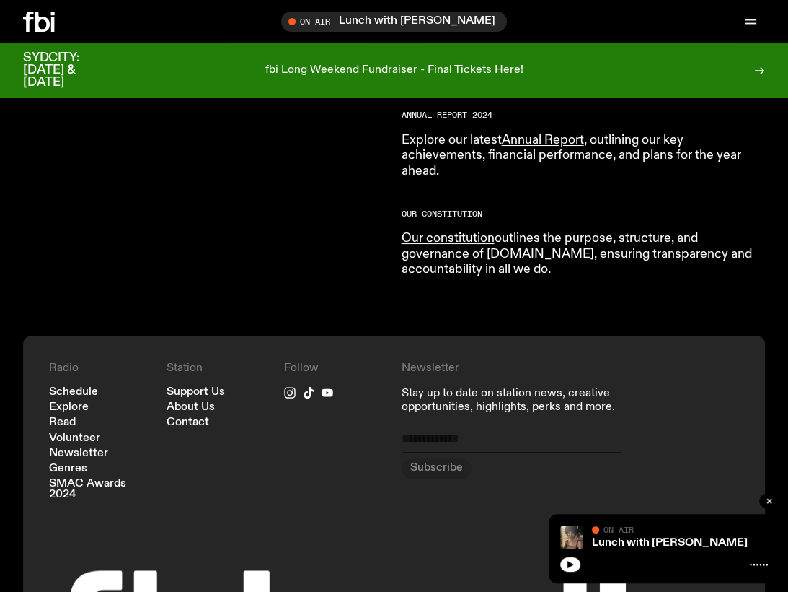
scroll to position [1503, 0]
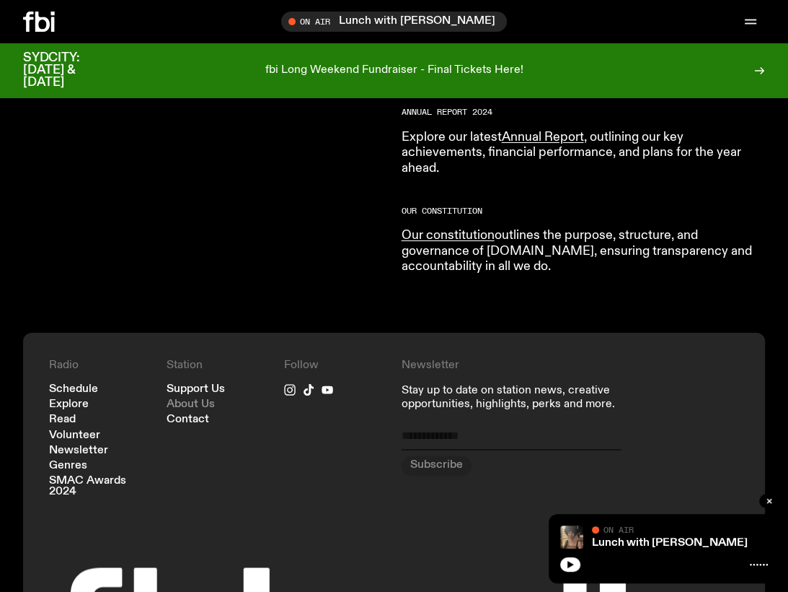
click at [179, 399] on link "About Us" at bounding box center [191, 404] width 48 height 11
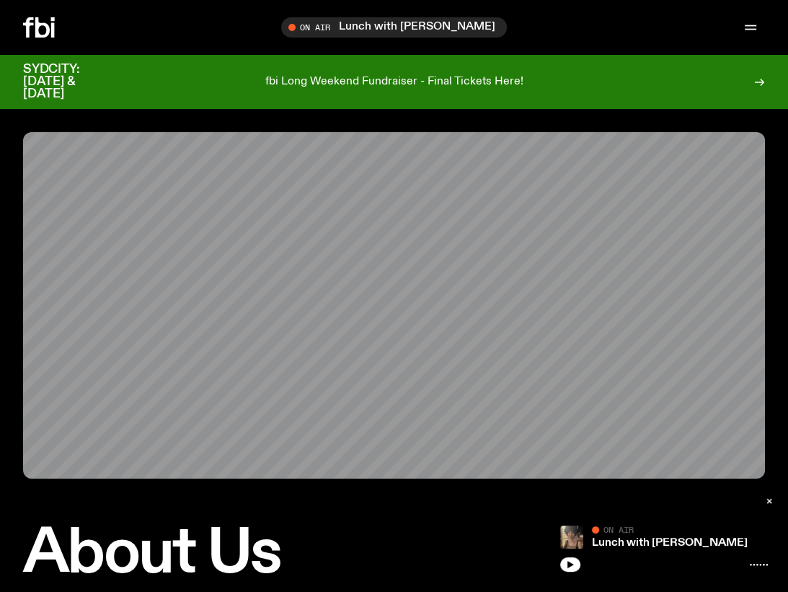
scroll to position [0, 0]
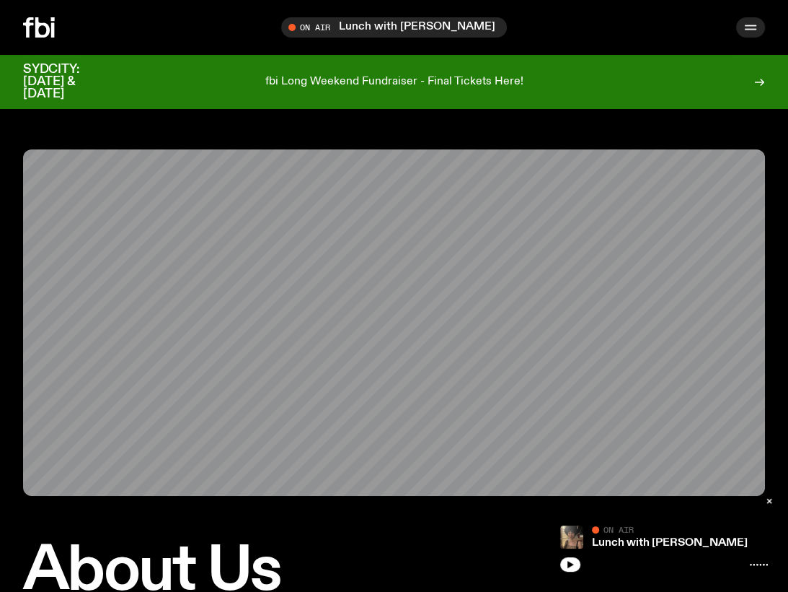
click at [750, 20] on icon "button" at bounding box center [750, 27] width 17 height 17
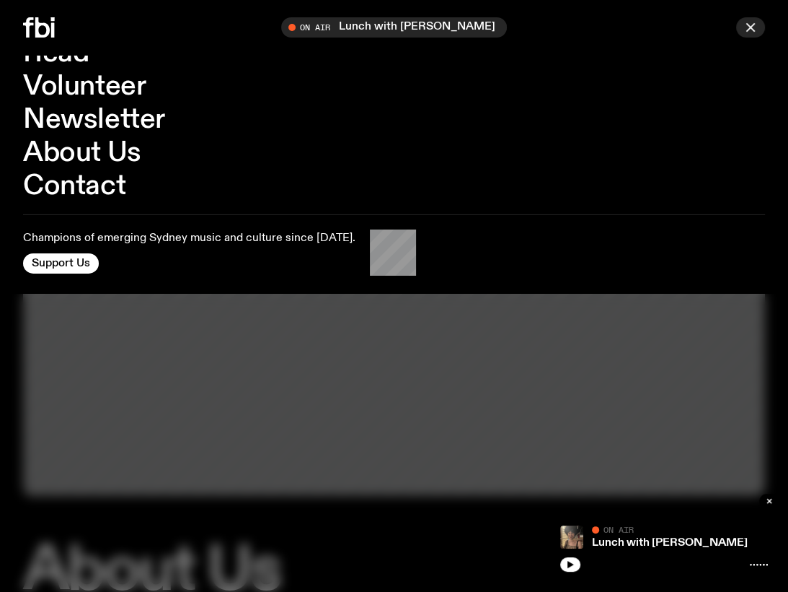
click at [750, 28] on icon "button" at bounding box center [751, 27] width 8 height 8
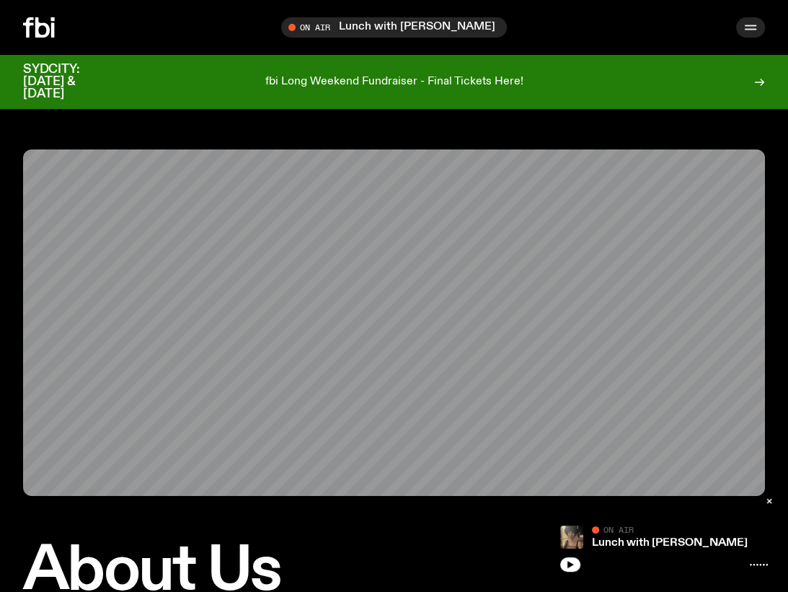
click at [750, 30] on icon "button" at bounding box center [751, 30] width 12 height 0
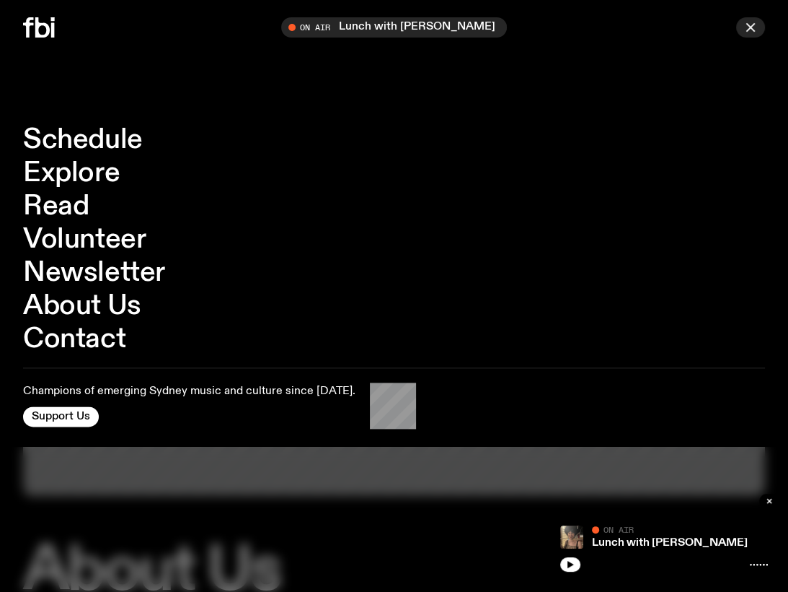
click at [750, 31] on icon "button" at bounding box center [750, 27] width 17 height 17
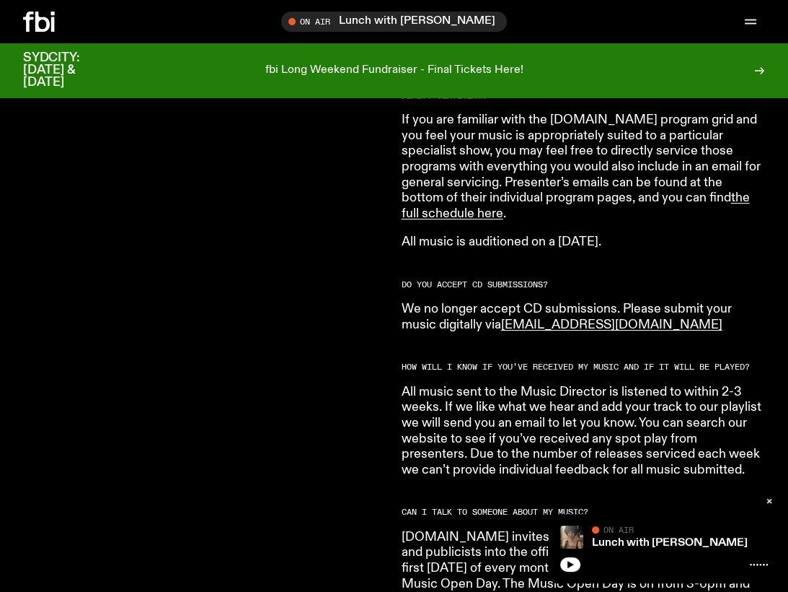
scroll to position [1072, 0]
